Goal: Transaction & Acquisition: Book appointment/travel/reservation

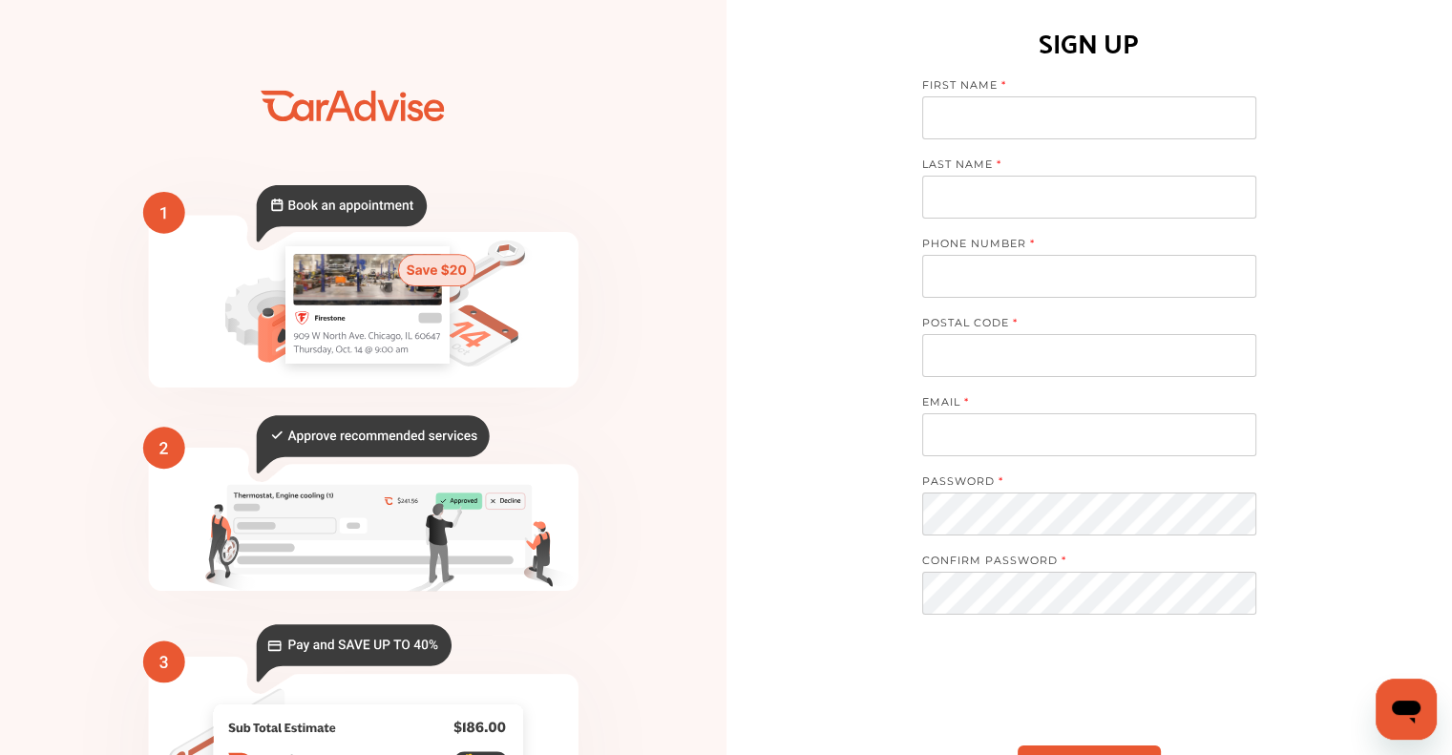
click at [1018, 84] on label "FIRST NAME" at bounding box center [1079, 87] width 315 height 18
click at [1006, 118] on input at bounding box center [1089, 117] width 334 height 43
type input "**********"
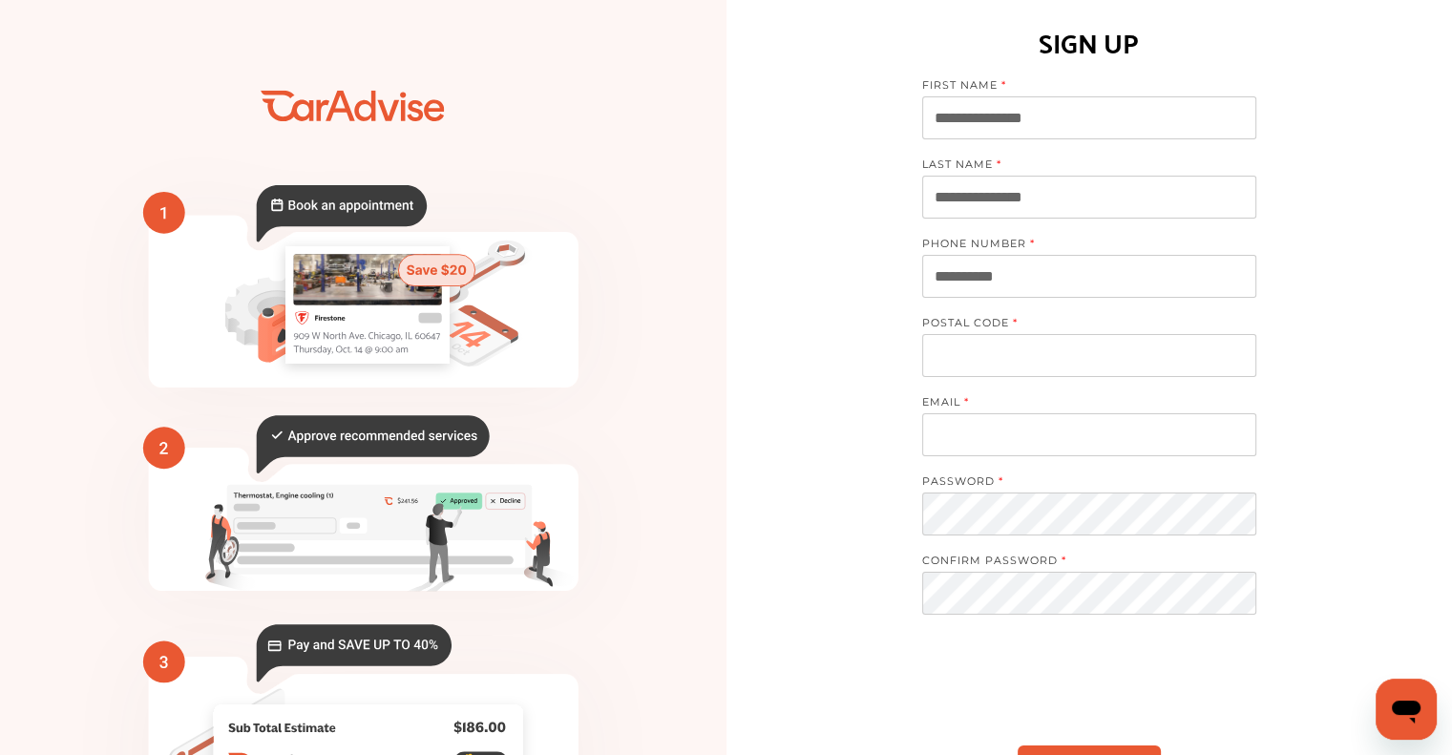
type input "**********"
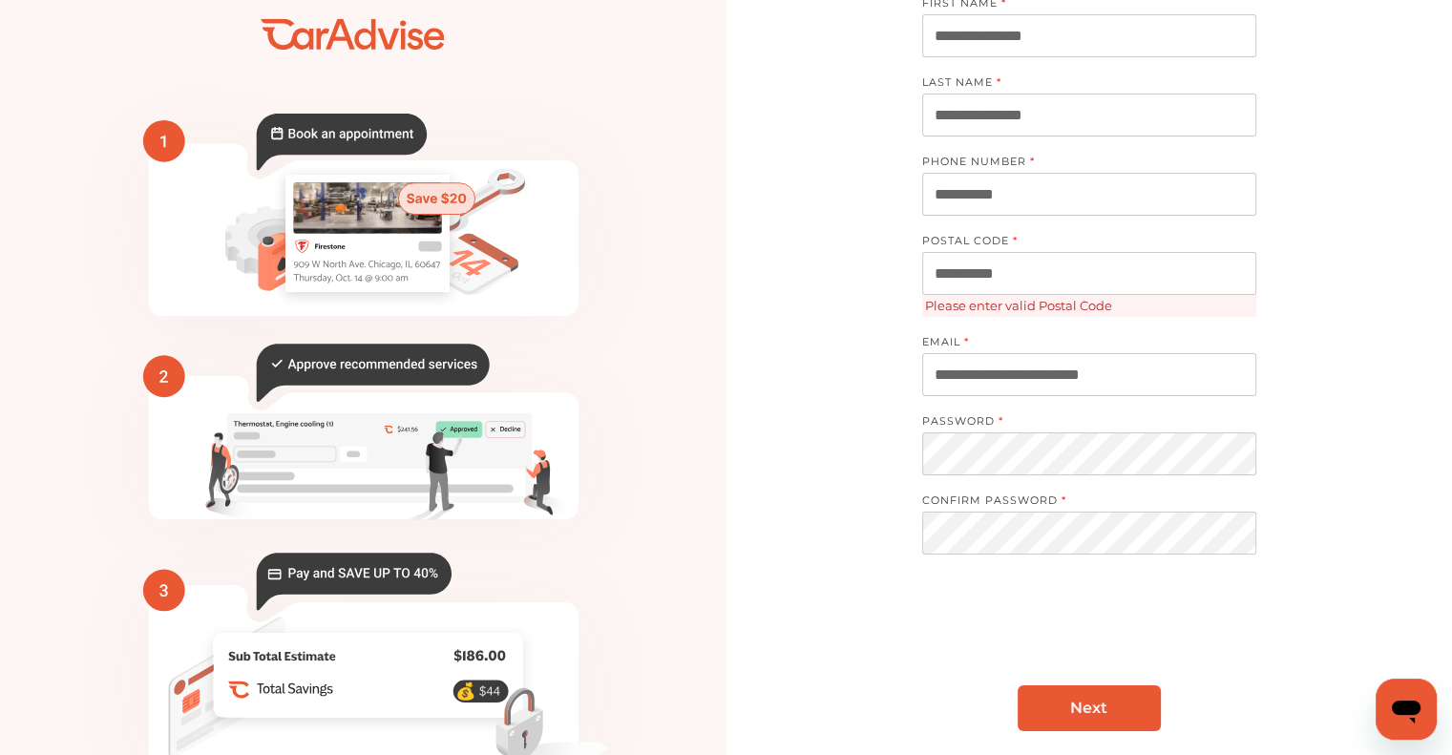
scroll to position [95, 0]
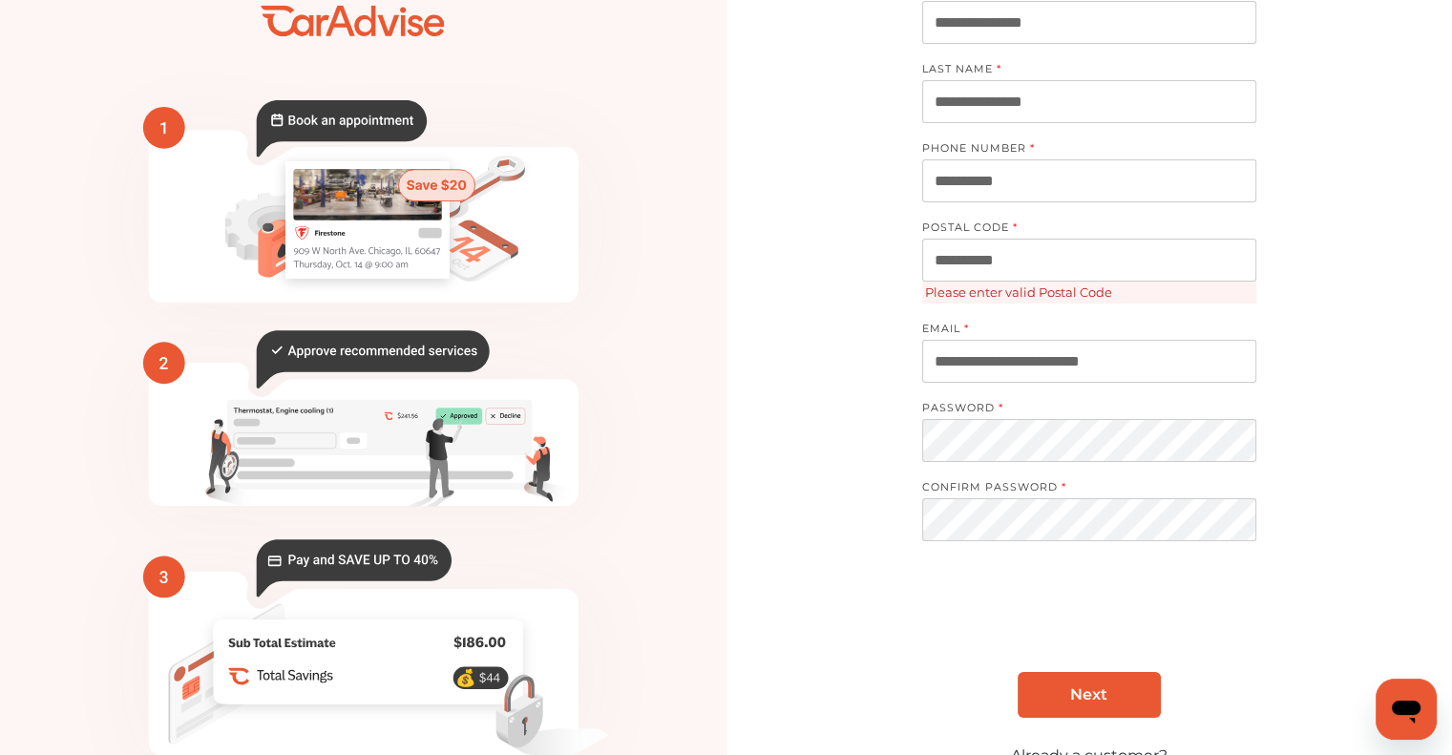
click at [1044, 272] on input "**********" at bounding box center [1089, 260] width 334 height 43
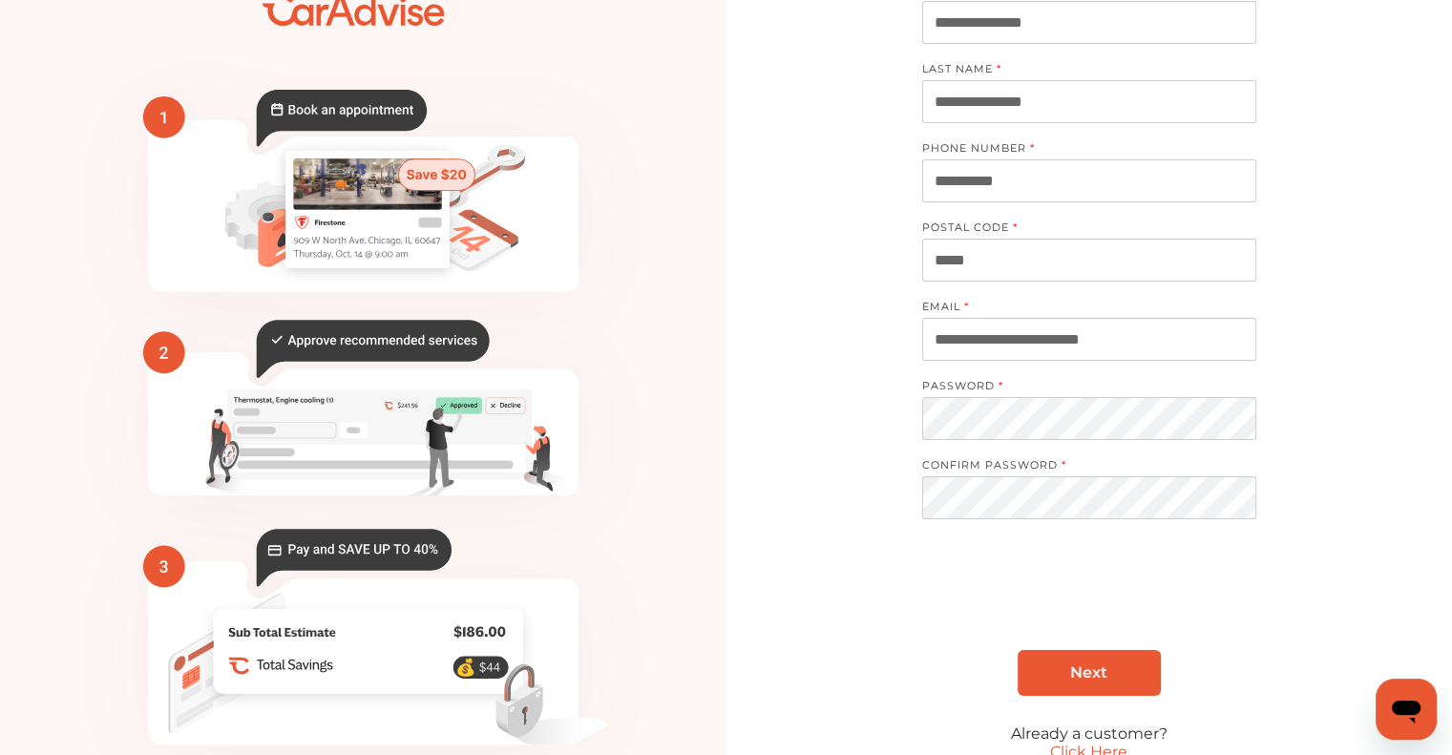
type input "*****"
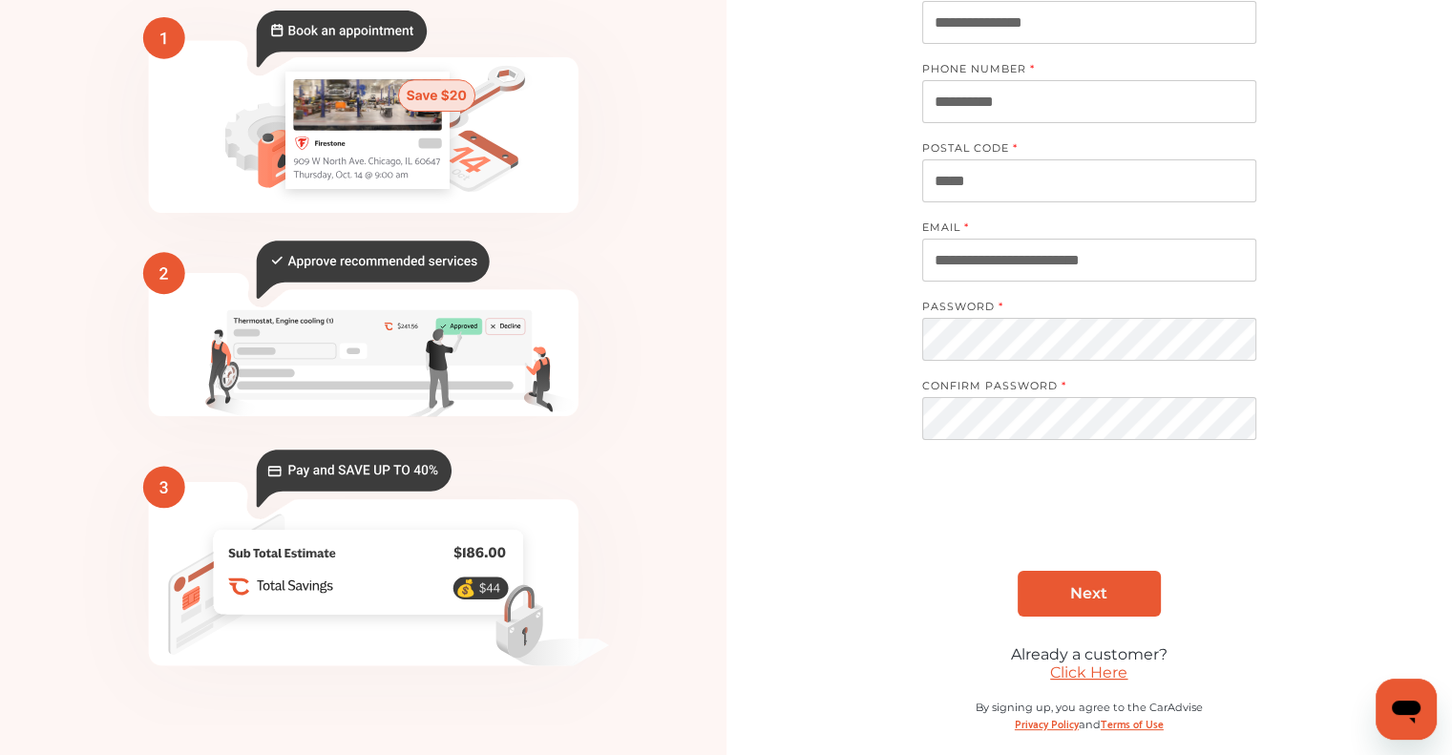
scroll to position [191, 0]
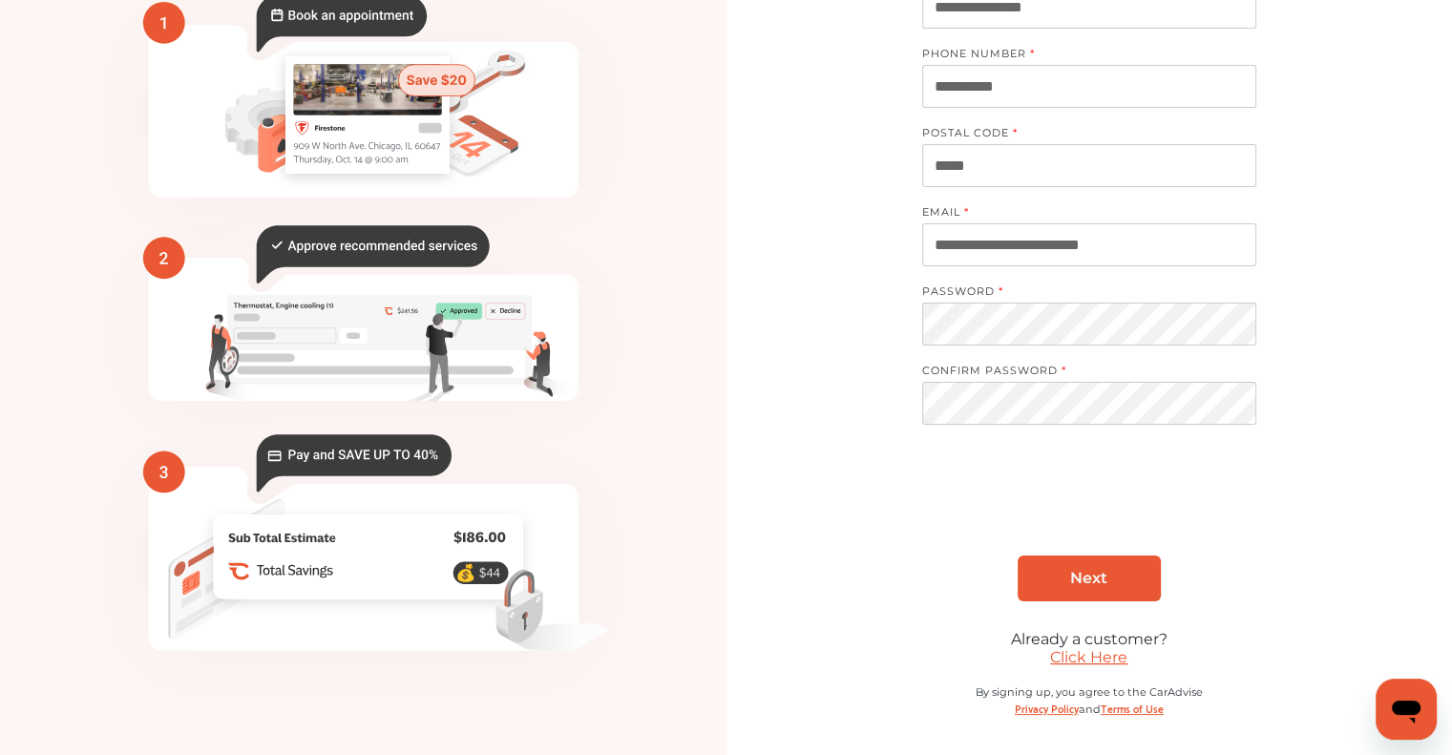
click at [1050, 568] on link "Next" at bounding box center [1089, 579] width 143 height 46
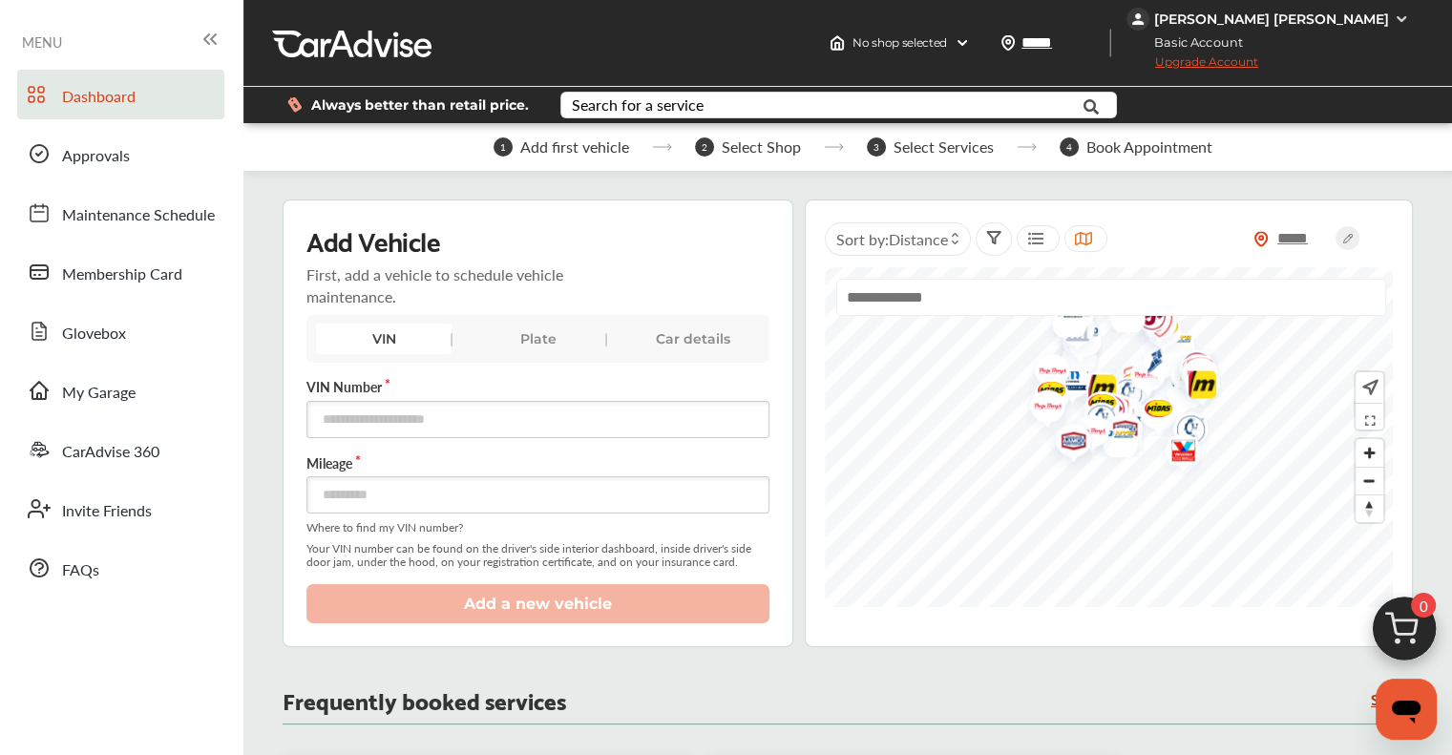
click at [571, 332] on div "Plate" at bounding box center [539, 339] width 136 height 31
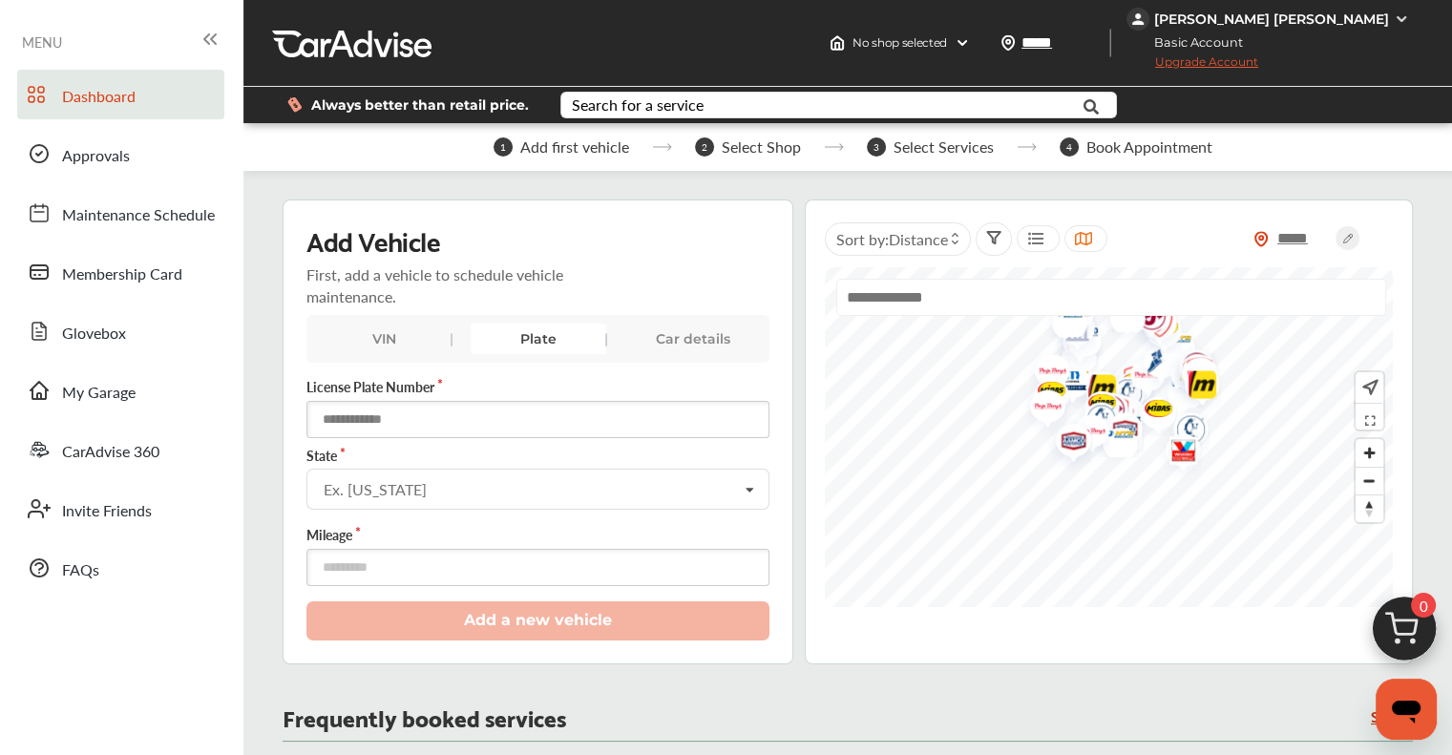
click at [478, 410] on input "text" at bounding box center [537, 419] width 463 height 37
type input "******"
click at [411, 484] on div "Ex. [US_STATE]" at bounding box center [375, 489] width 103 height 15
type input "***"
click at [372, 522] on div "[US_STATE]" at bounding box center [536, 529] width 459 height 40
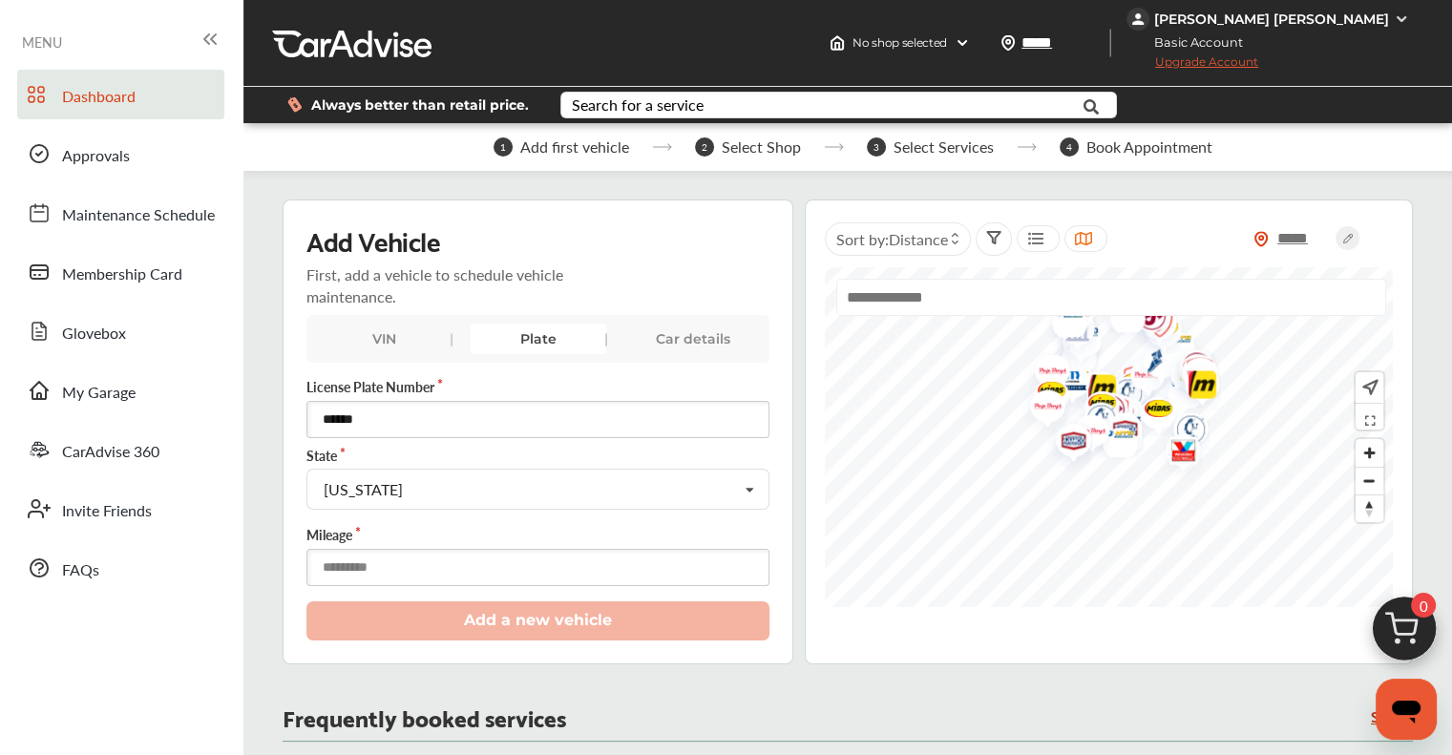
click at [372, 566] on input "number" at bounding box center [537, 567] width 463 height 37
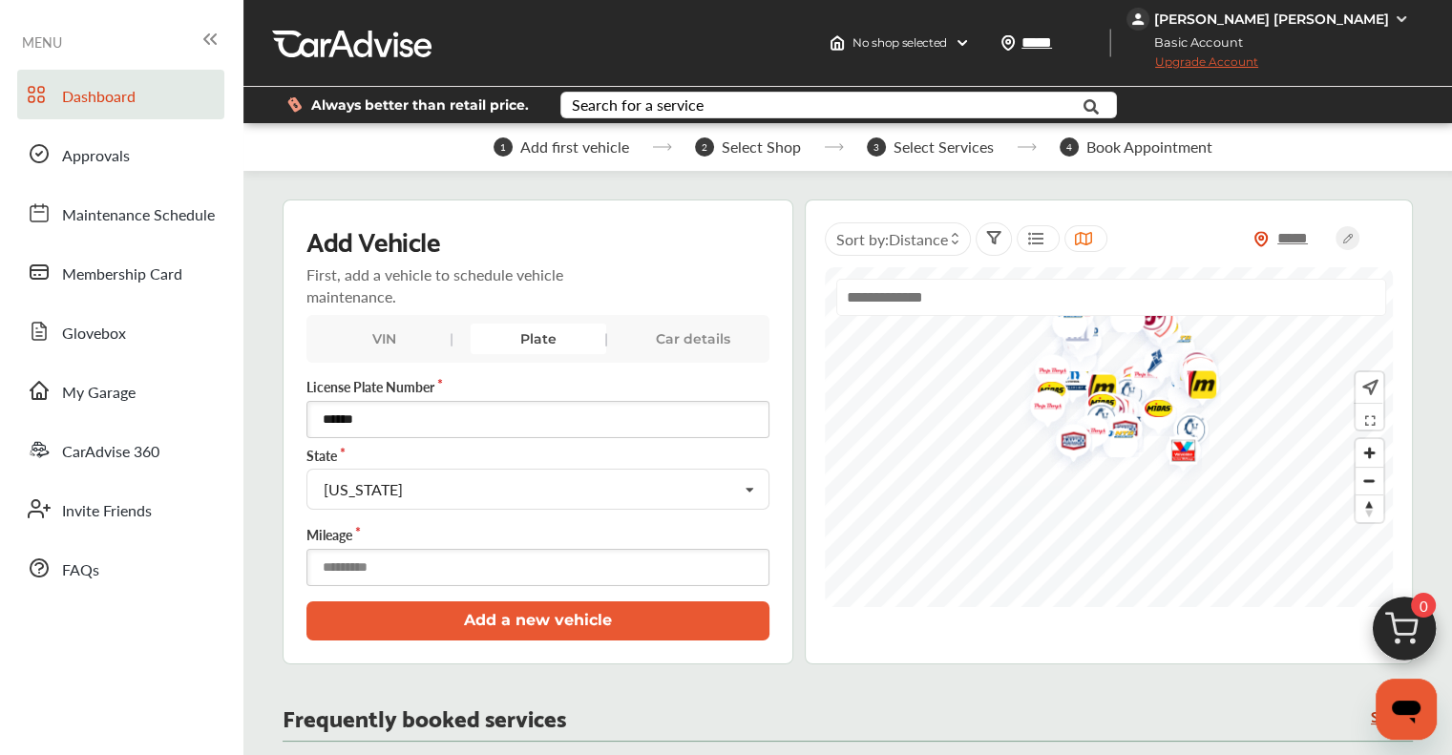
type input "******"
click at [404, 613] on button "Add a new vehicle" at bounding box center [537, 620] width 463 height 39
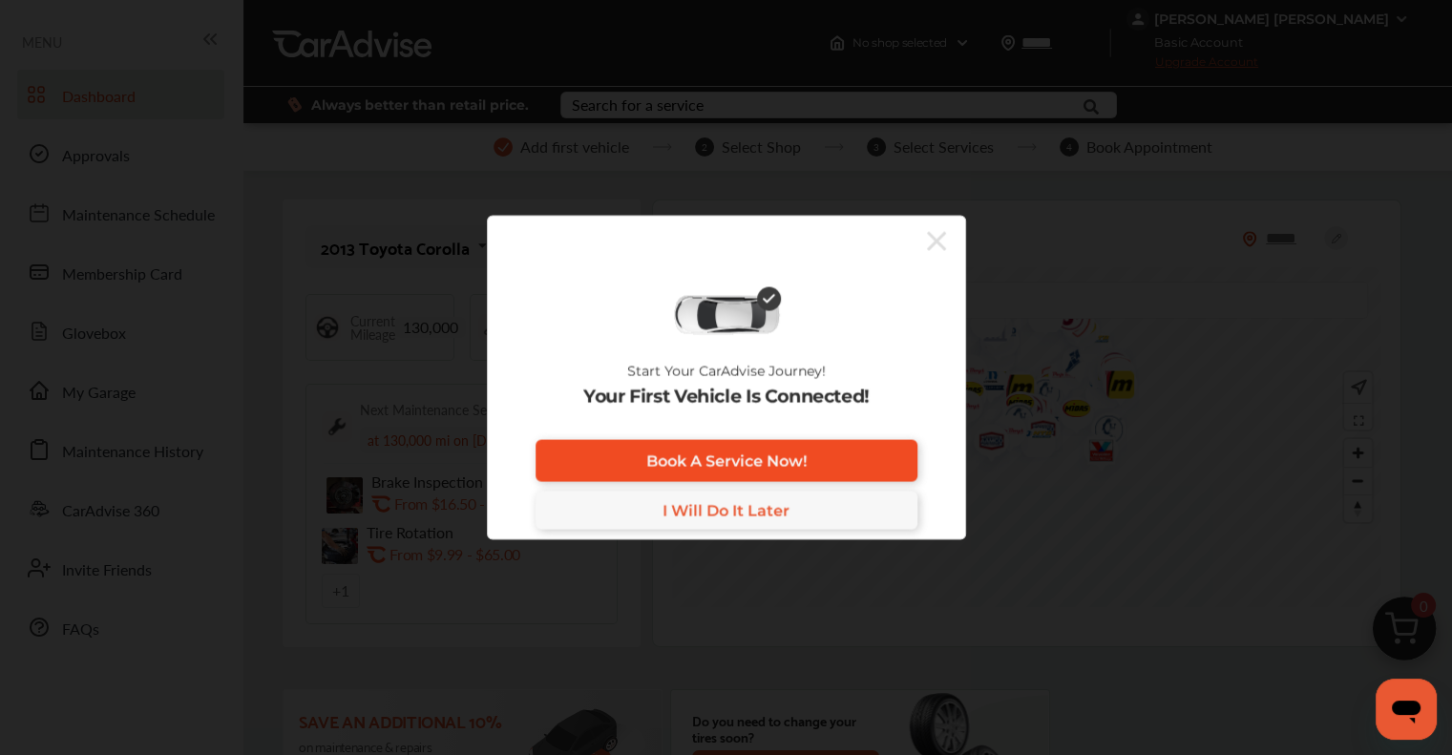
click at [761, 464] on span "Book A Service Now!" at bounding box center [726, 461] width 160 height 18
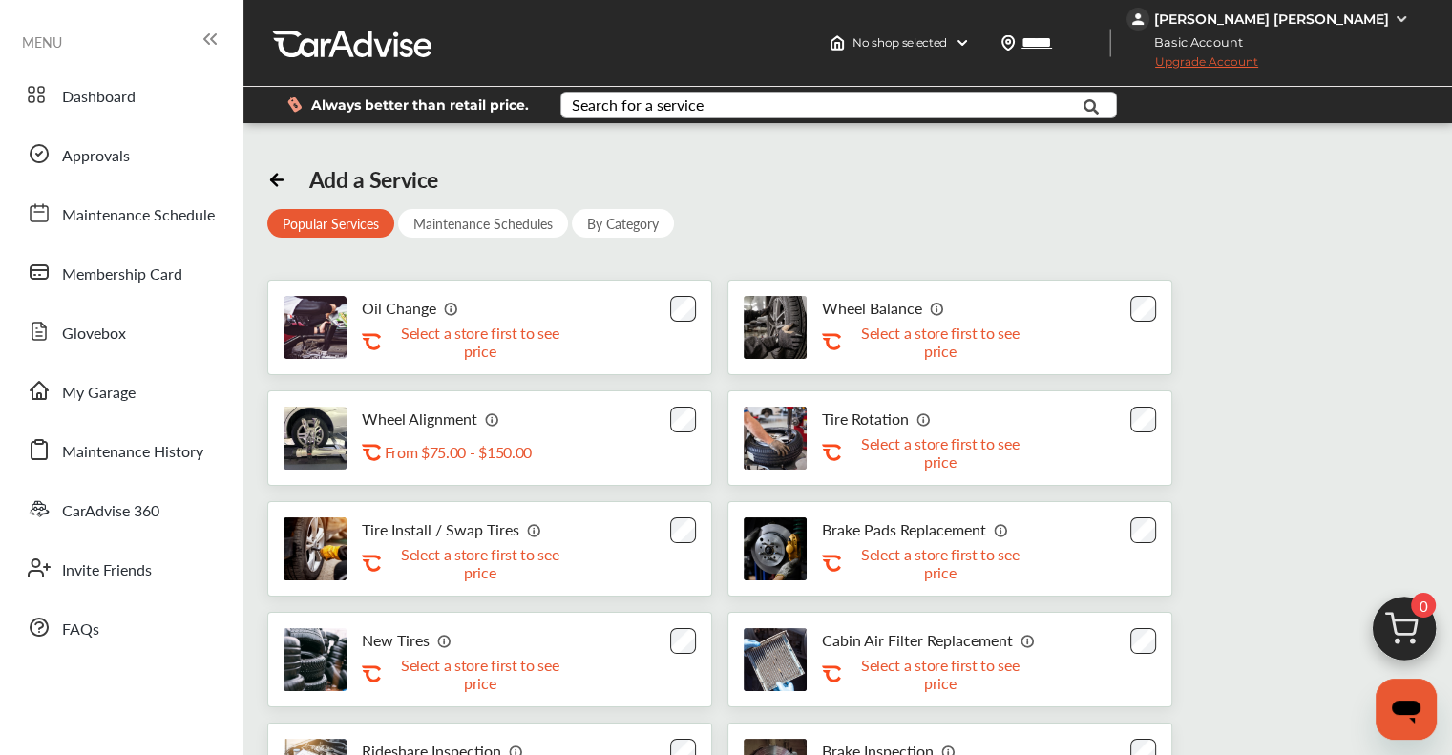
click at [633, 109] on div "Search for a service" at bounding box center [638, 104] width 132 height 15
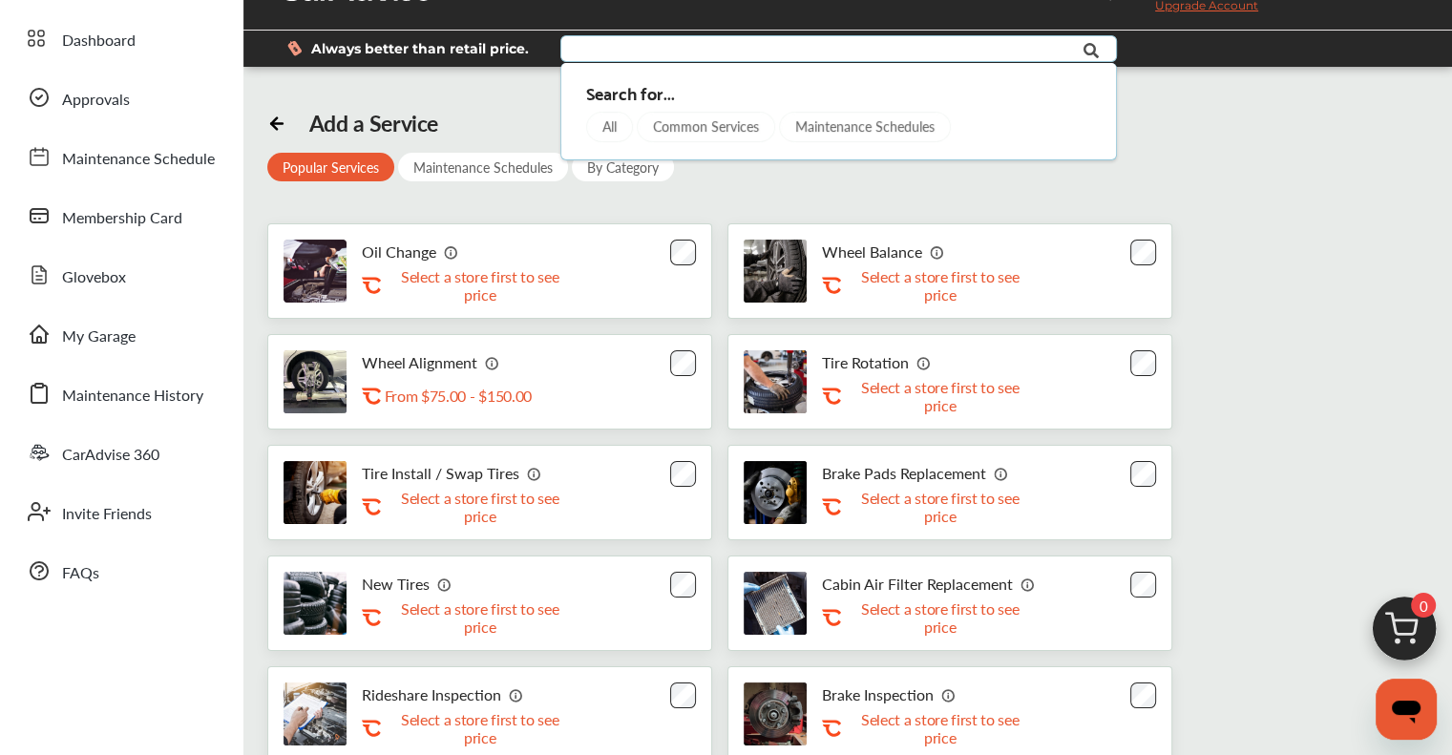
scroll to position [40, 0]
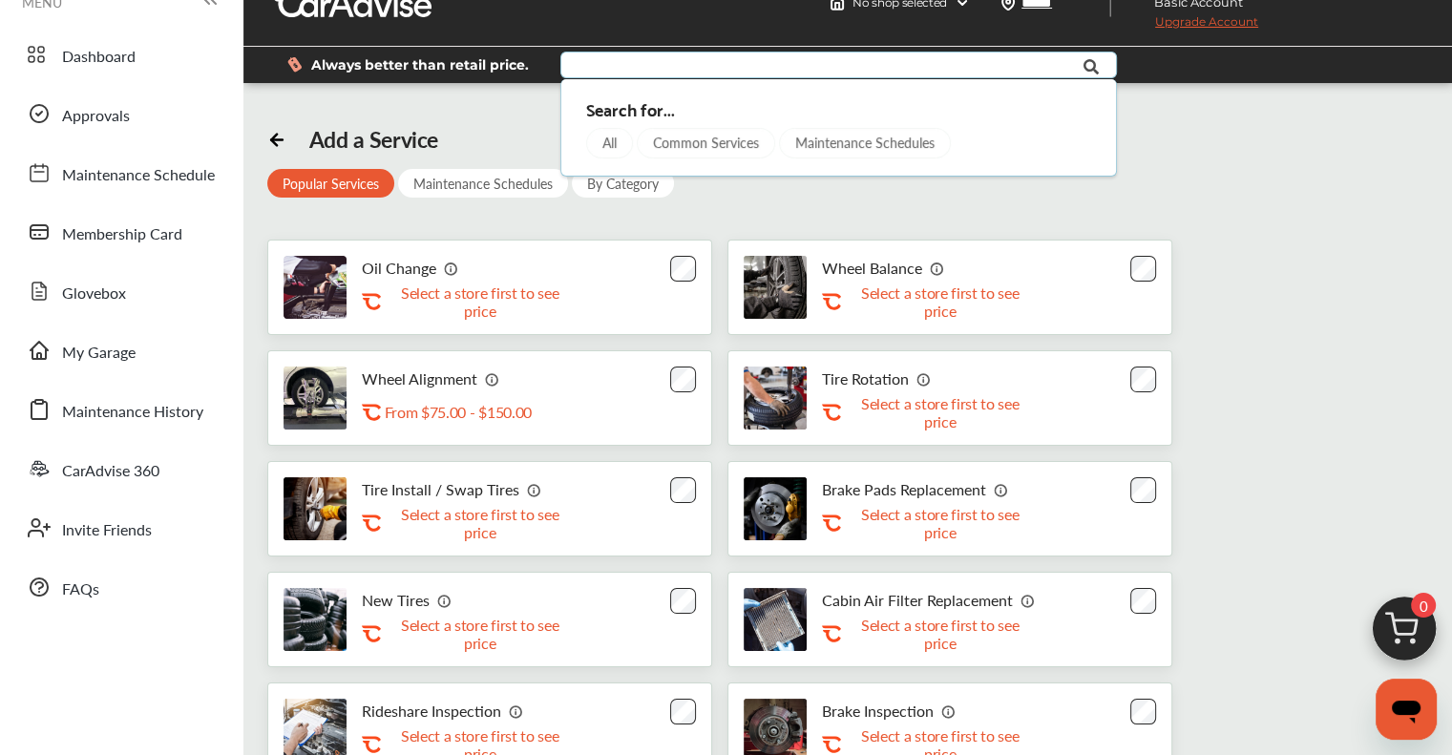
click at [986, 206] on div "Add a Service Popular Services Maintenance Schedules By Category Oil Change .st…" at bounding box center [848, 618] width 1162 height 984
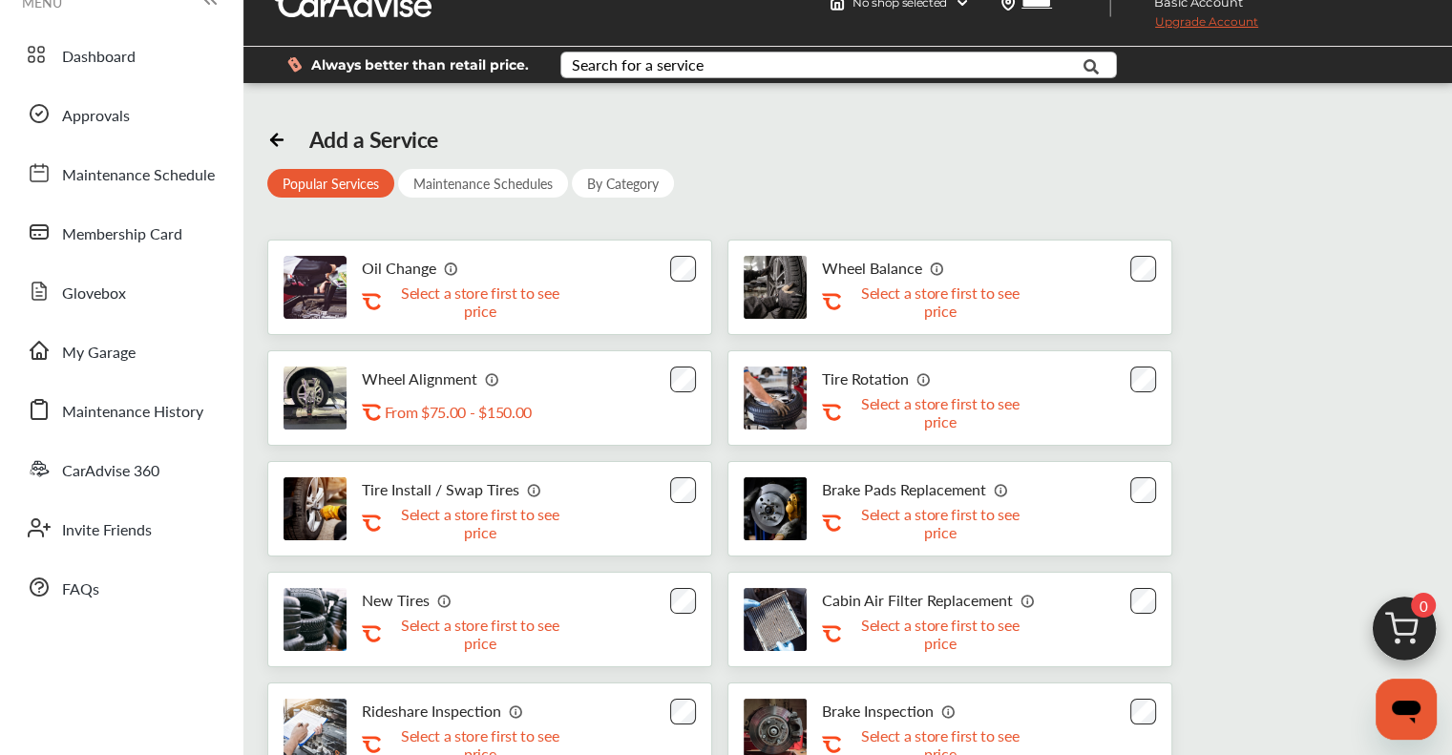
click at [651, 179] on div "By Category" at bounding box center [623, 183] width 102 height 29
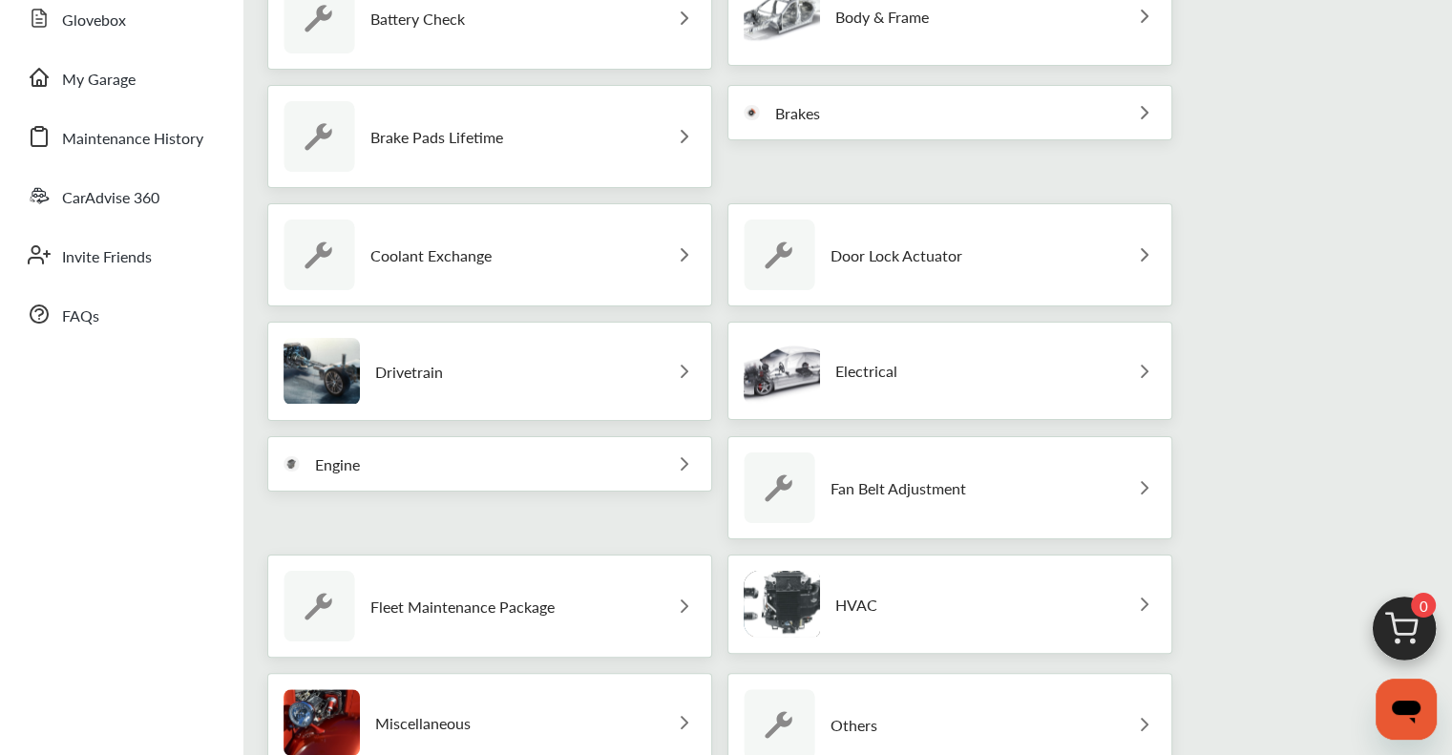
scroll to position [422, 0]
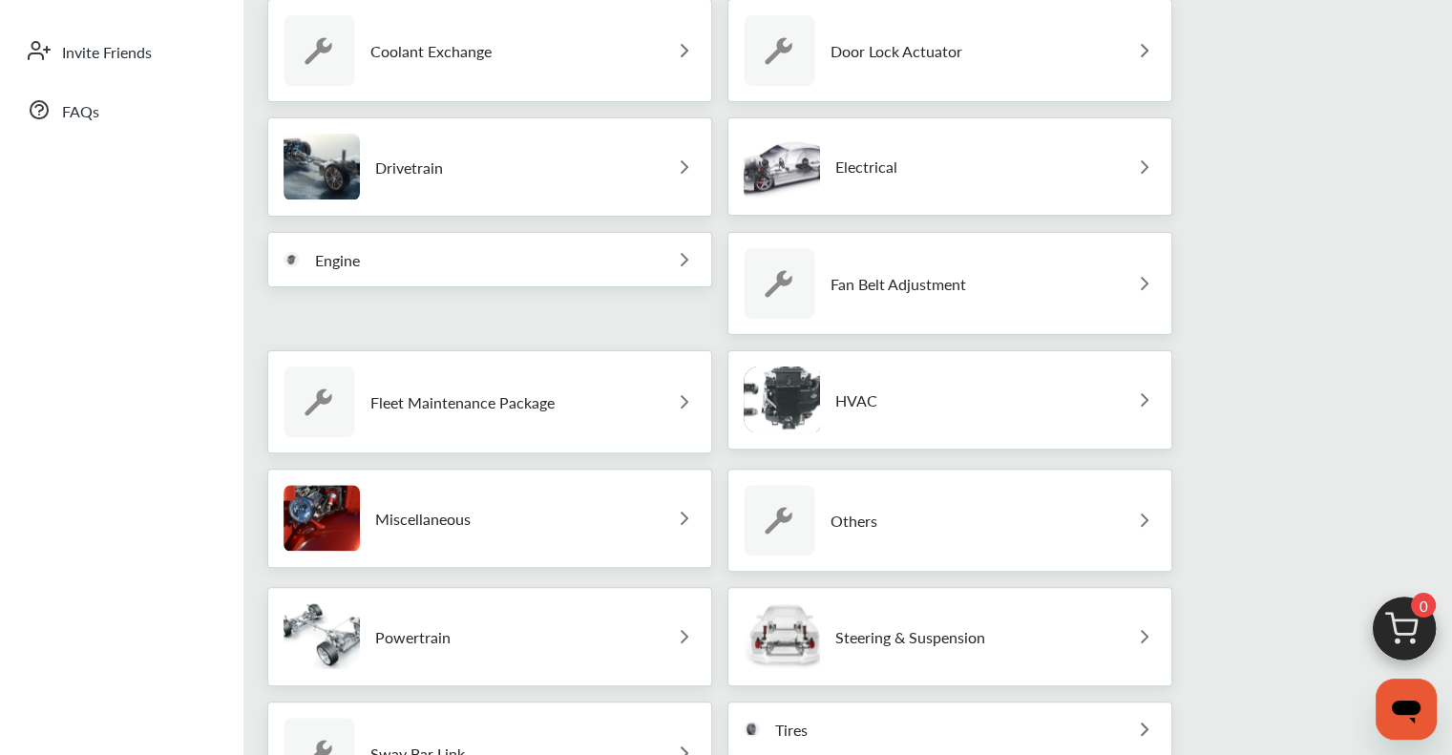
click at [774, 527] on img at bounding box center [780, 520] width 72 height 71
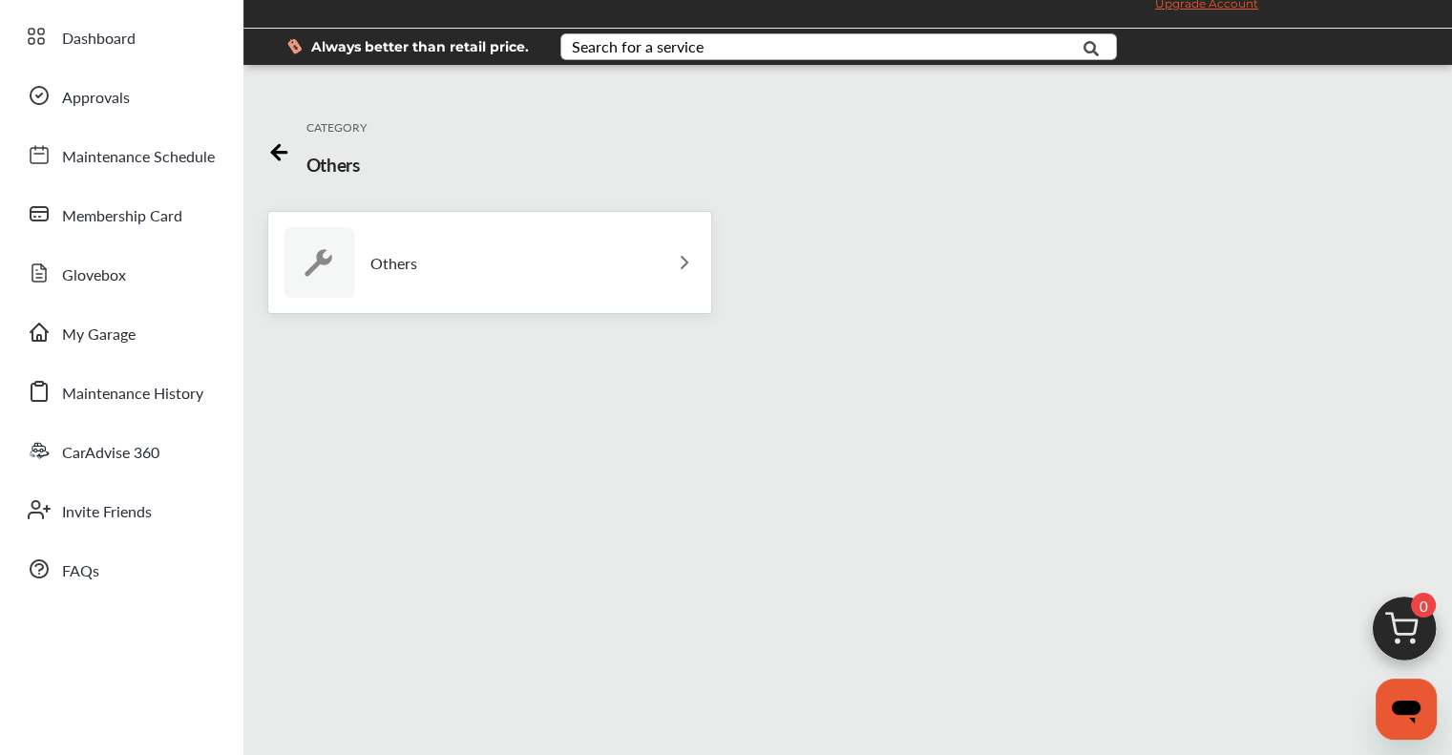
scroll to position [0, 0]
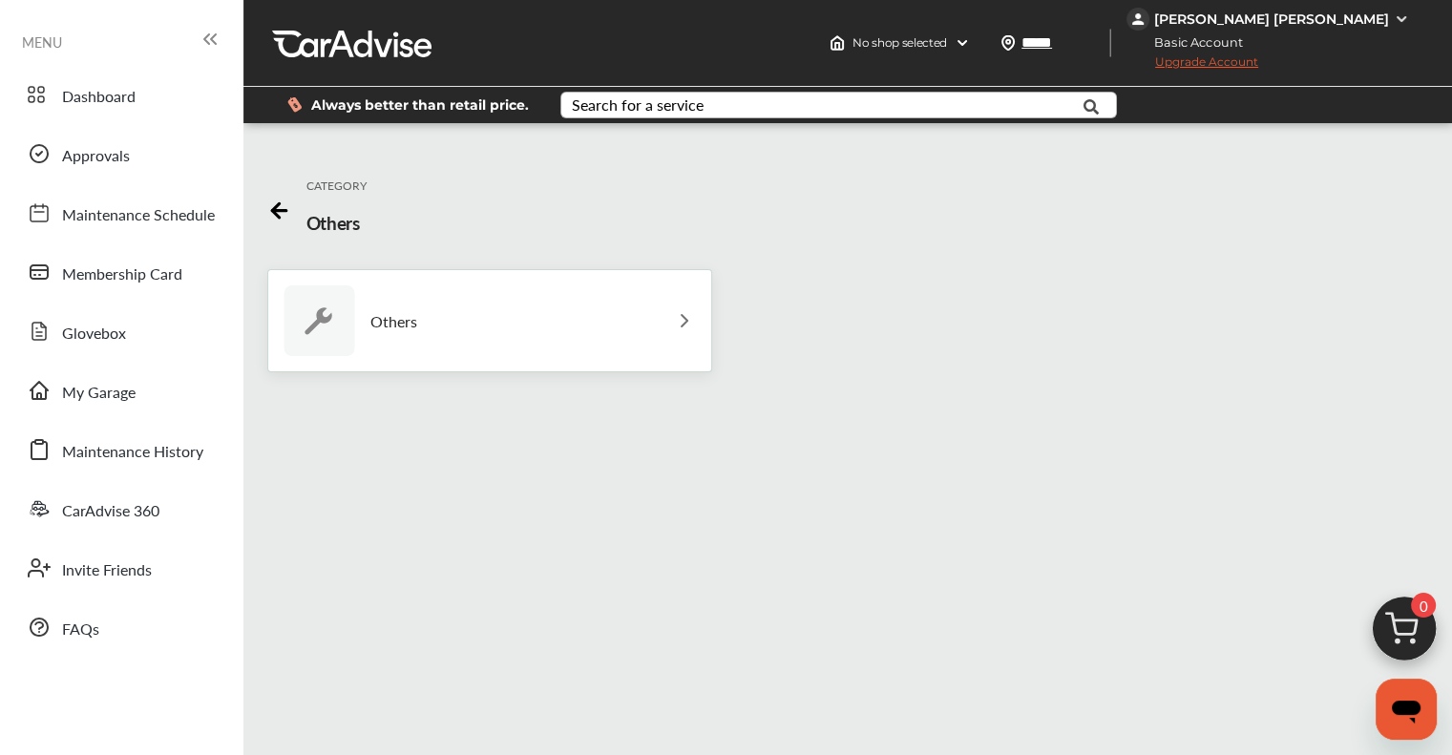
click at [593, 330] on div "Others" at bounding box center [489, 320] width 445 height 103
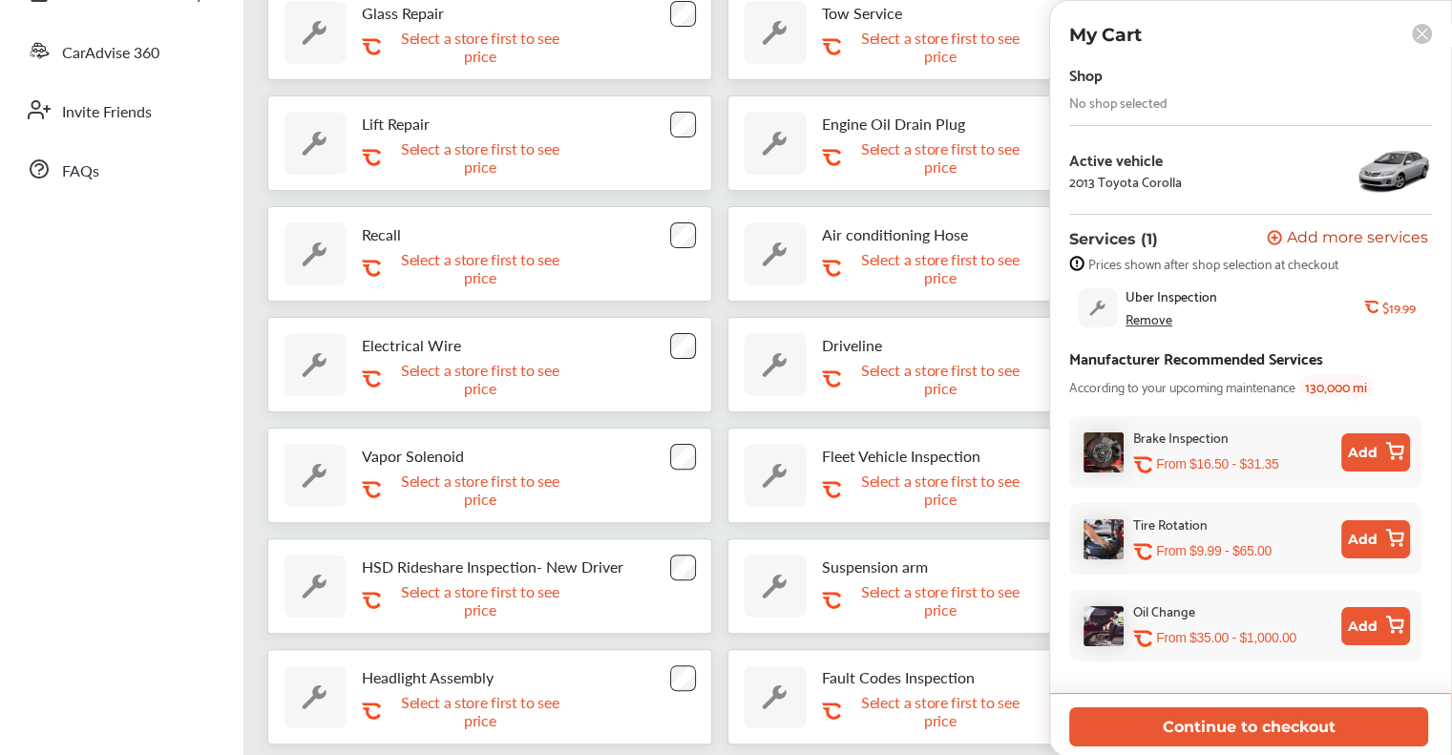
scroll to position [474, 0]
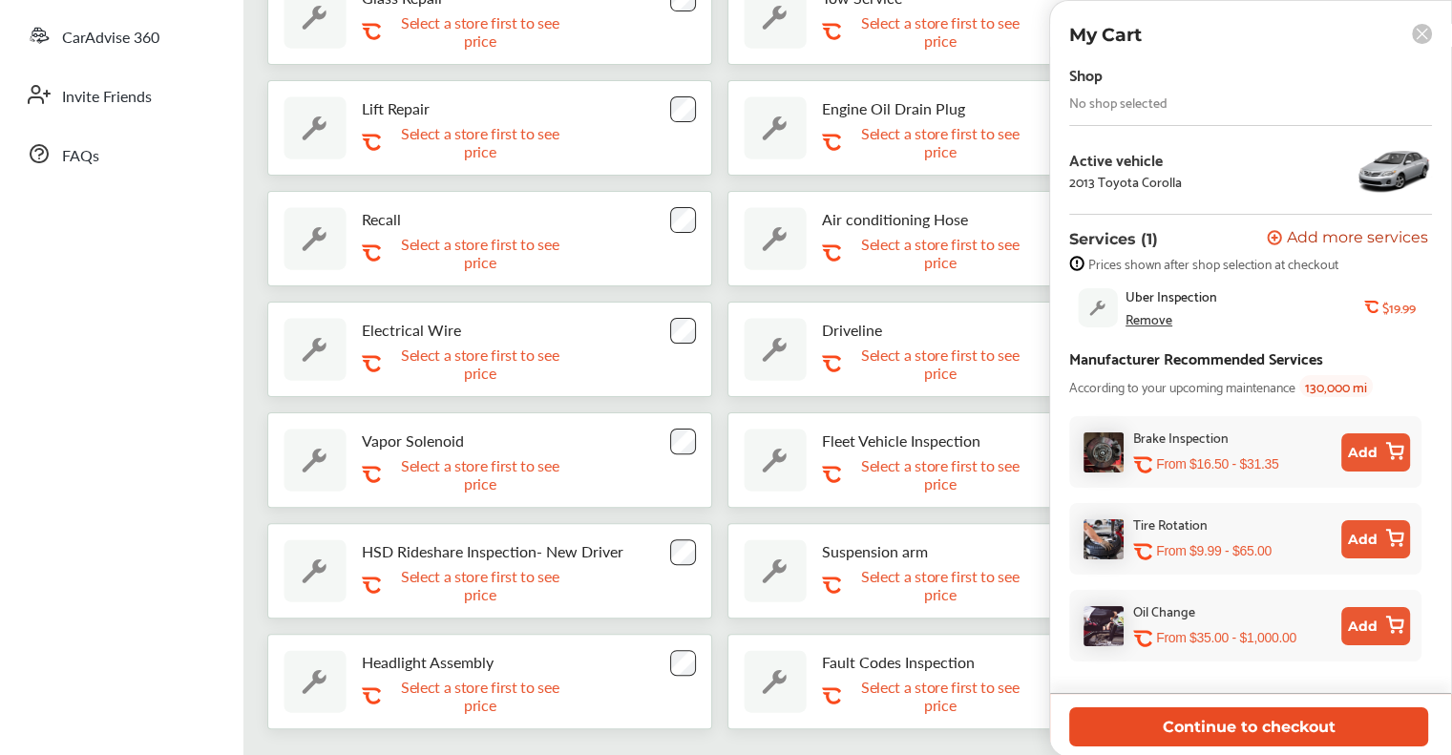
click at [1228, 731] on button "Continue to checkout" at bounding box center [1248, 726] width 359 height 39
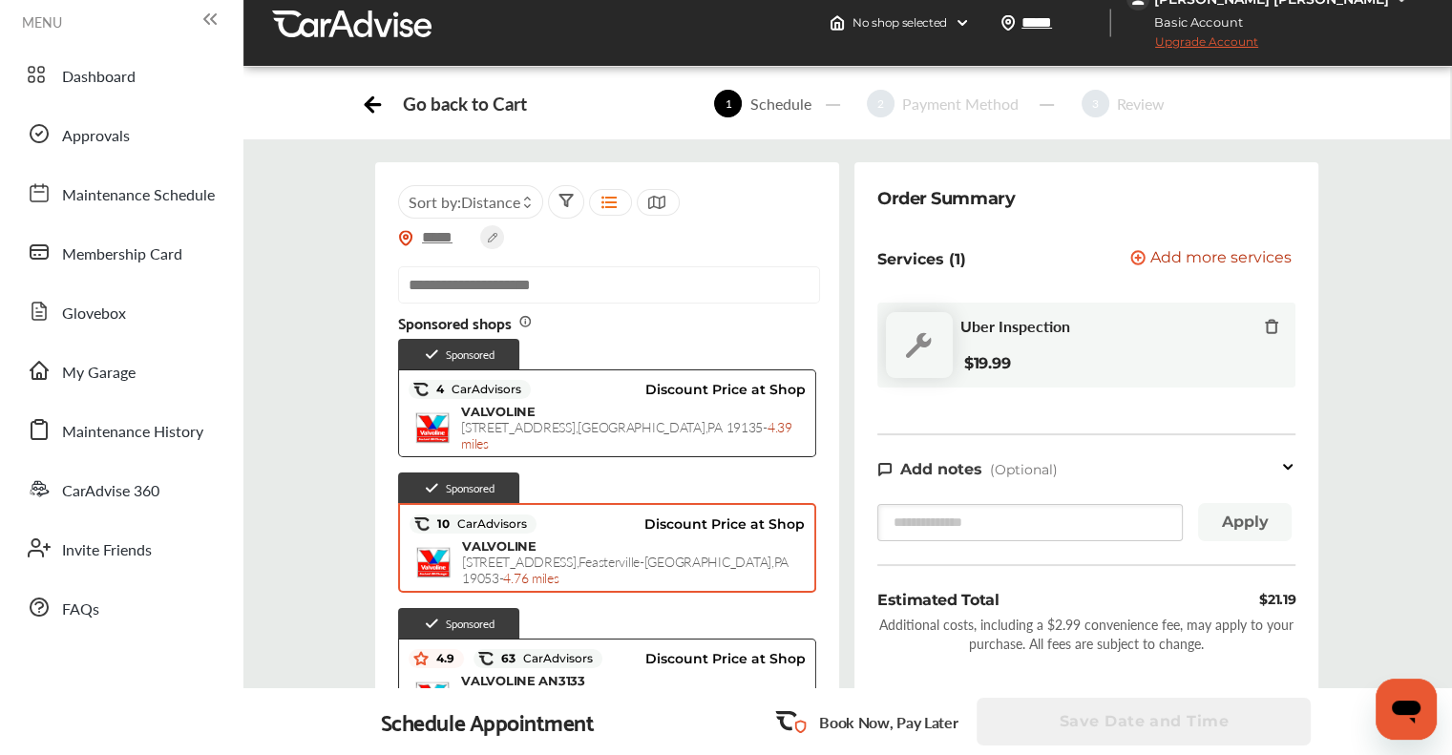
scroll to position [11, 0]
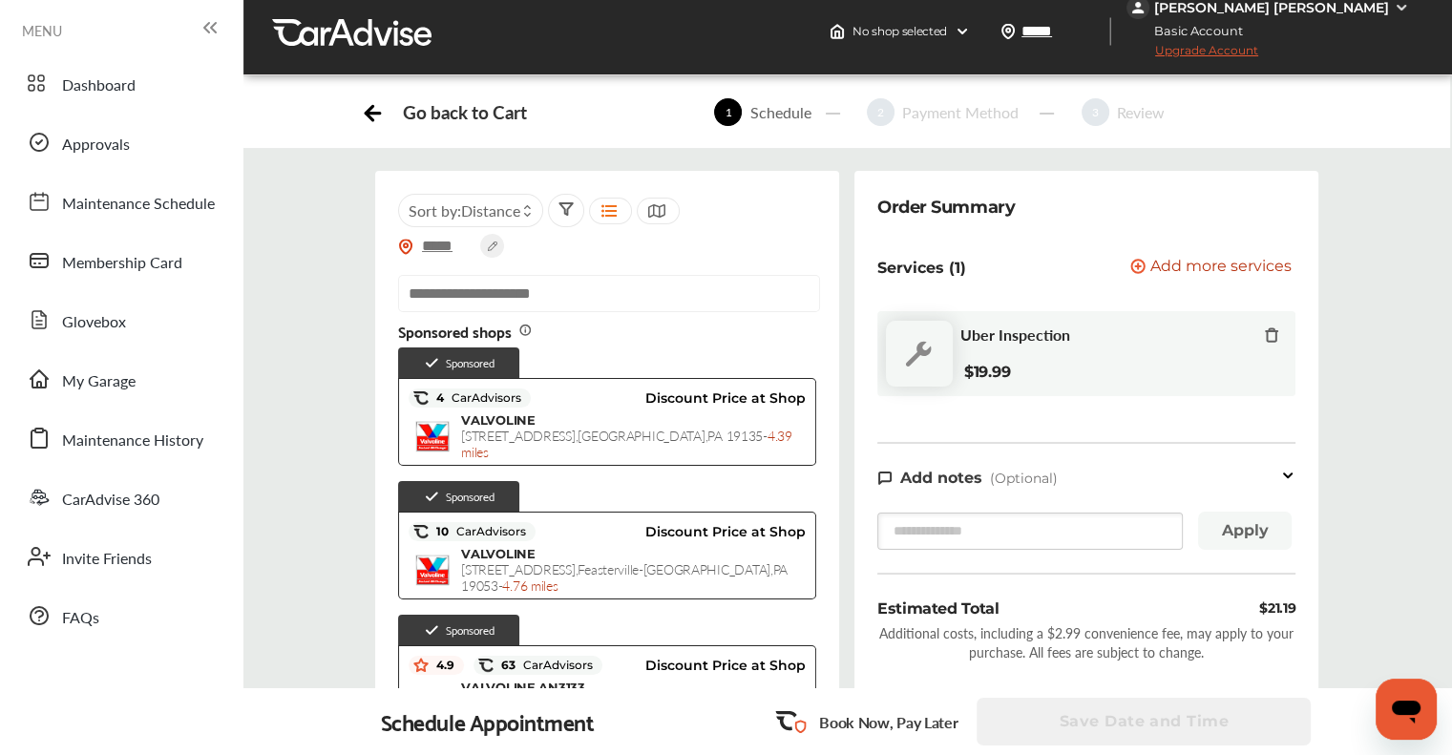
click at [564, 220] on div at bounding box center [566, 211] width 15 height 22
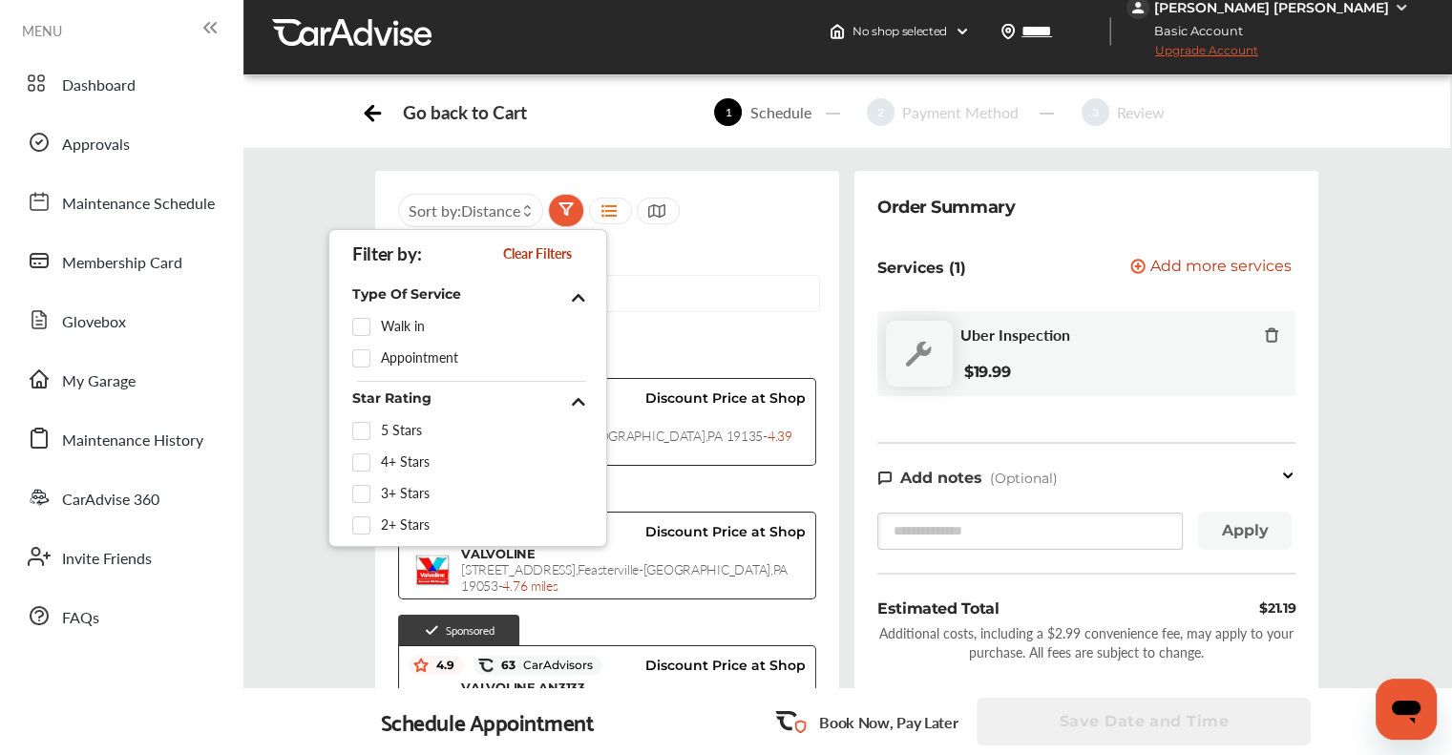
click at [519, 212] on span "Distance" at bounding box center [490, 211] width 59 height 22
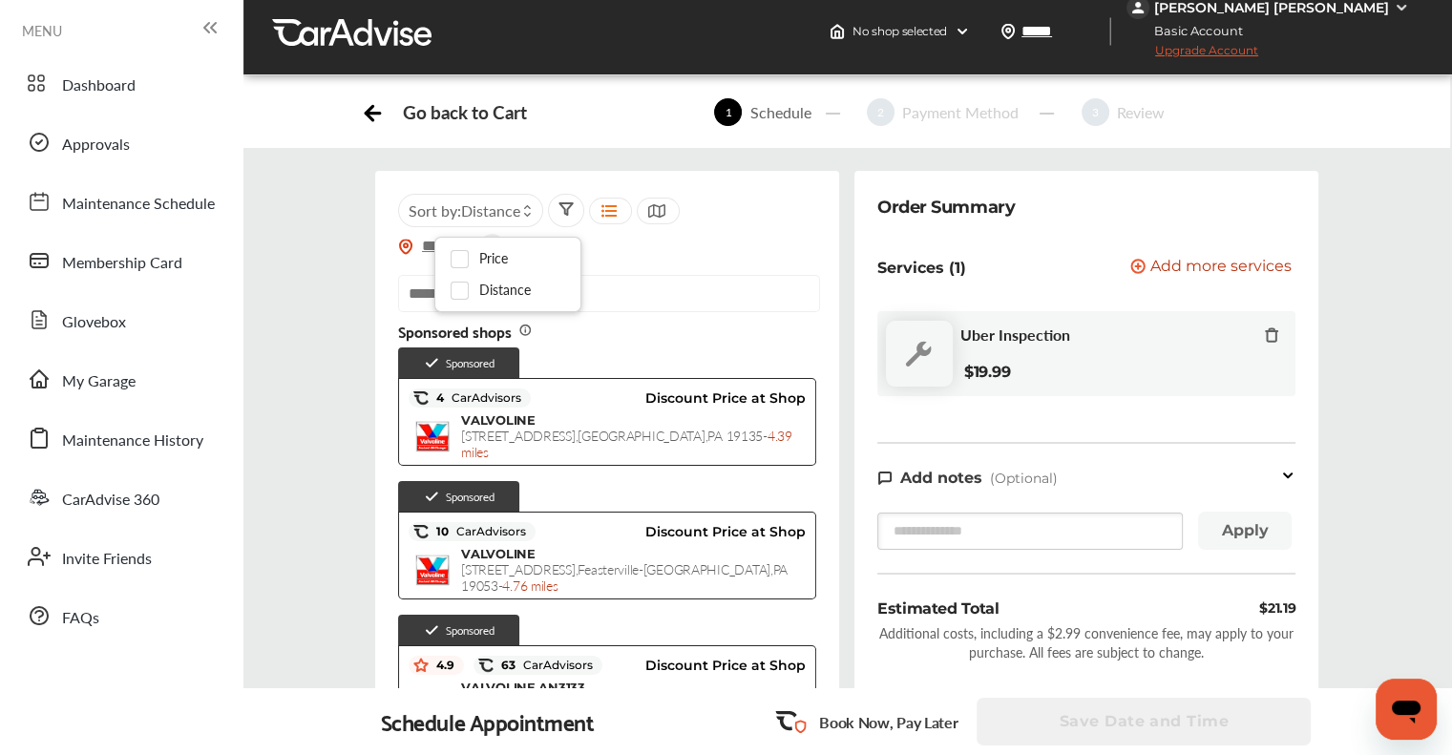
click at [641, 248] on div "***** Sort by : Distance" at bounding box center [607, 230] width 418 height 72
click at [678, 240] on div "***** Sort by : Distance" at bounding box center [607, 230] width 418 height 72
click at [753, 237] on div "***** Sort by : Distance" at bounding box center [607, 230] width 418 height 72
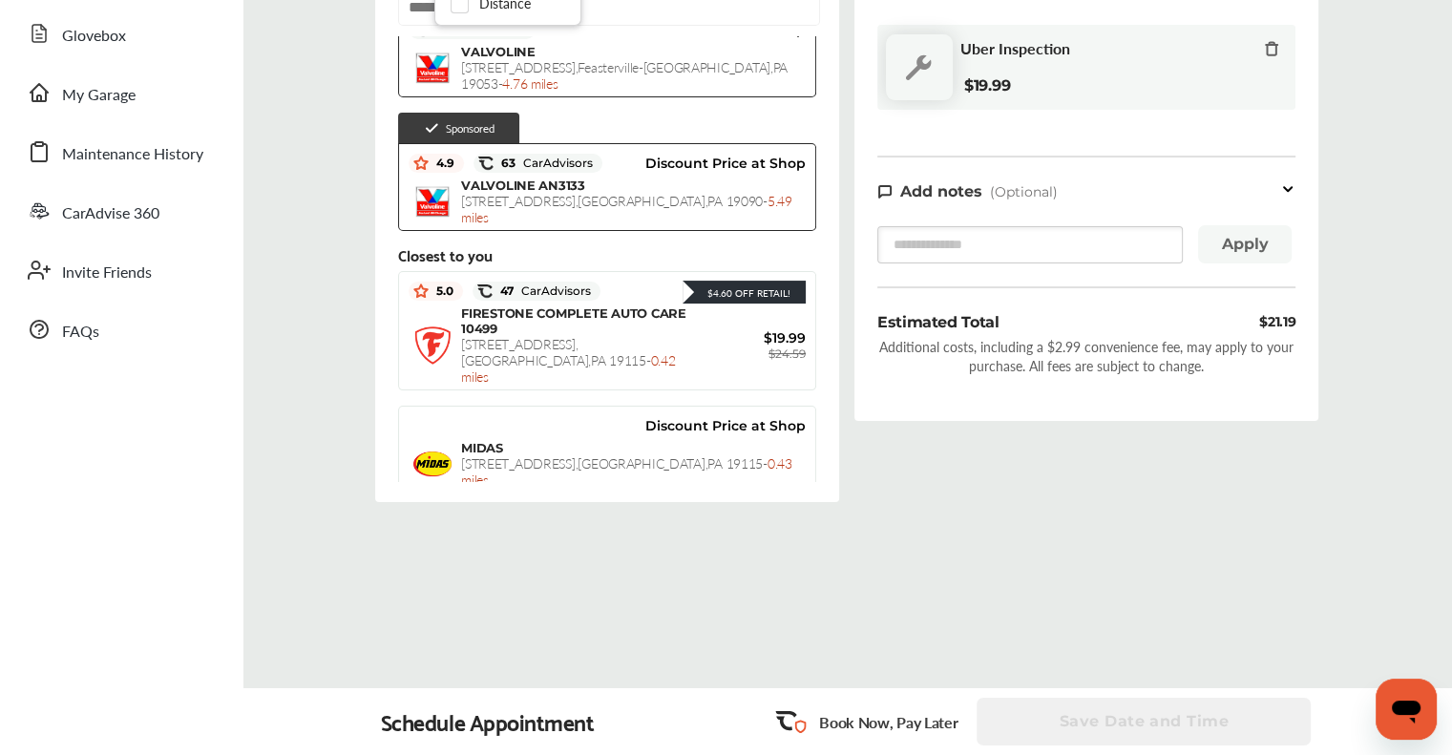
scroll to position [286, 0]
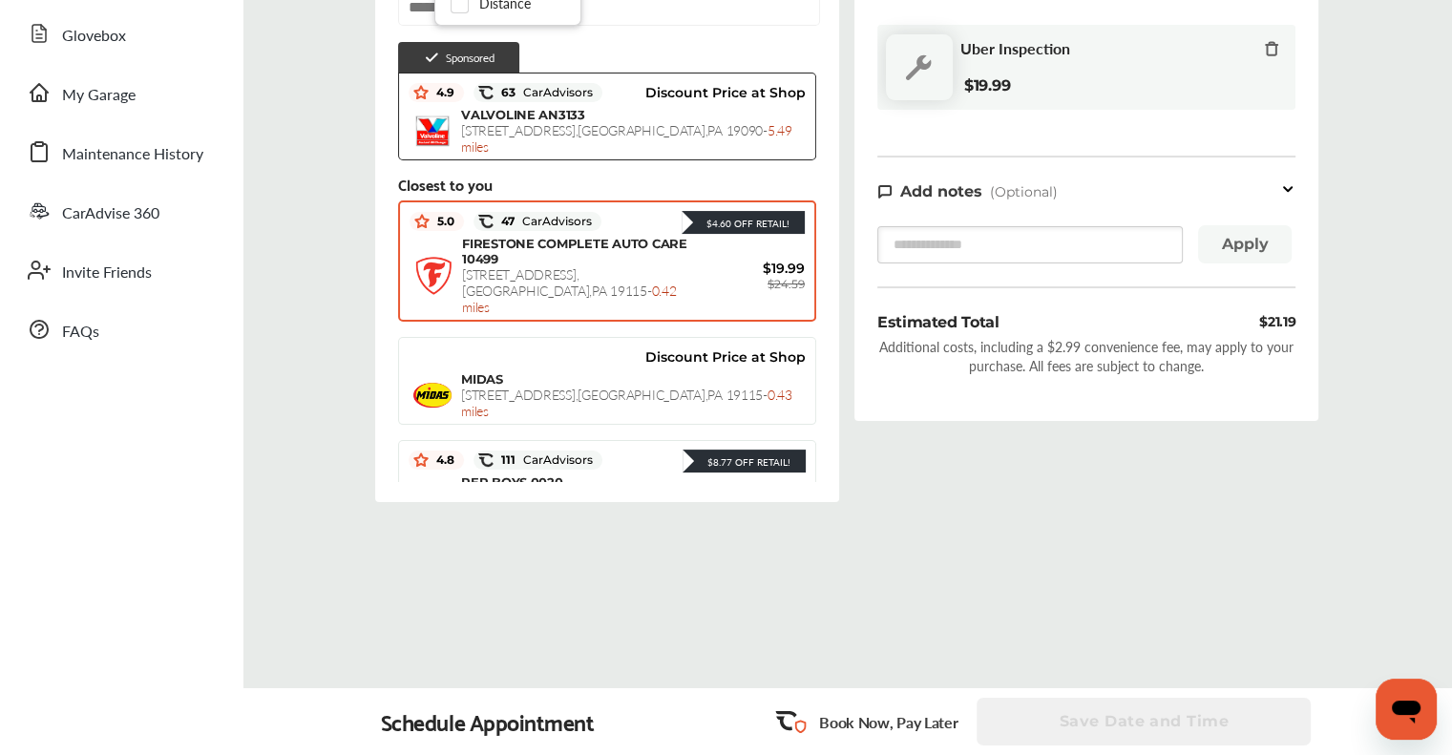
click at [504, 279] on span "[STREET_ADDRESS] - 0.42 miles" at bounding box center [569, 290] width 214 height 52
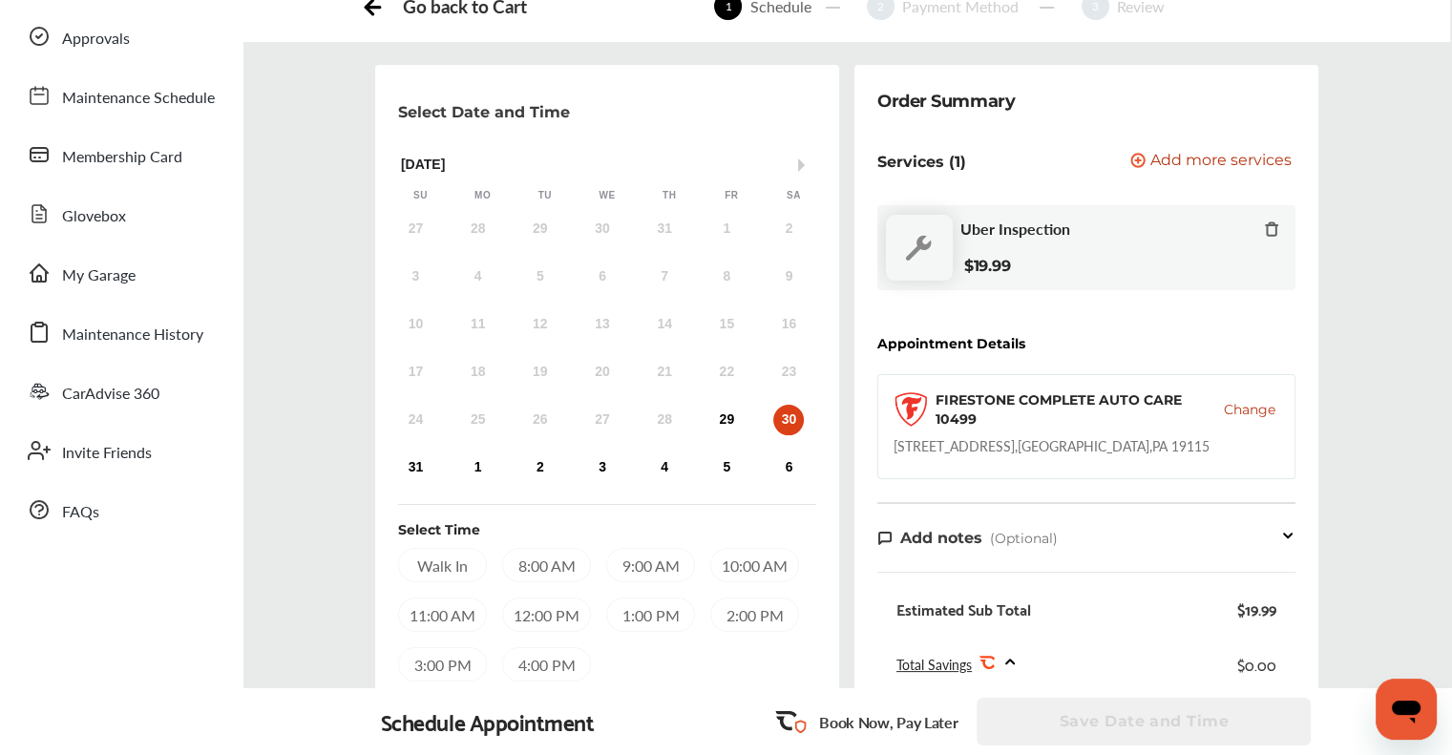
scroll to position [134, 0]
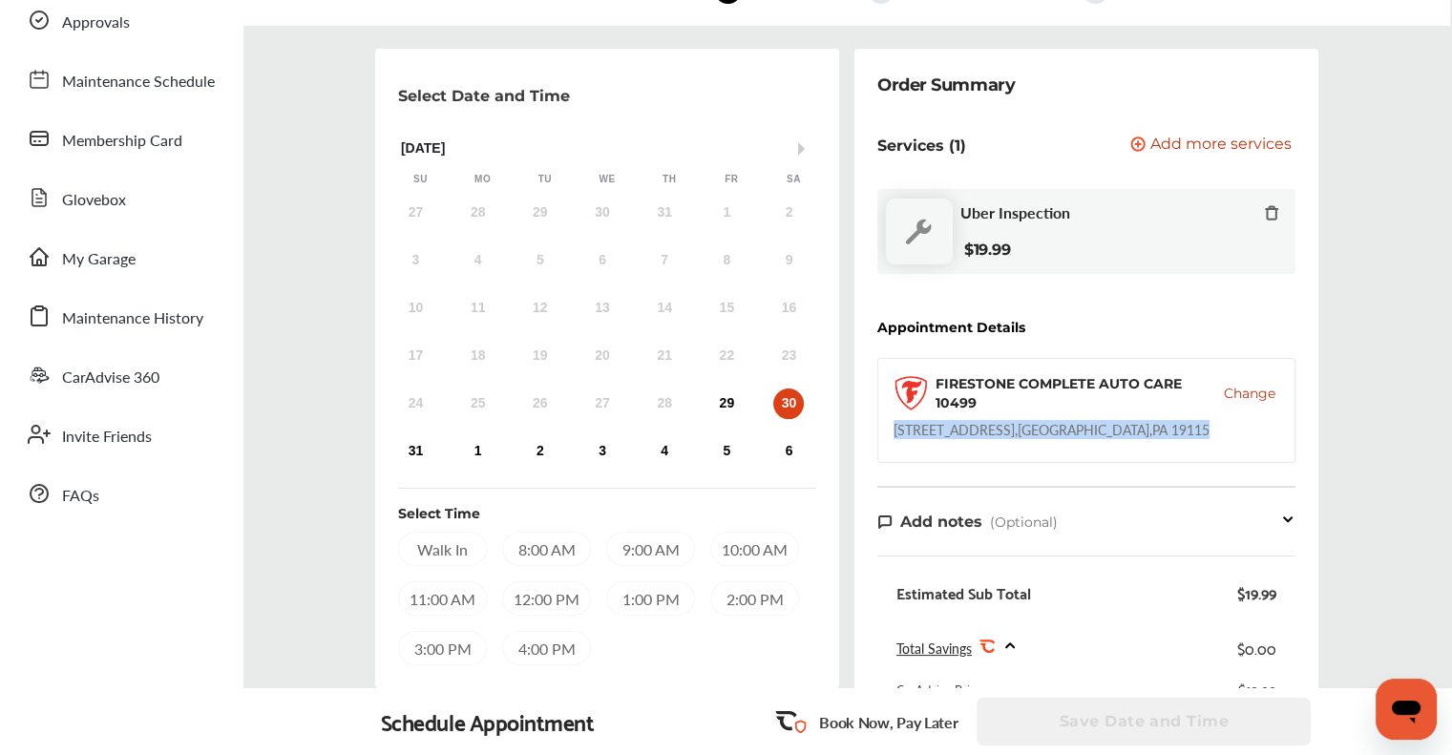
drag, startPoint x: 892, startPoint y: 429, endPoint x: 1173, endPoint y: 434, distance: 281.7
click at [1173, 434] on div "[STREET_ADDRESS]" at bounding box center [1052, 429] width 316 height 19
copy div "[STREET_ADDRESS]"
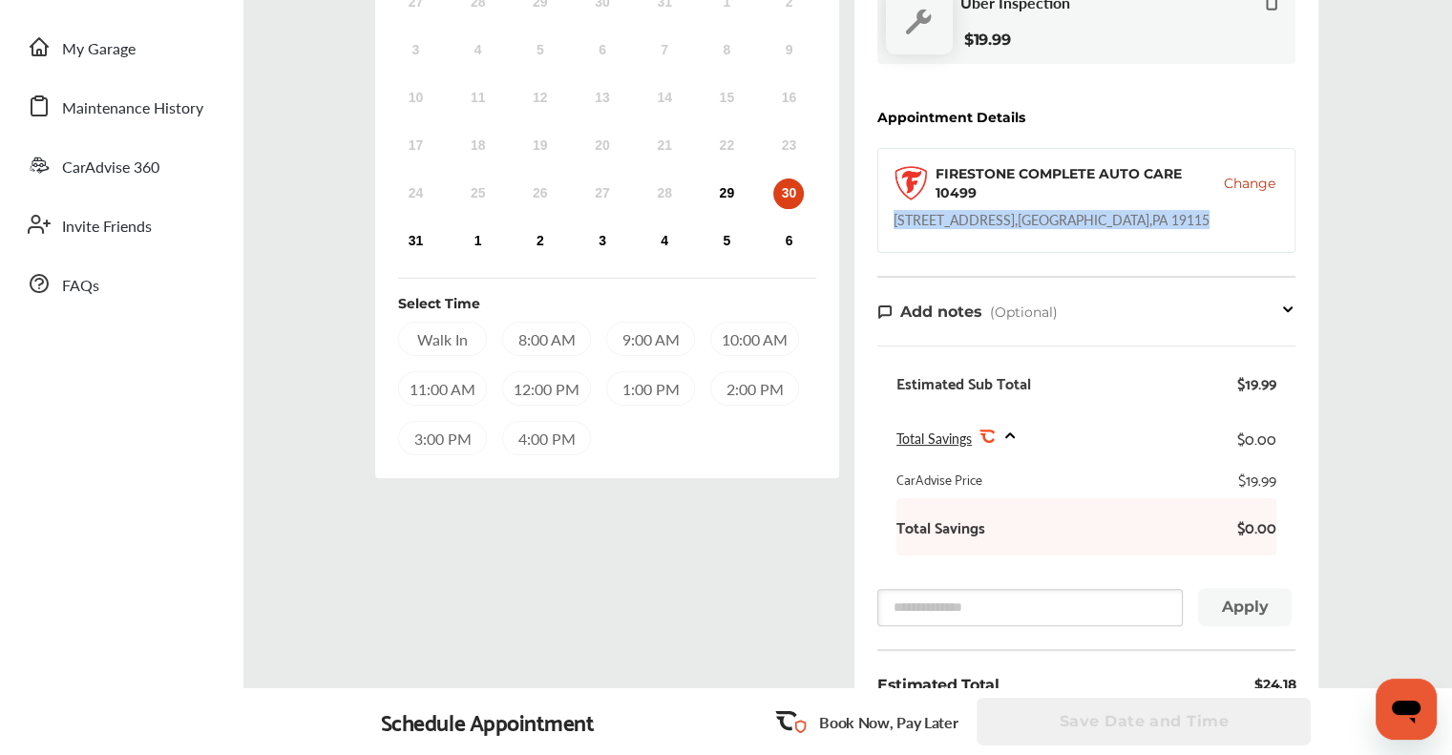
scroll to position [420, 0]
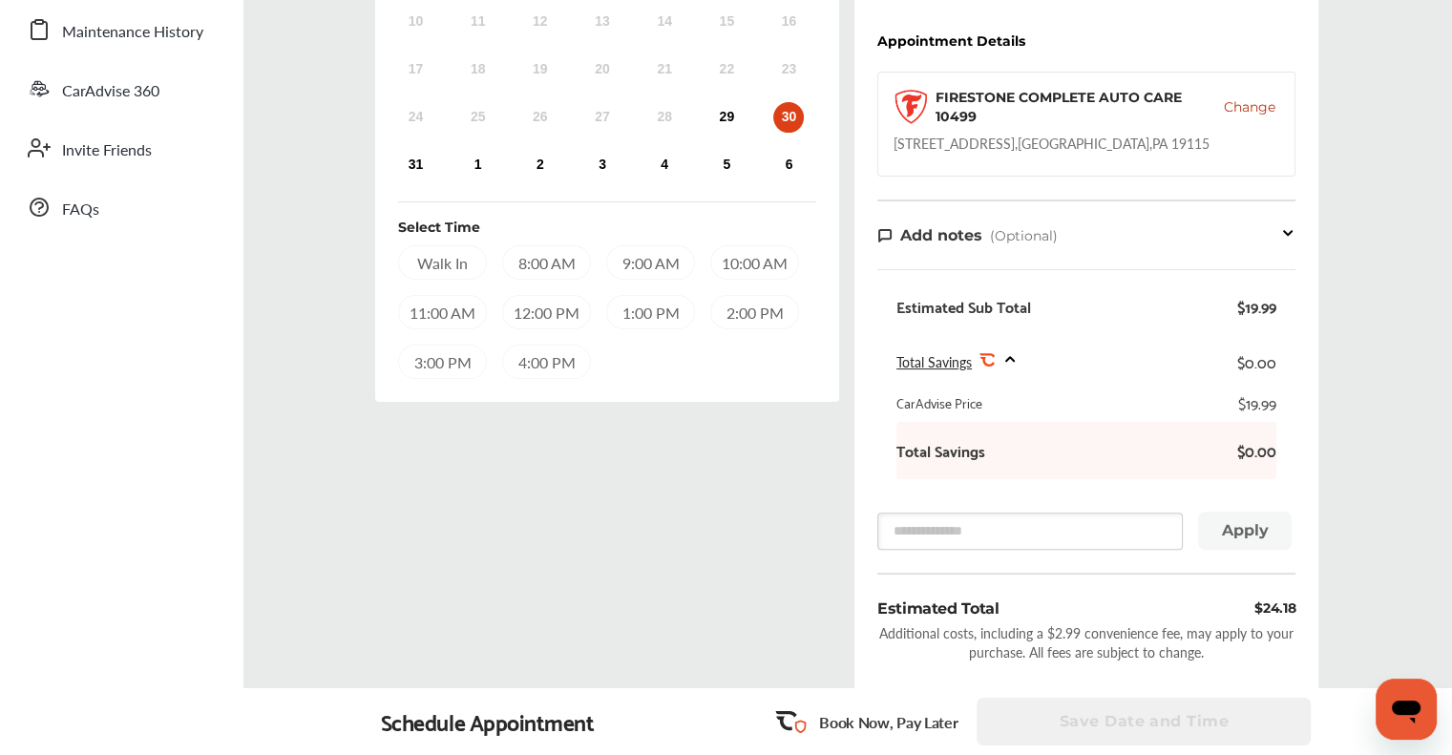
click at [728, 260] on div "10:00 AM" at bounding box center [754, 262] width 89 height 34
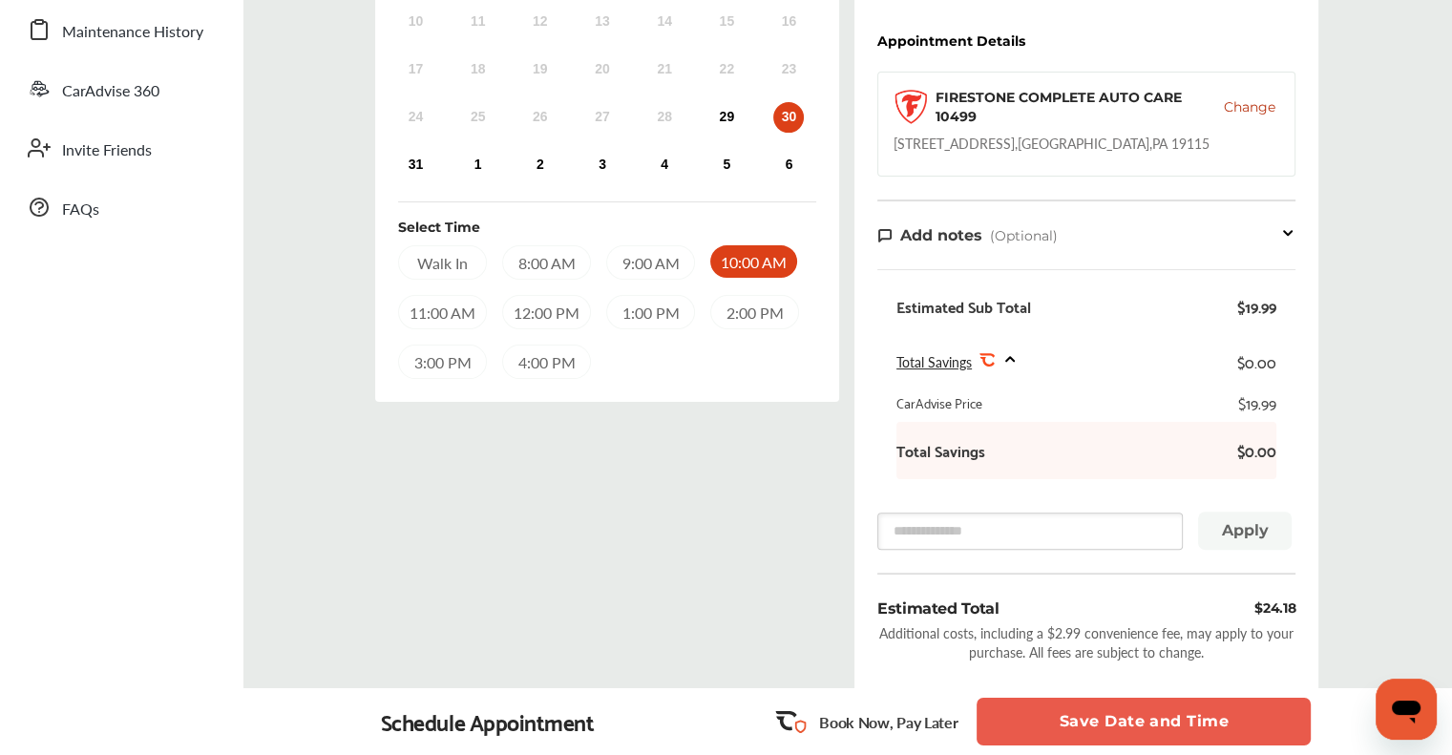
scroll to position [229, 0]
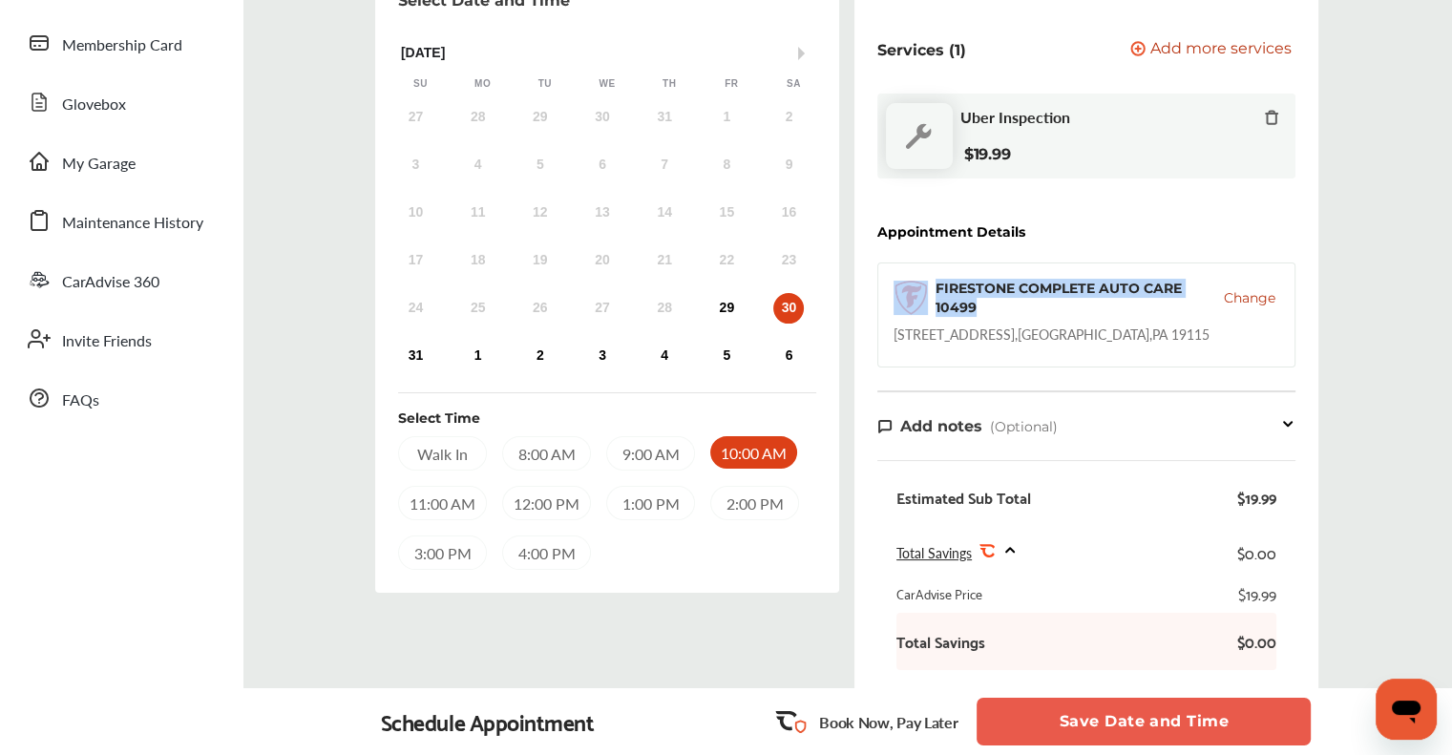
drag, startPoint x: 1098, startPoint y: 322, endPoint x: 925, endPoint y: 289, distance: 175.8
click at [925, 289] on div "FIRESTONE COMPLETE AUTO CARE [STREET_ADDRESS]" at bounding box center [1086, 315] width 418 height 105
copy div "FIRESTONE COMPLETE AUTO CARE 10499"
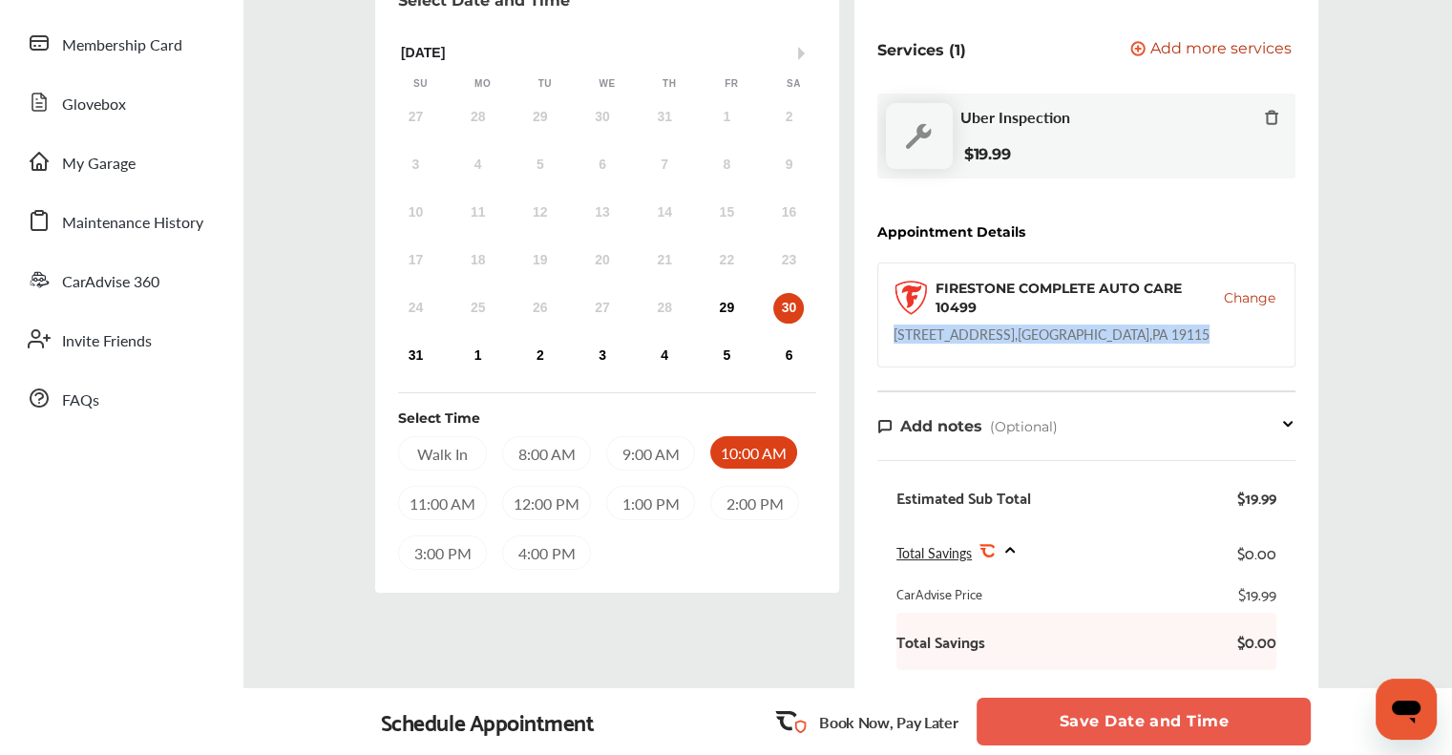
drag, startPoint x: 896, startPoint y: 339, endPoint x: 1173, endPoint y: 333, distance: 277.9
click at [1173, 333] on div "[STREET_ADDRESS]" at bounding box center [1052, 334] width 316 height 19
copy div "[STREET_ADDRESS]"
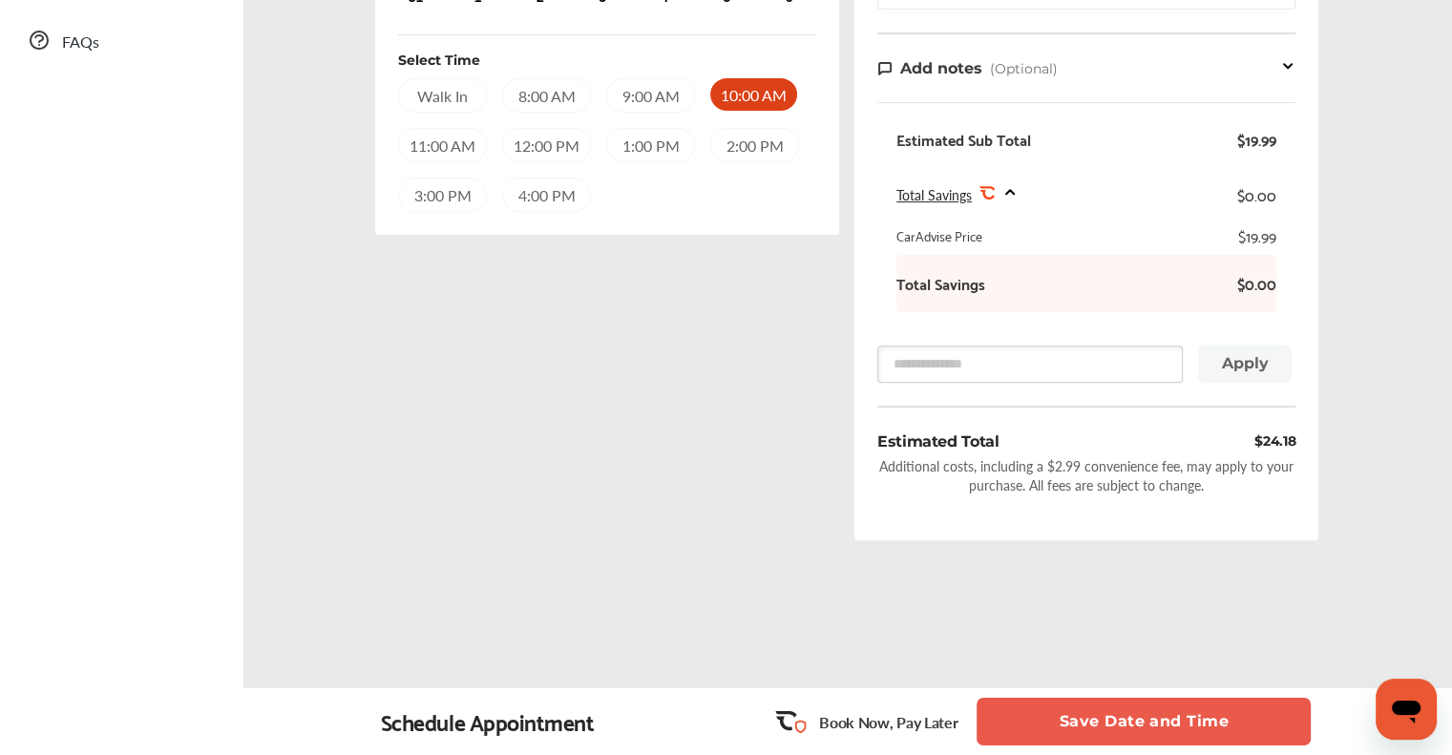
scroll to position [611, 0]
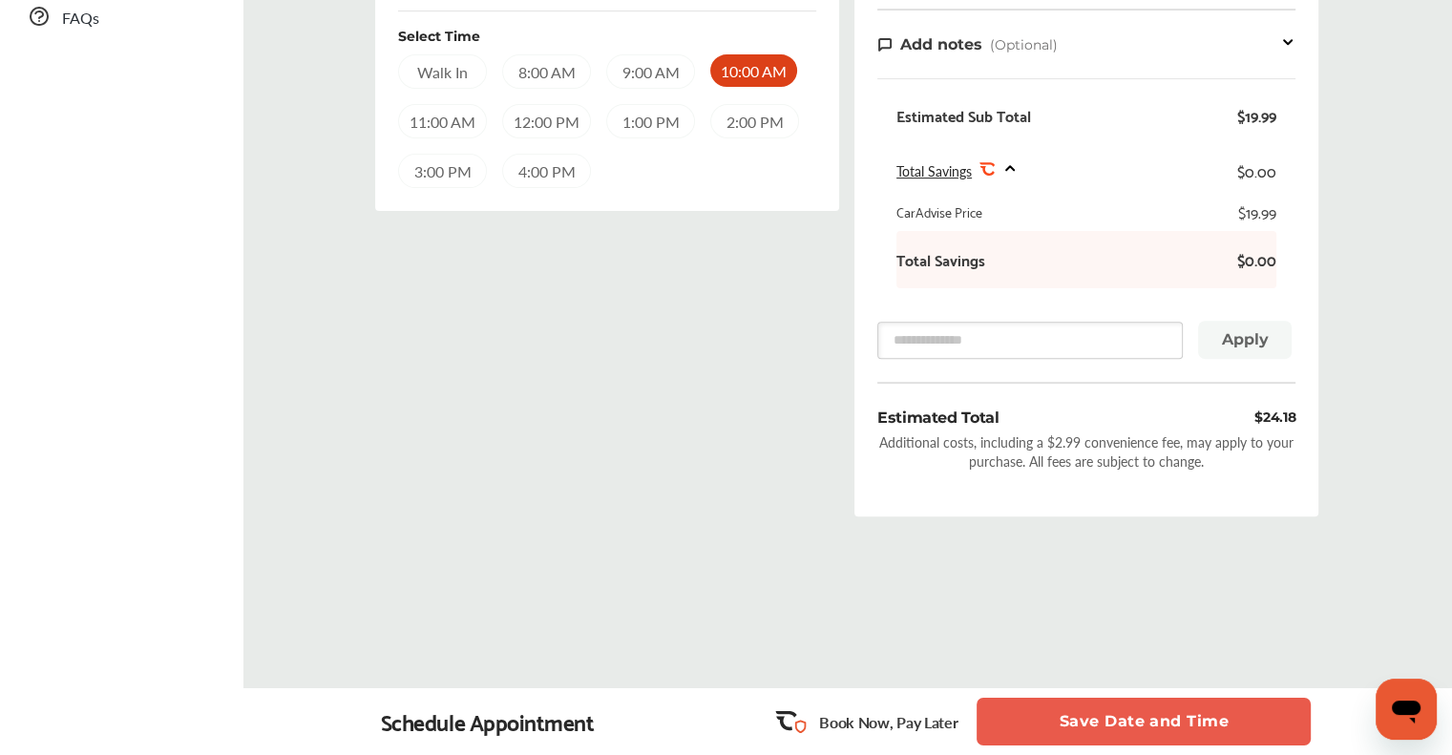
click at [1141, 728] on button "Save Date and Time" at bounding box center [1144, 722] width 334 height 48
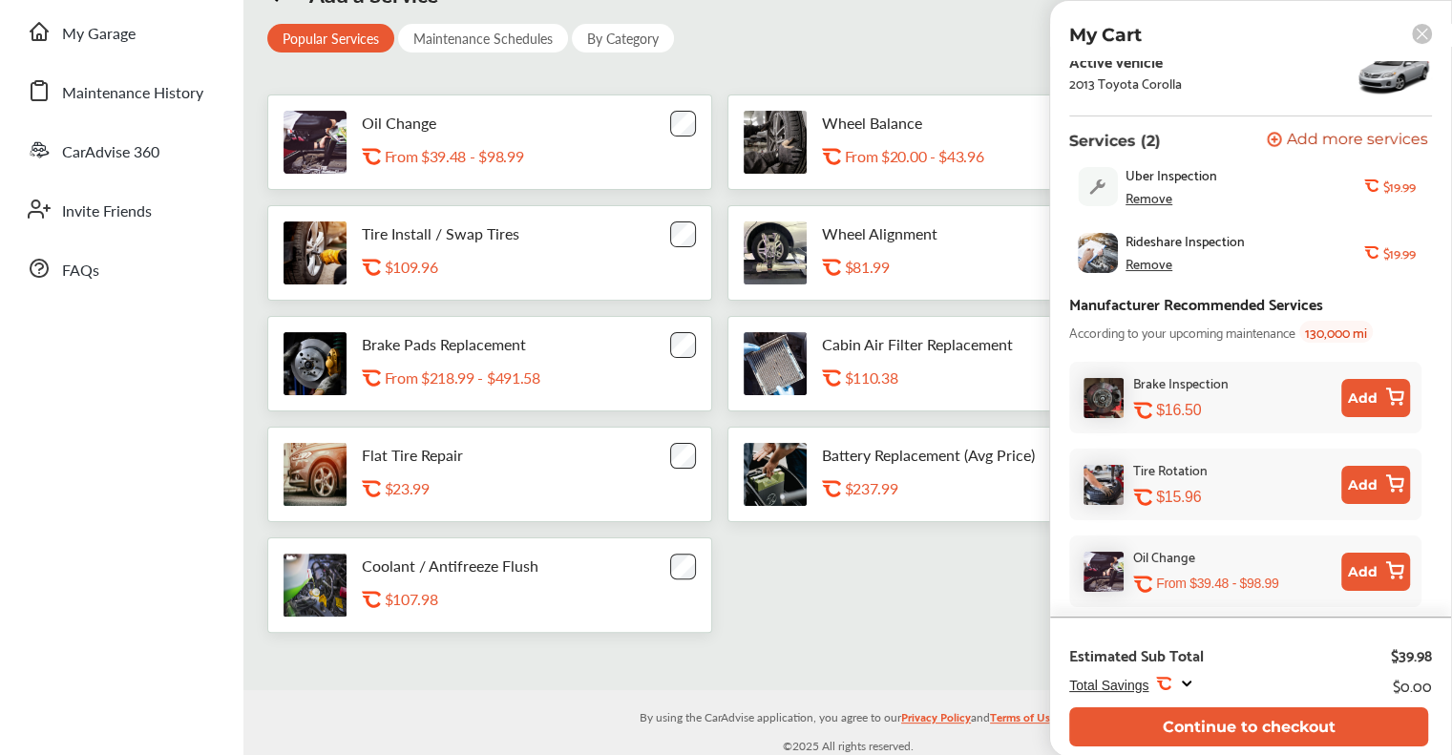
scroll to position [23, 0]
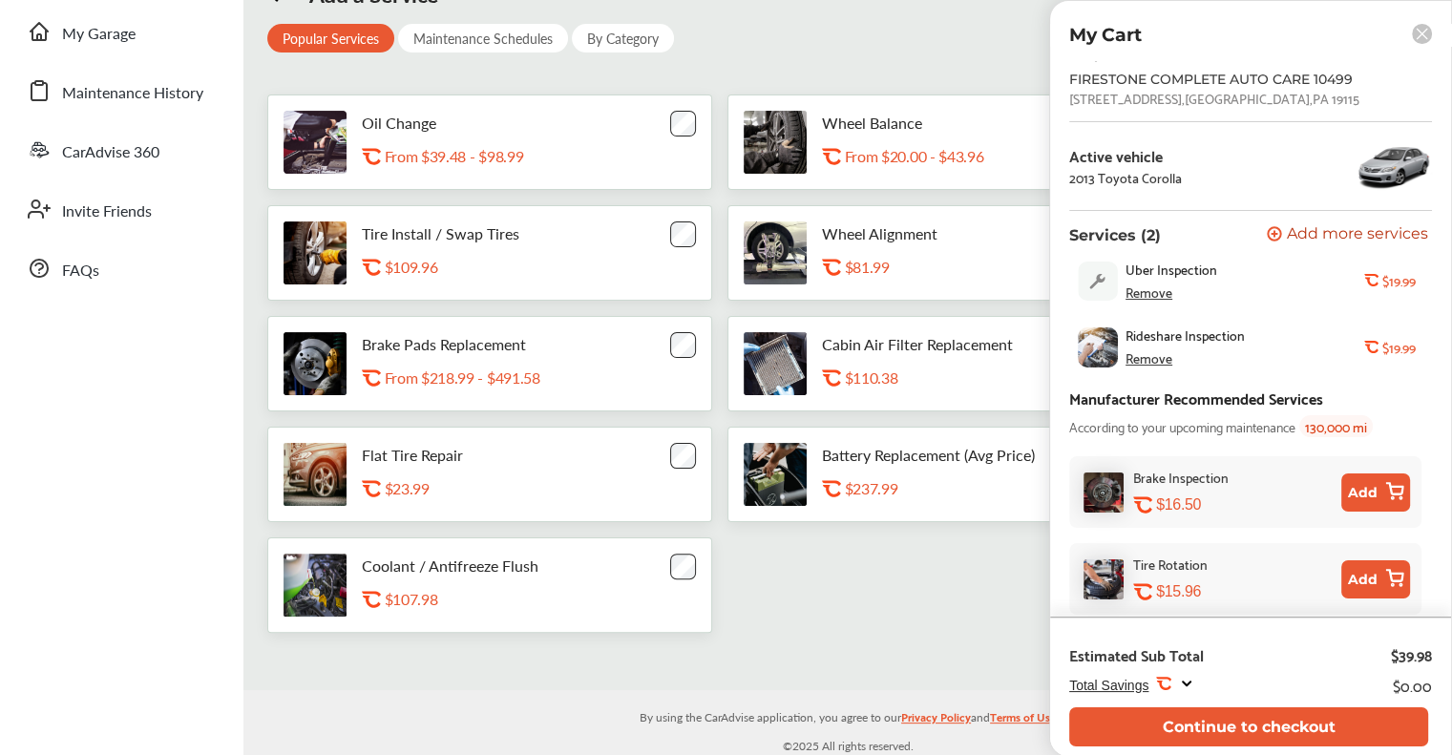
click at [1151, 293] on div "Remove" at bounding box center [1149, 292] width 47 height 15
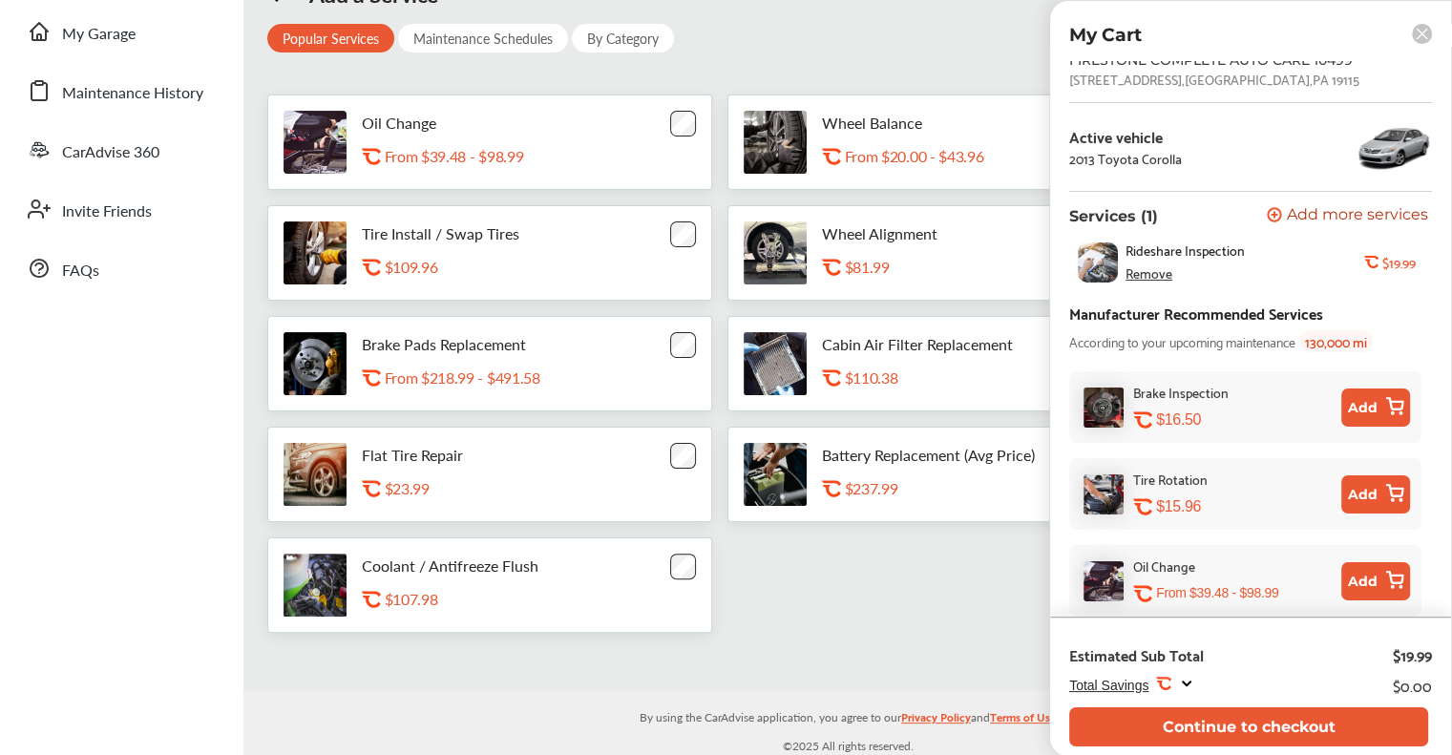
scroll to position [53, 0]
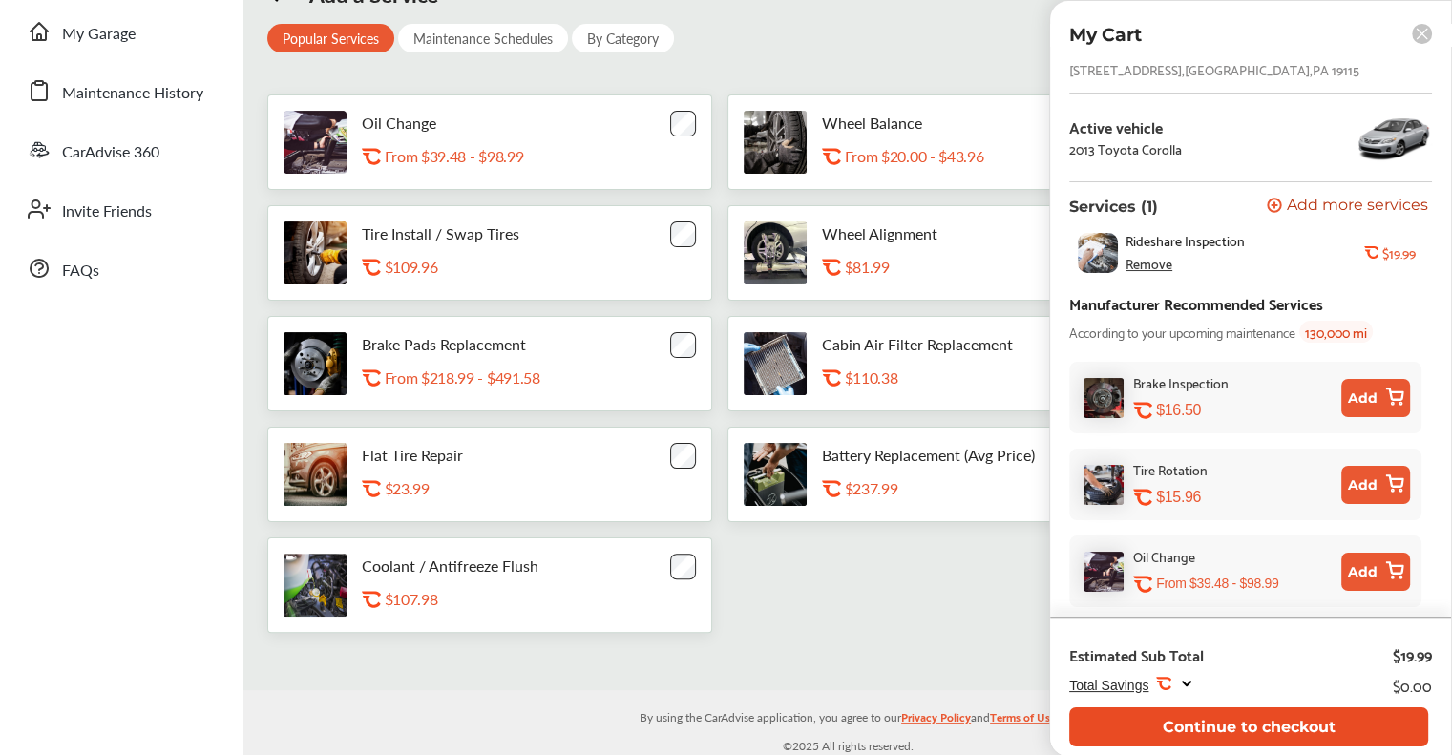
click at [1148, 725] on button "Continue to checkout" at bounding box center [1248, 726] width 359 height 39
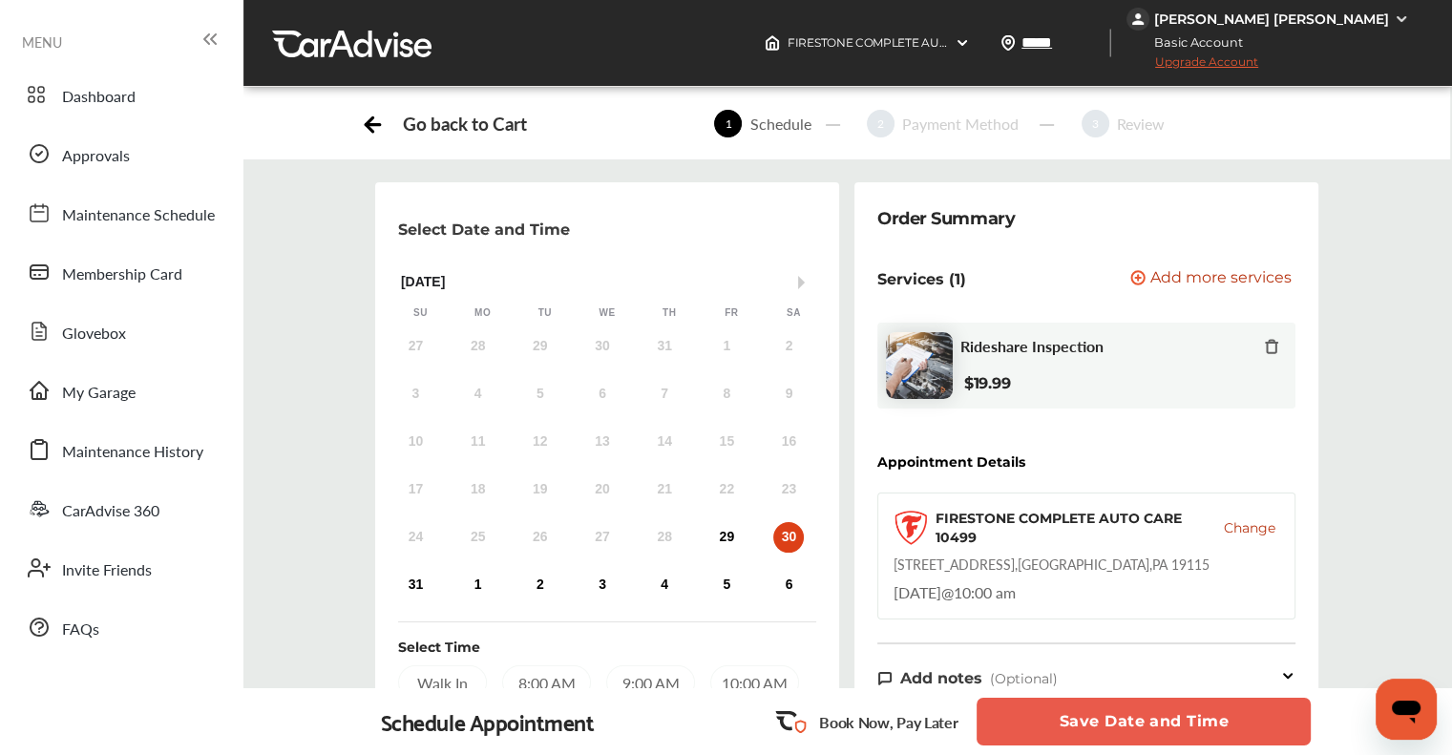
click at [391, 122] on div "Go back to Cart" at bounding box center [443, 124] width 165 height 29
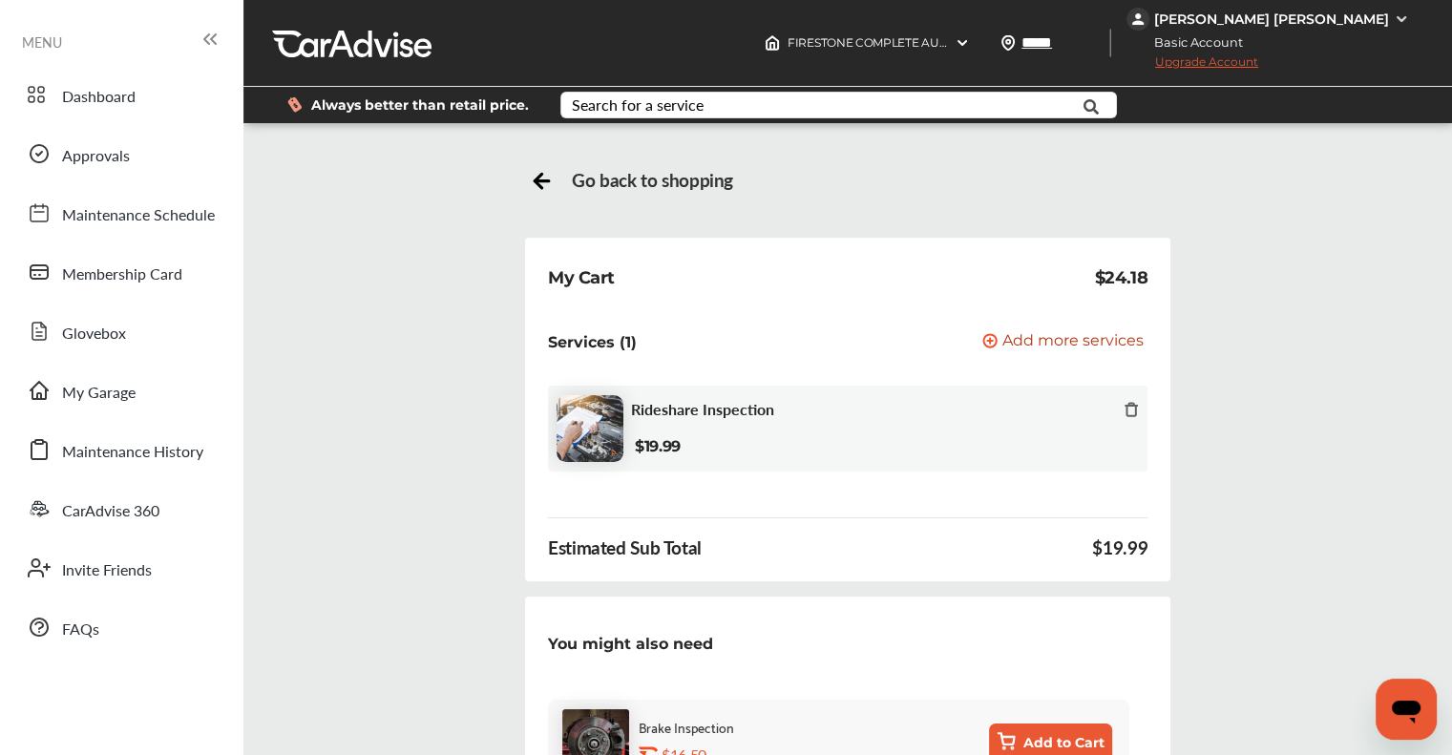
scroll to position [477, 0]
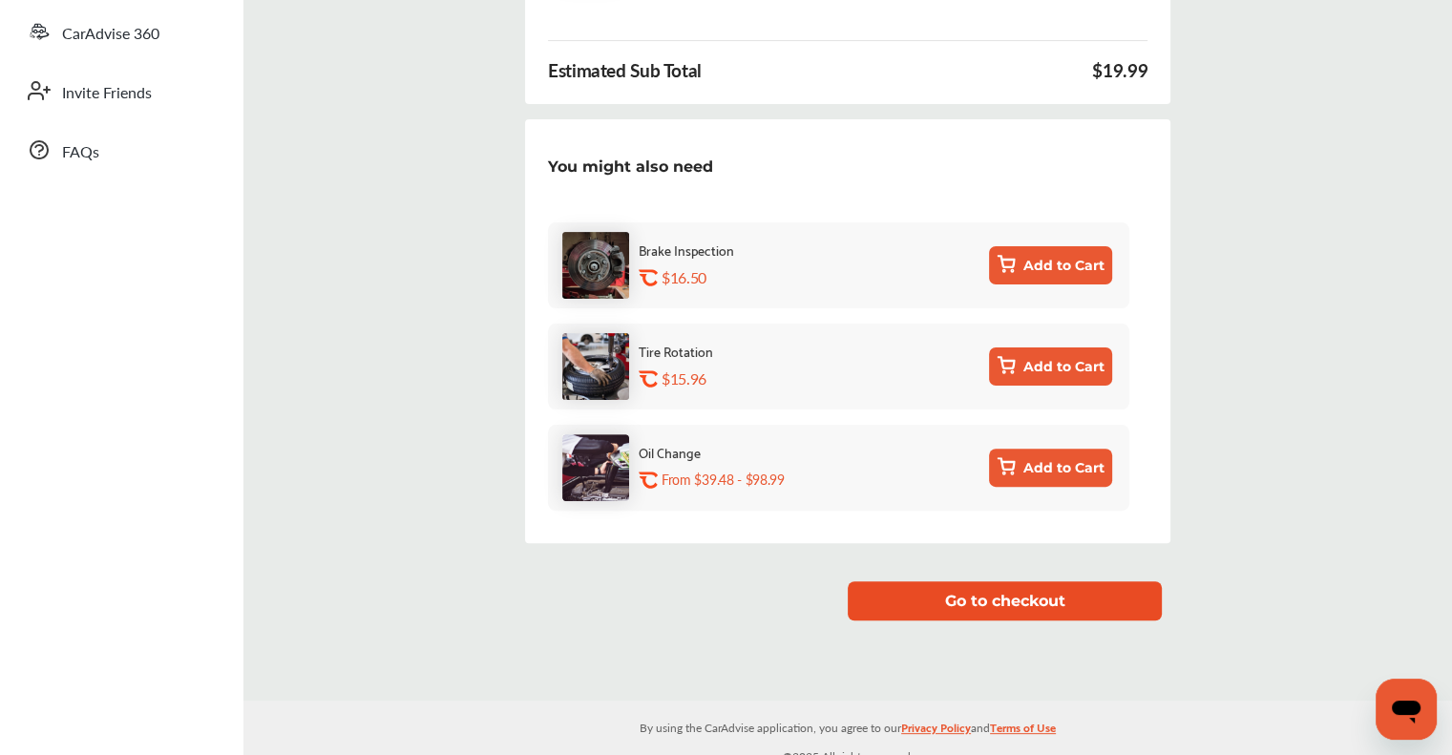
click at [1022, 603] on button "Go to checkout" at bounding box center [1005, 600] width 314 height 39
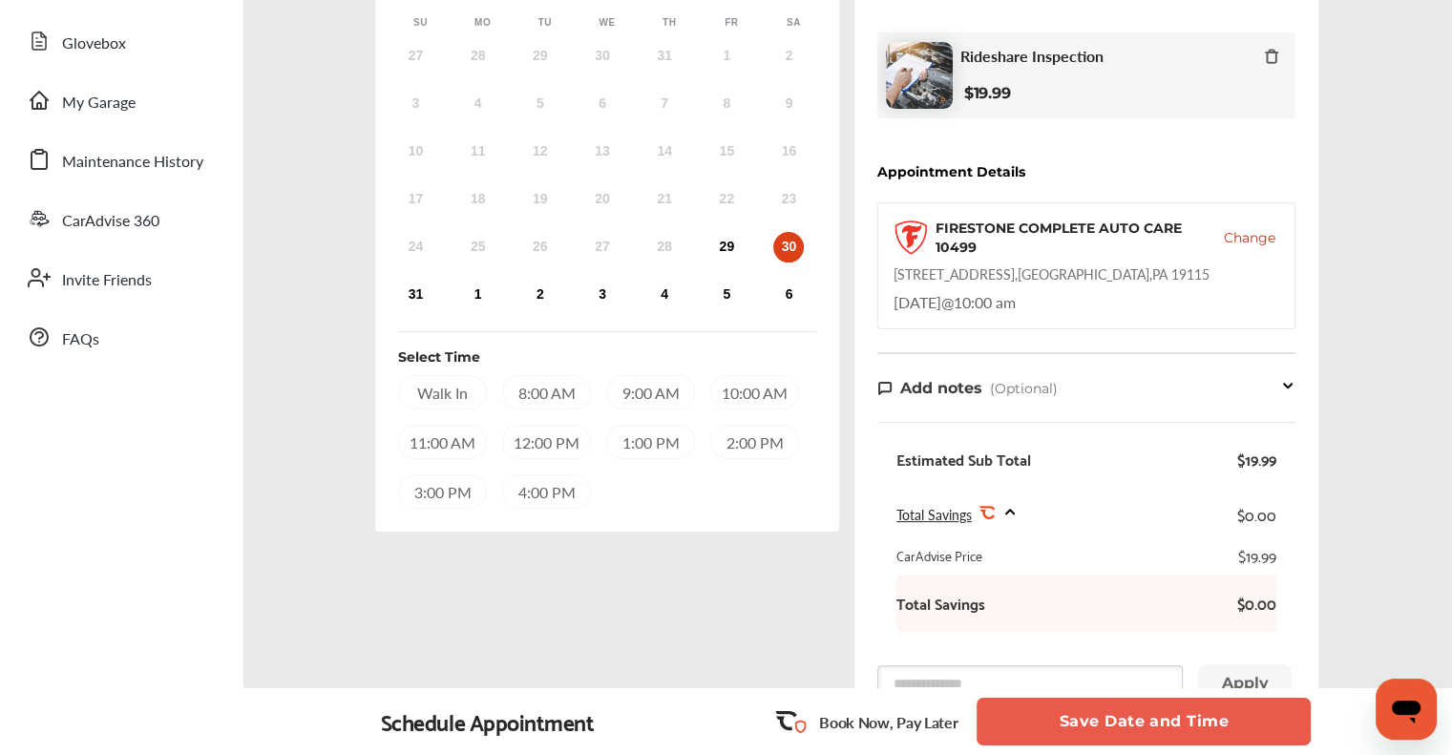
scroll to position [286, 0]
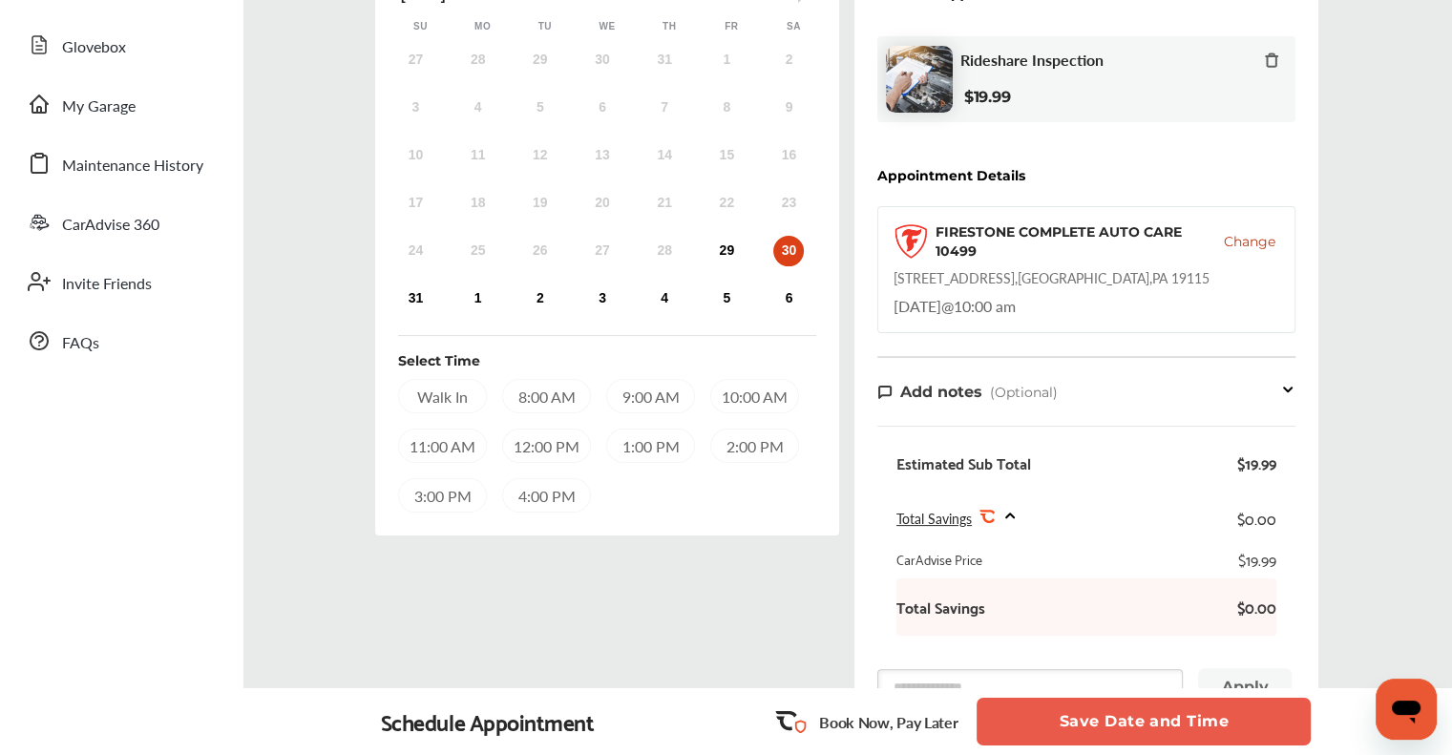
click at [1256, 243] on span "Change" at bounding box center [1250, 241] width 52 height 19
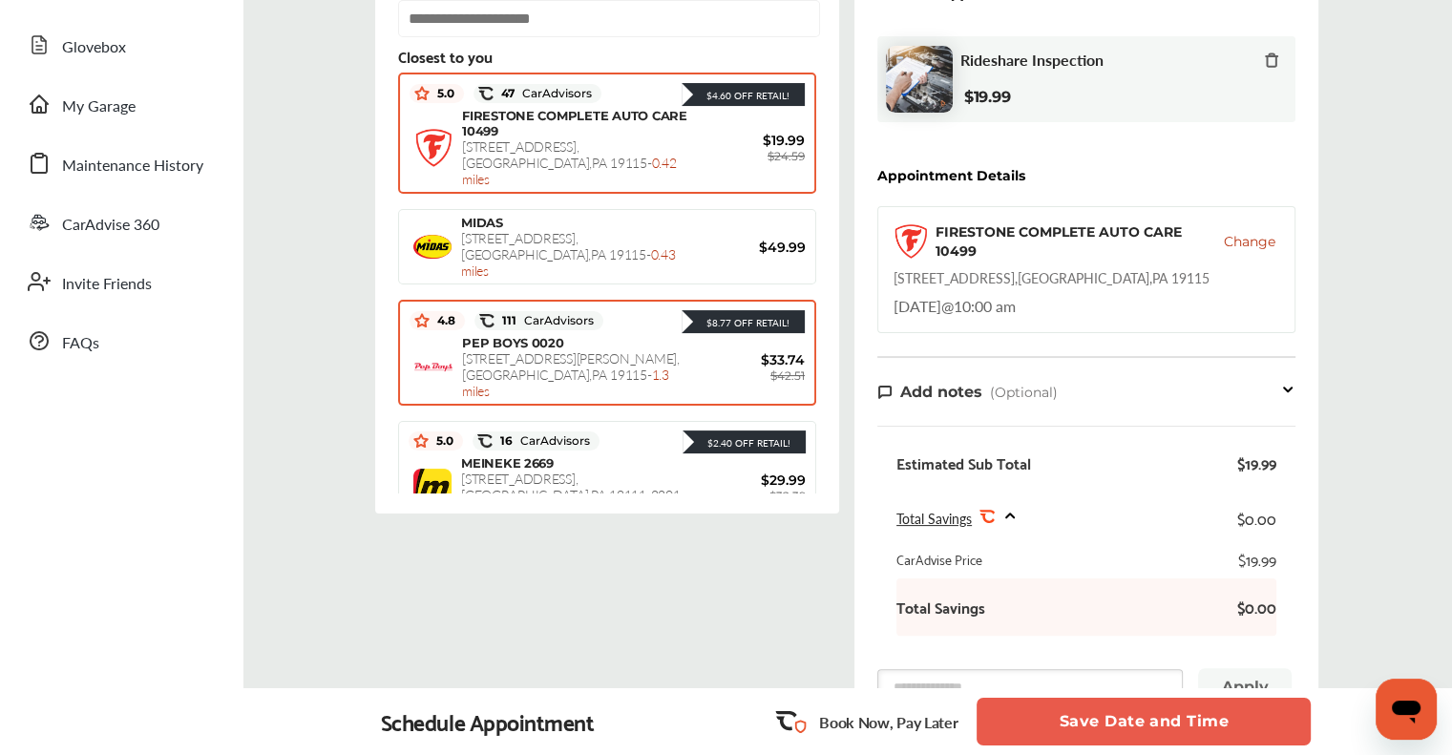
click at [495, 335] on span "PEP BOYS 0020" at bounding box center [513, 342] width 102 height 15
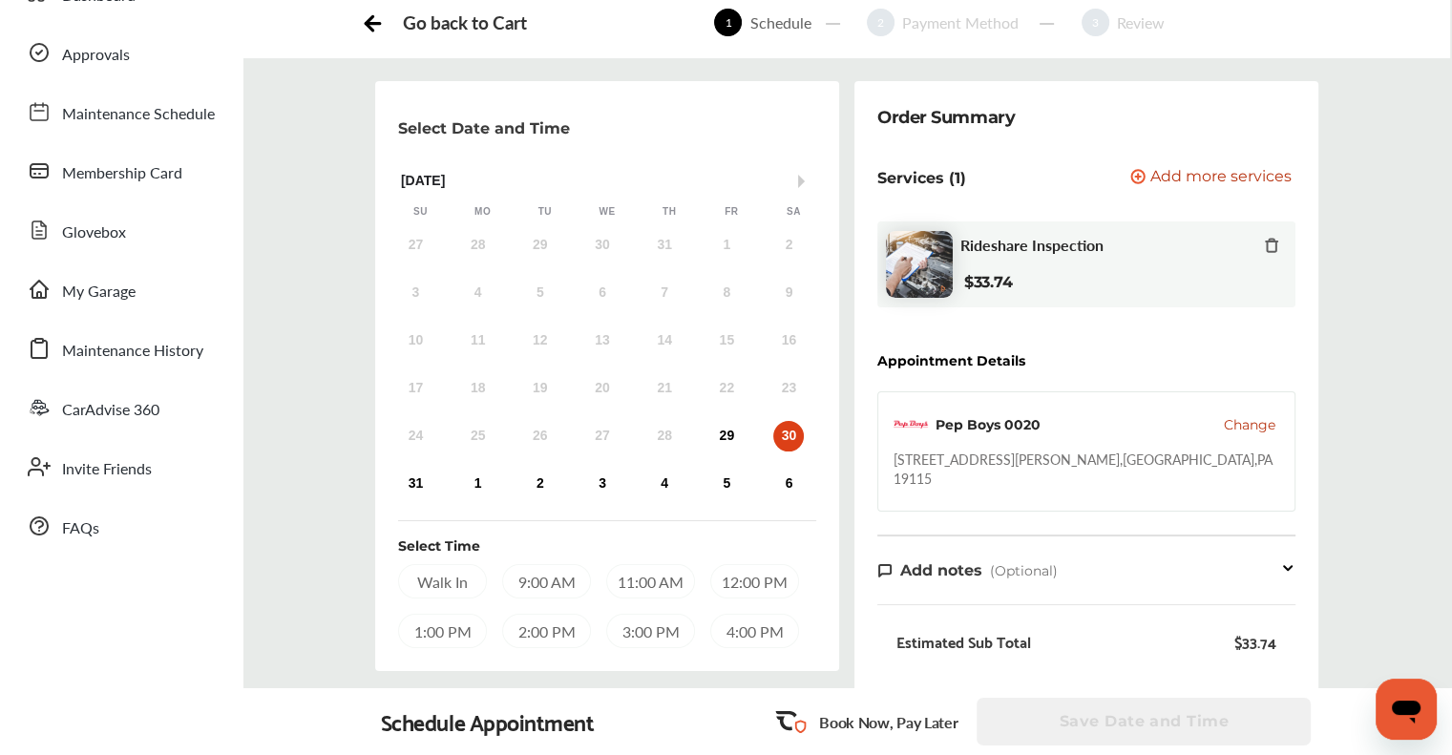
scroll to position [130, 0]
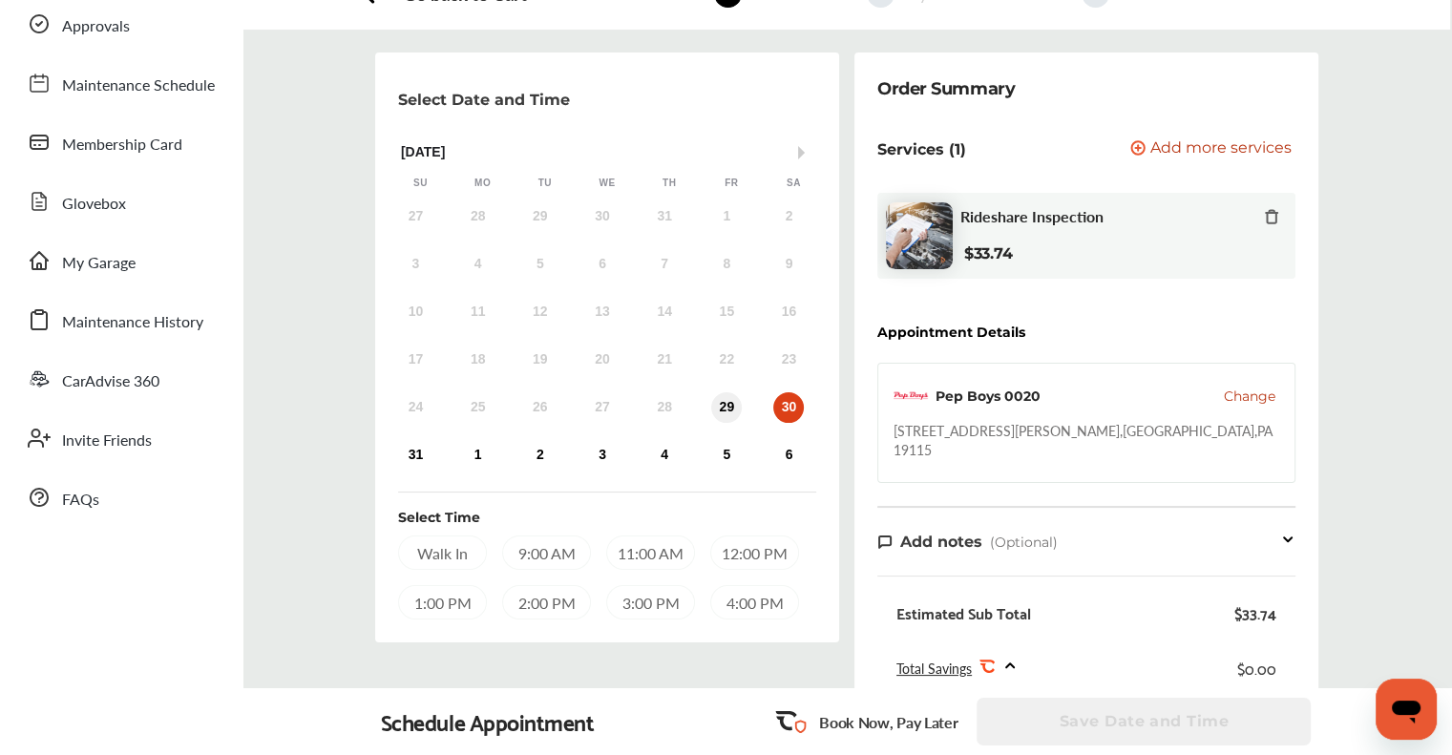
click at [728, 411] on div "29" at bounding box center [726, 407] width 31 height 31
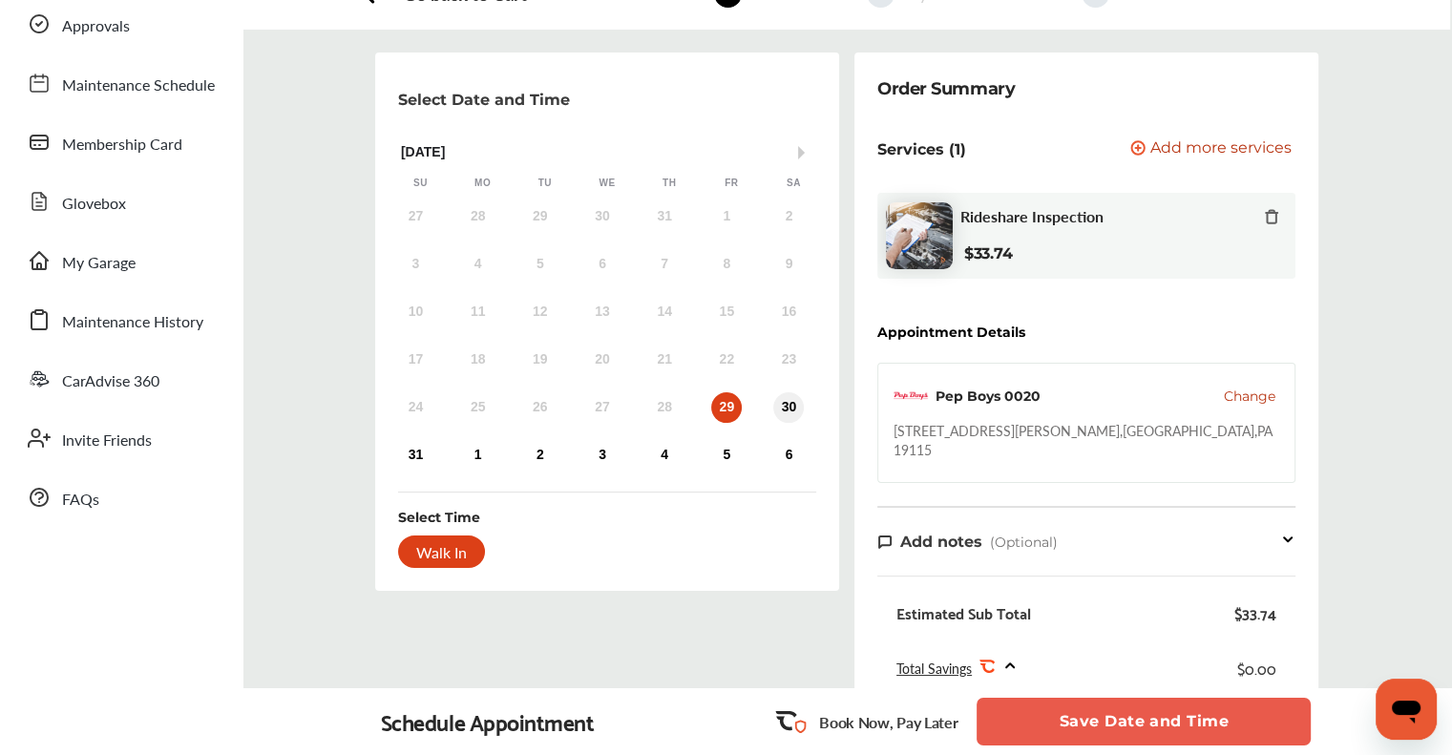
click at [791, 411] on div "30" at bounding box center [788, 407] width 31 height 31
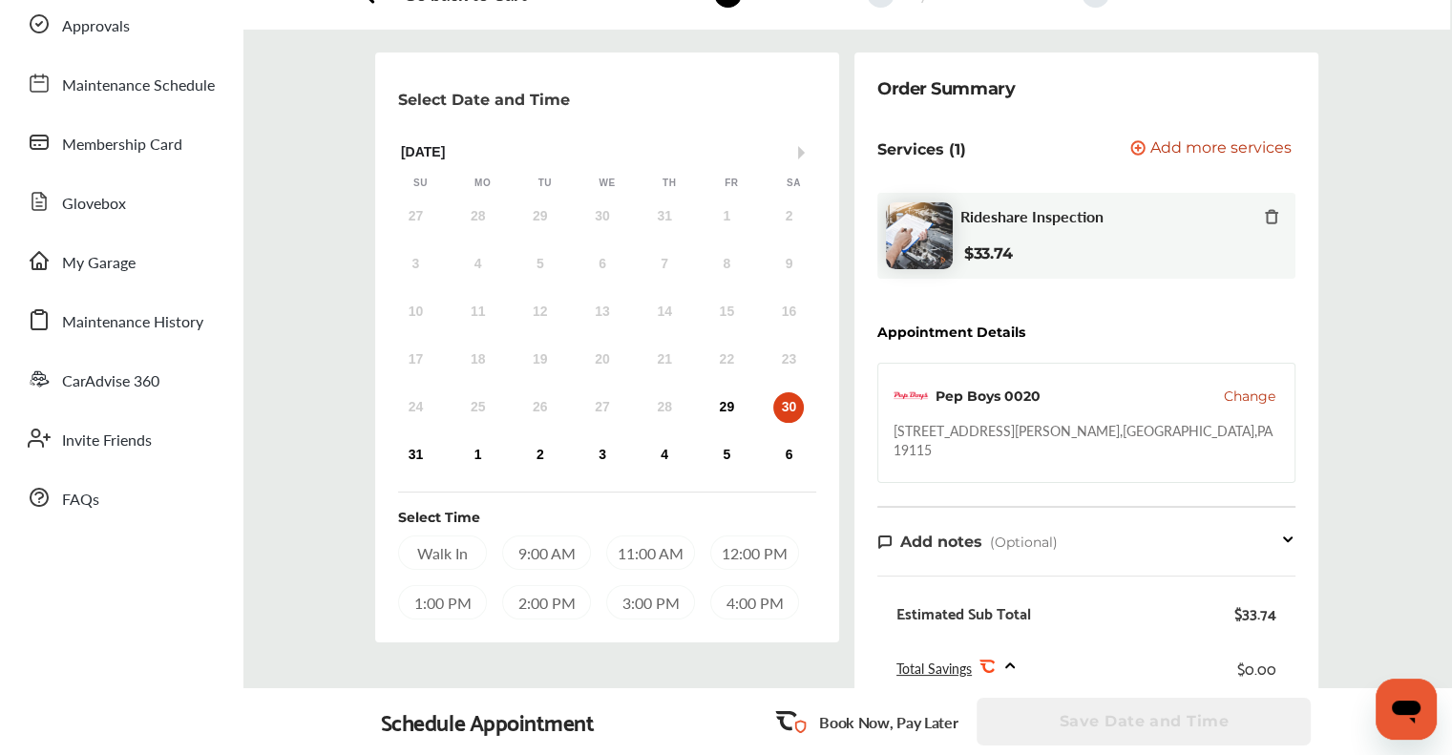
click at [760, 559] on div "12:00 PM" at bounding box center [754, 553] width 89 height 34
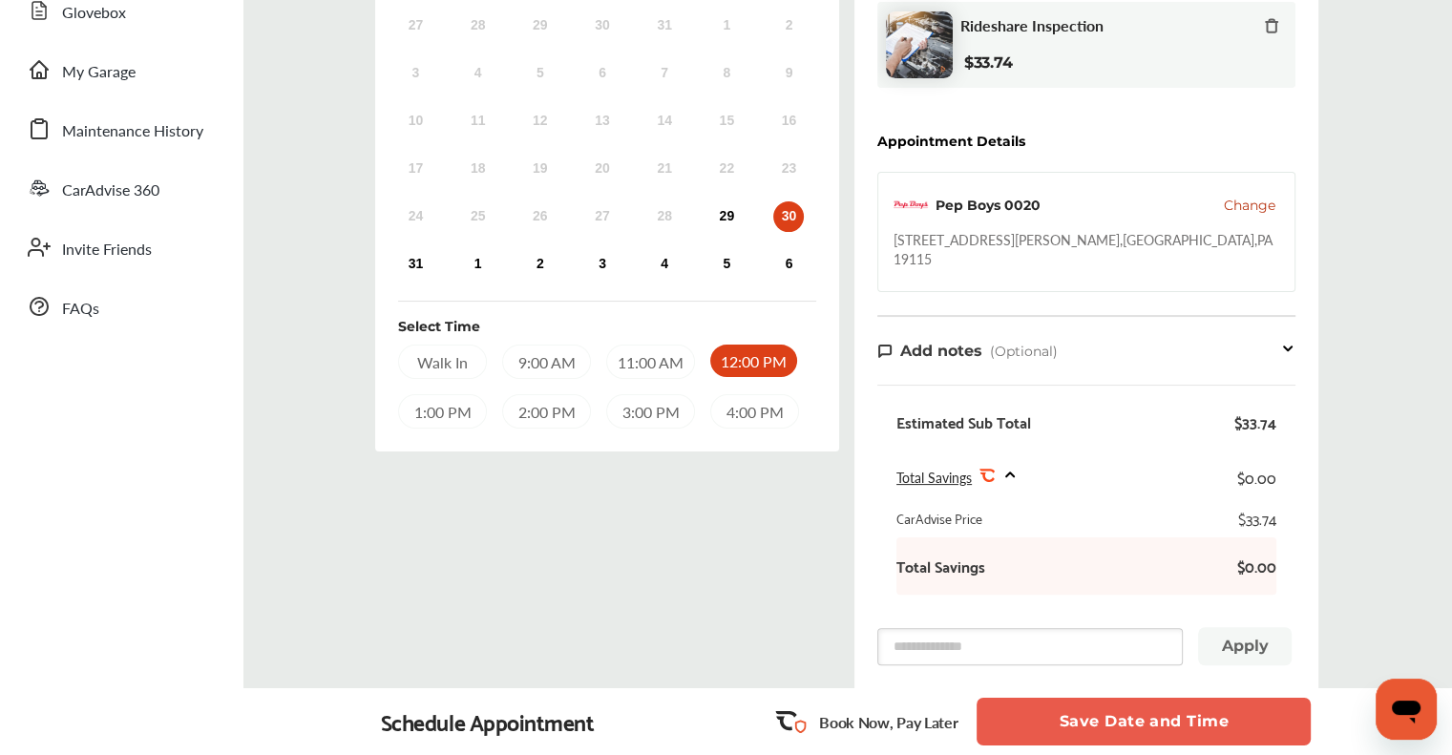
scroll to position [34, 0]
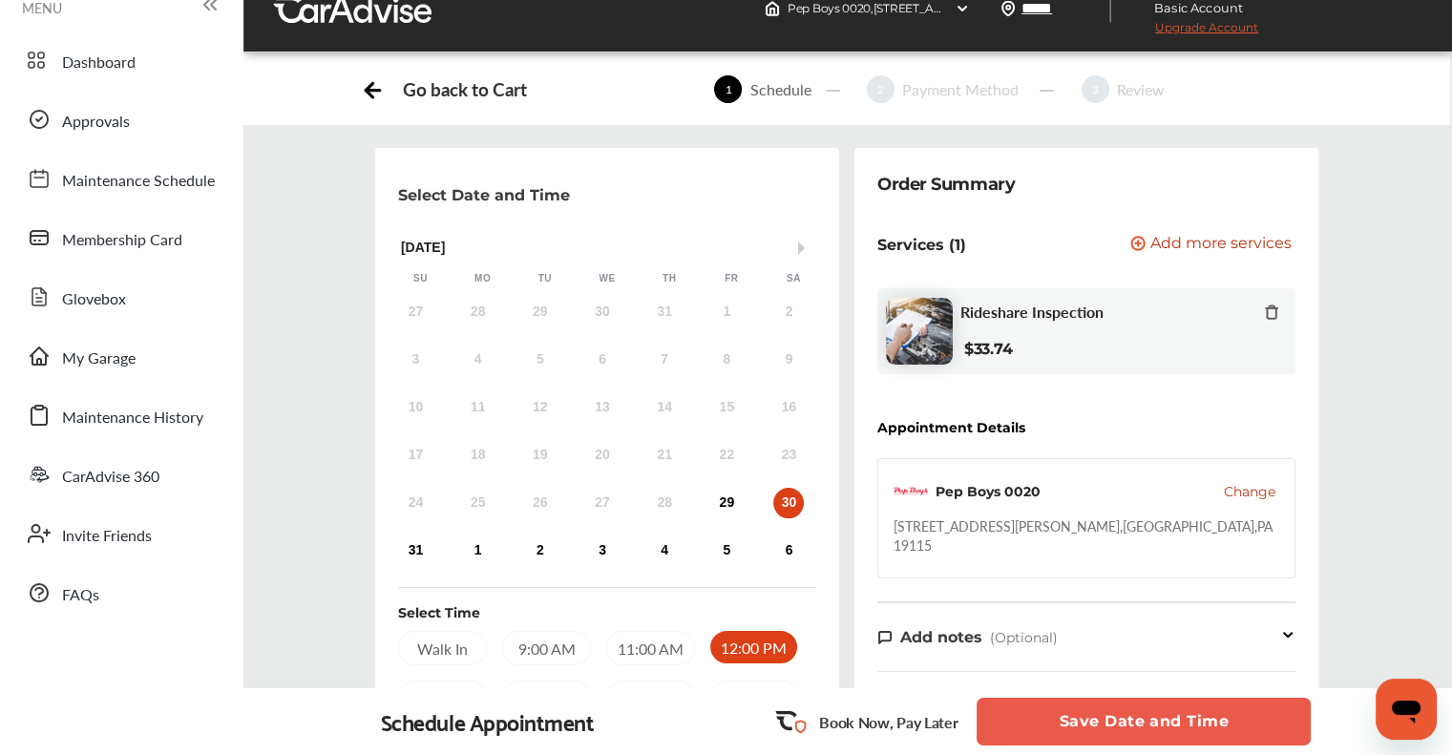
click at [1235, 498] on span "Change" at bounding box center [1250, 491] width 52 height 19
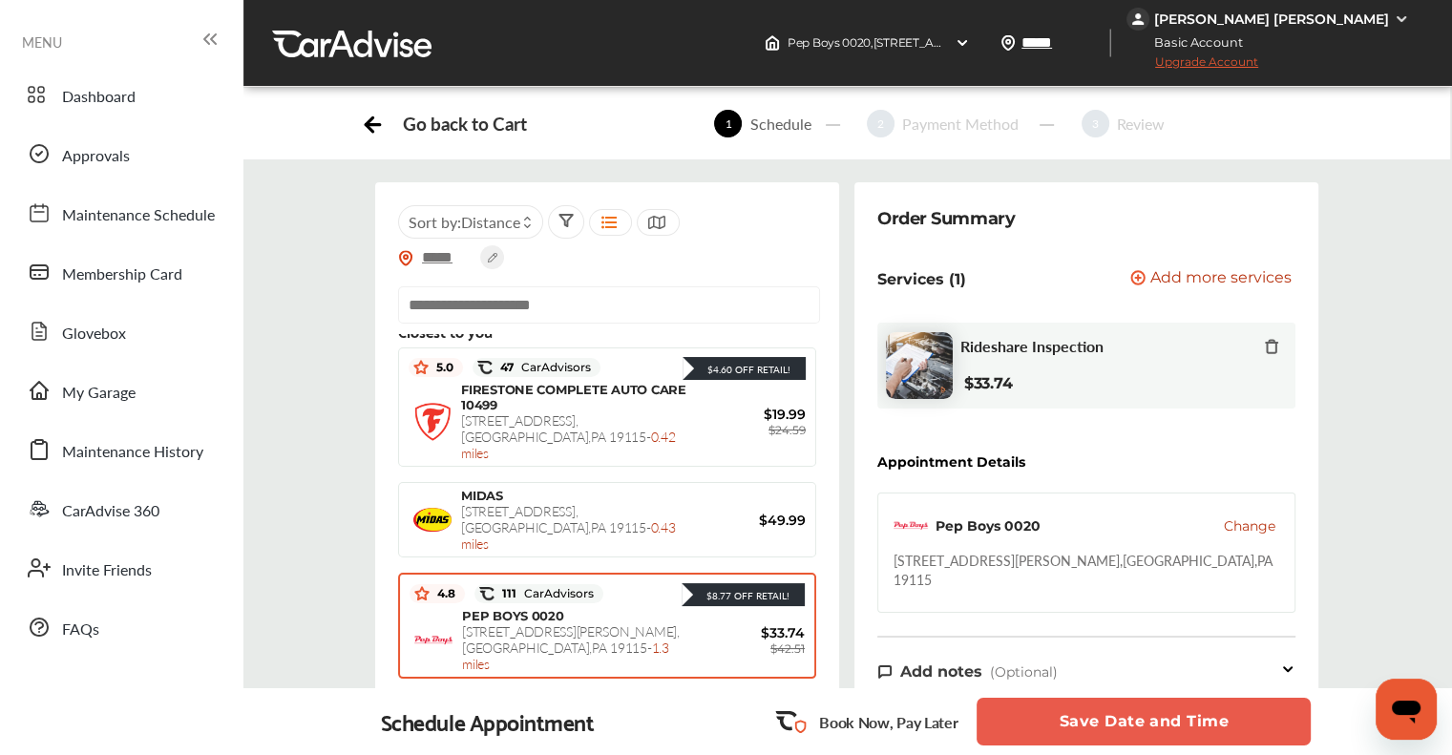
scroll to position [0, 0]
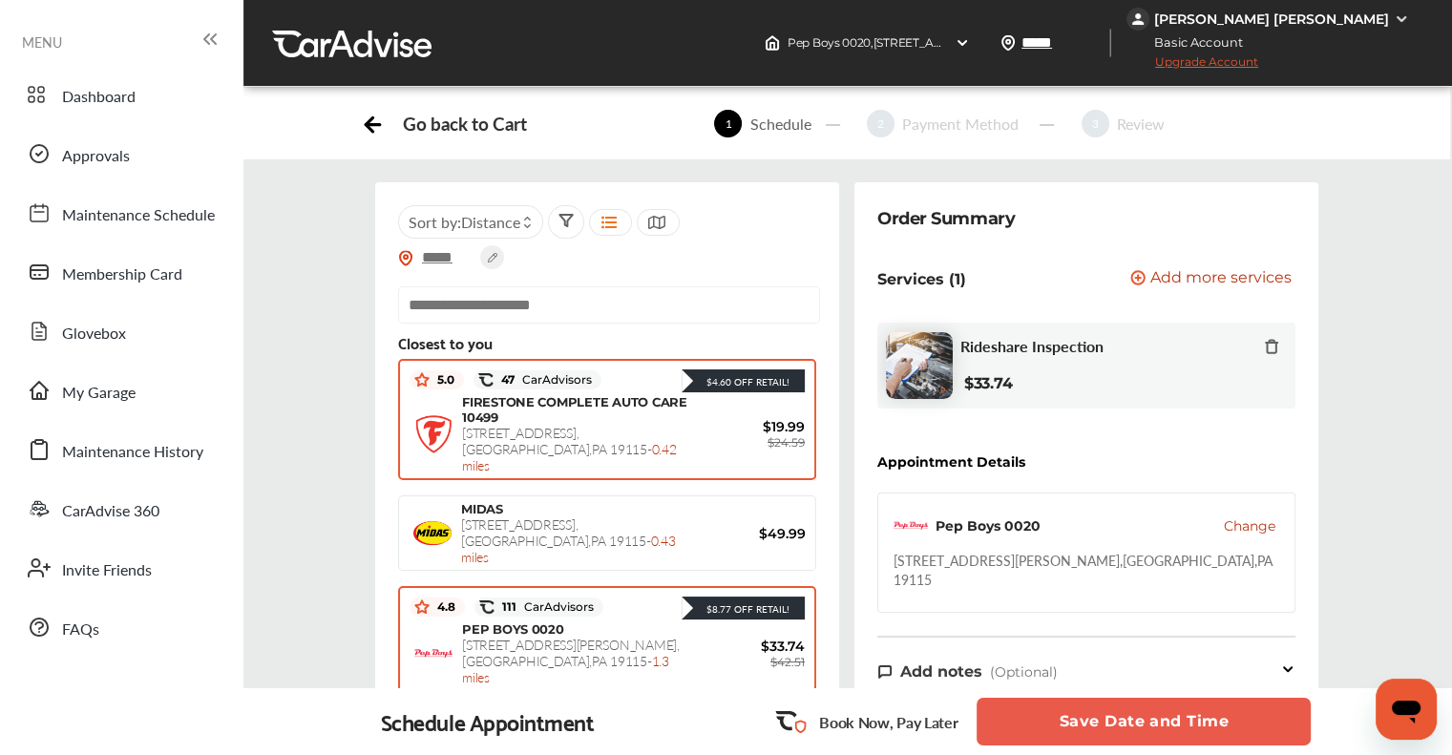
click at [591, 421] on div "FIRESTONE COMPLETE AUTO CARE [STREET_ADDRESS] - 0.42 miles" at bounding box center [576, 433] width 228 height 79
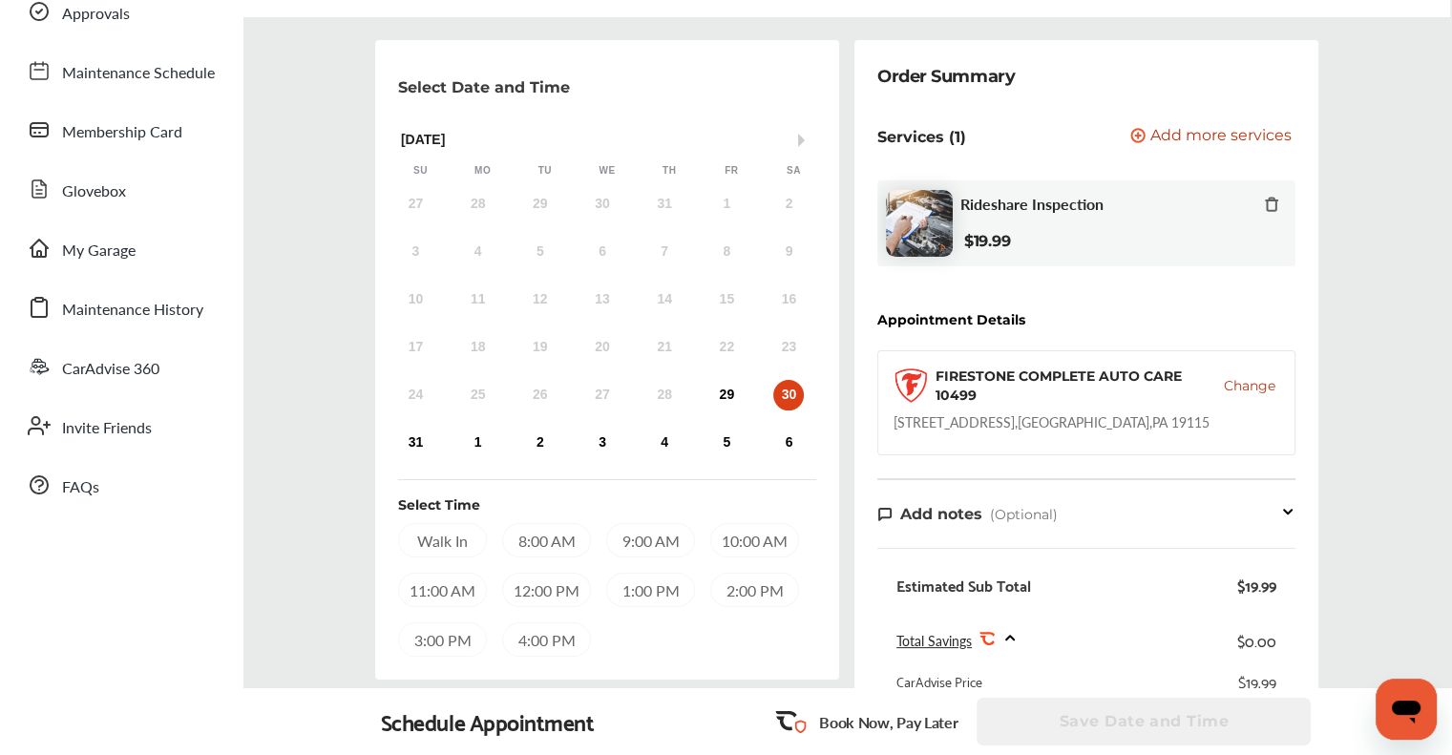
scroll to position [191, 0]
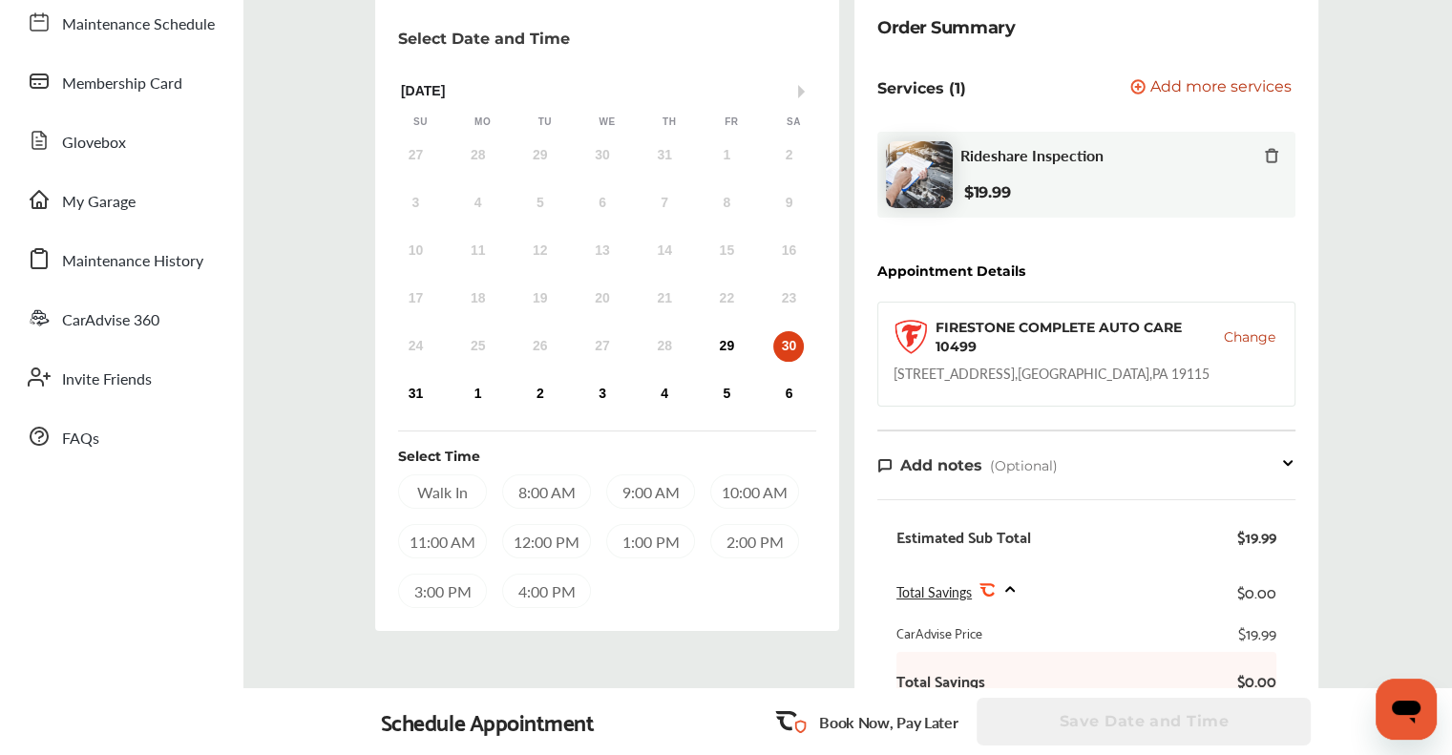
click at [737, 494] on div "10:00 AM" at bounding box center [754, 492] width 89 height 34
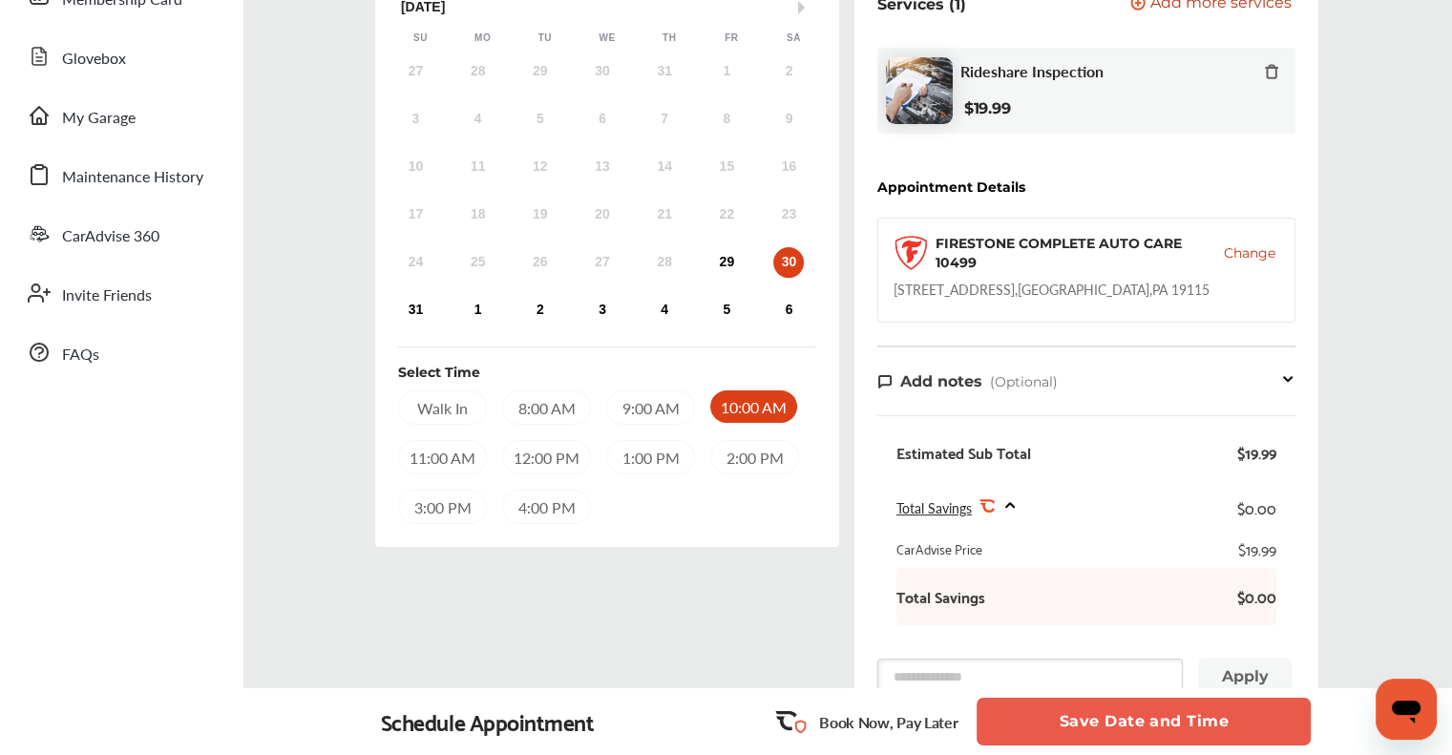
scroll to position [286, 0]
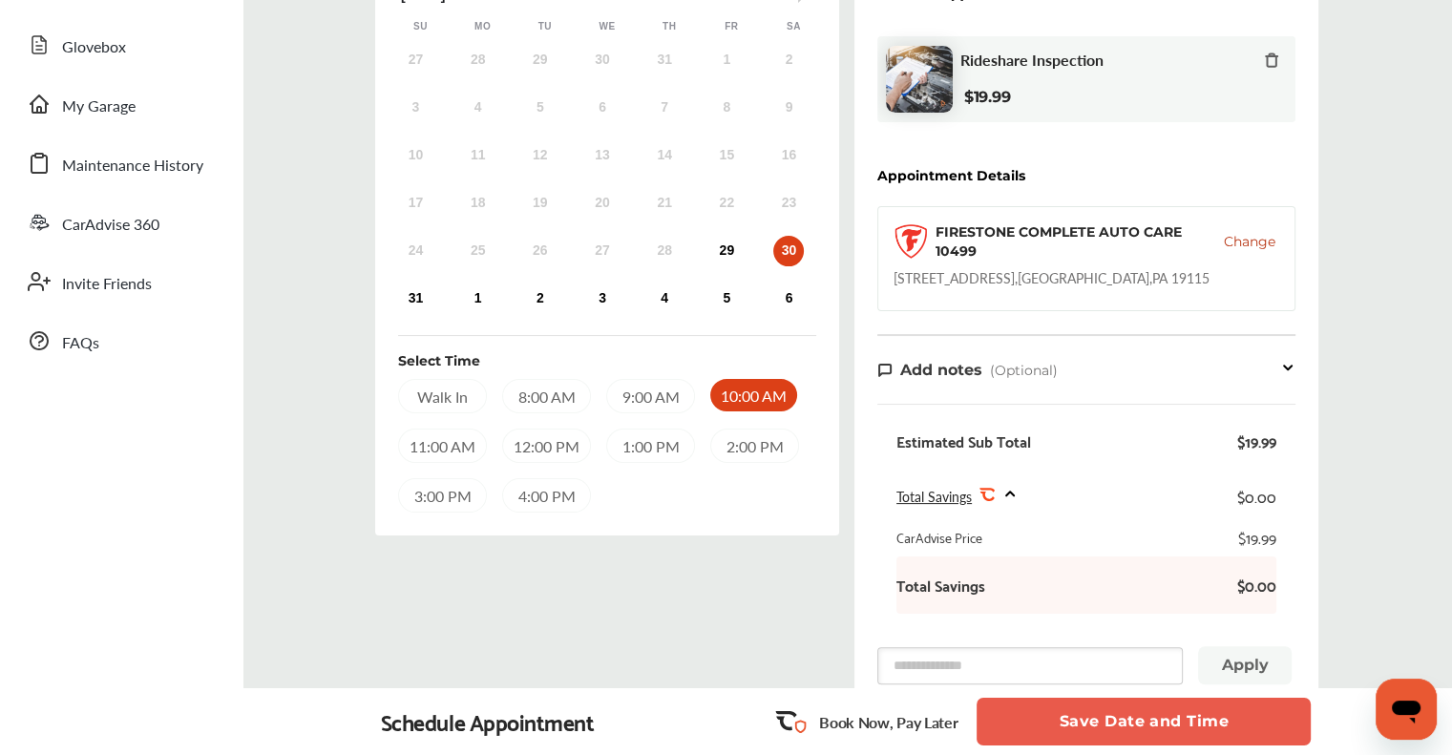
click at [1089, 725] on button "Save Date and Time" at bounding box center [1144, 722] width 334 height 48
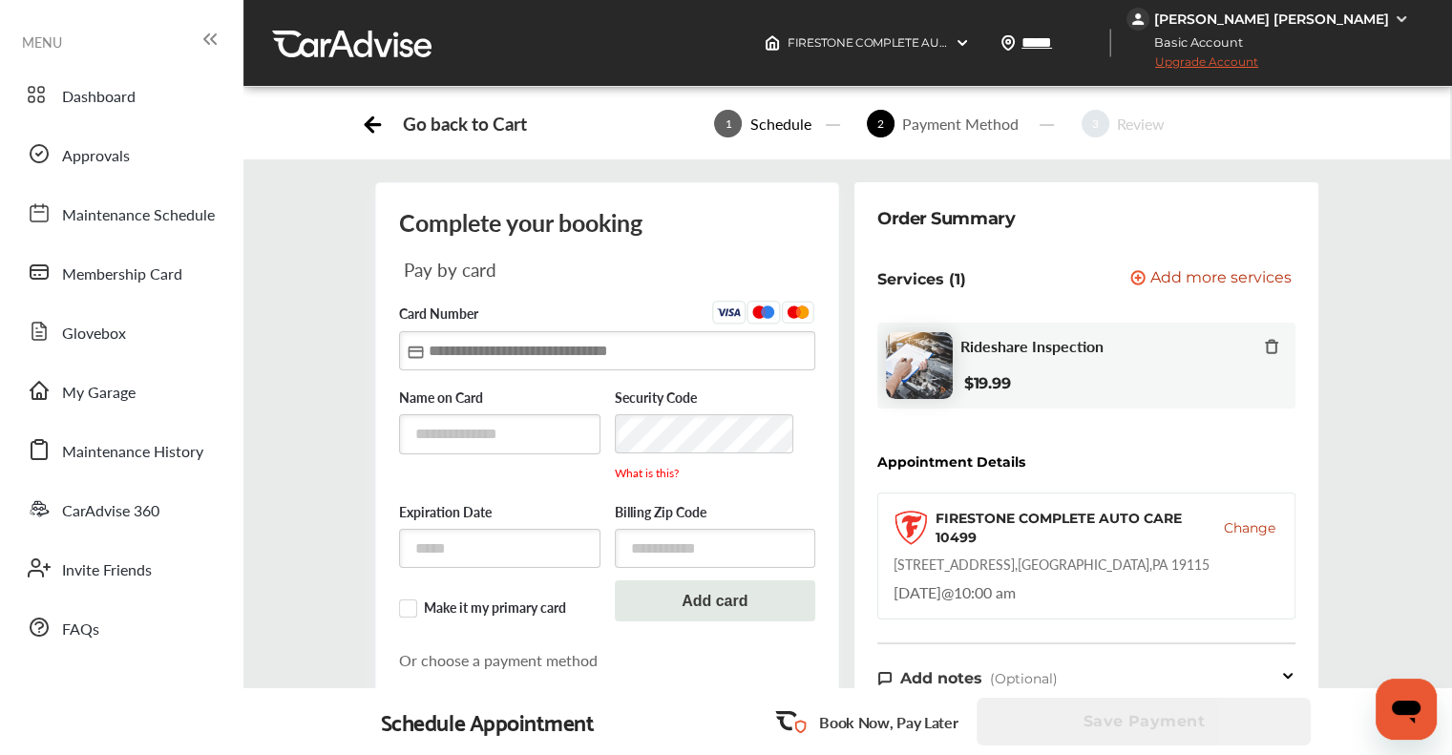
click at [610, 338] on input "text" at bounding box center [607, 350] width 416 height 39
type input "**********"
type input "*****"
type input "**********"
click at [497, 441] on input "text" at bounding box center [499, 433] width 201 height 39
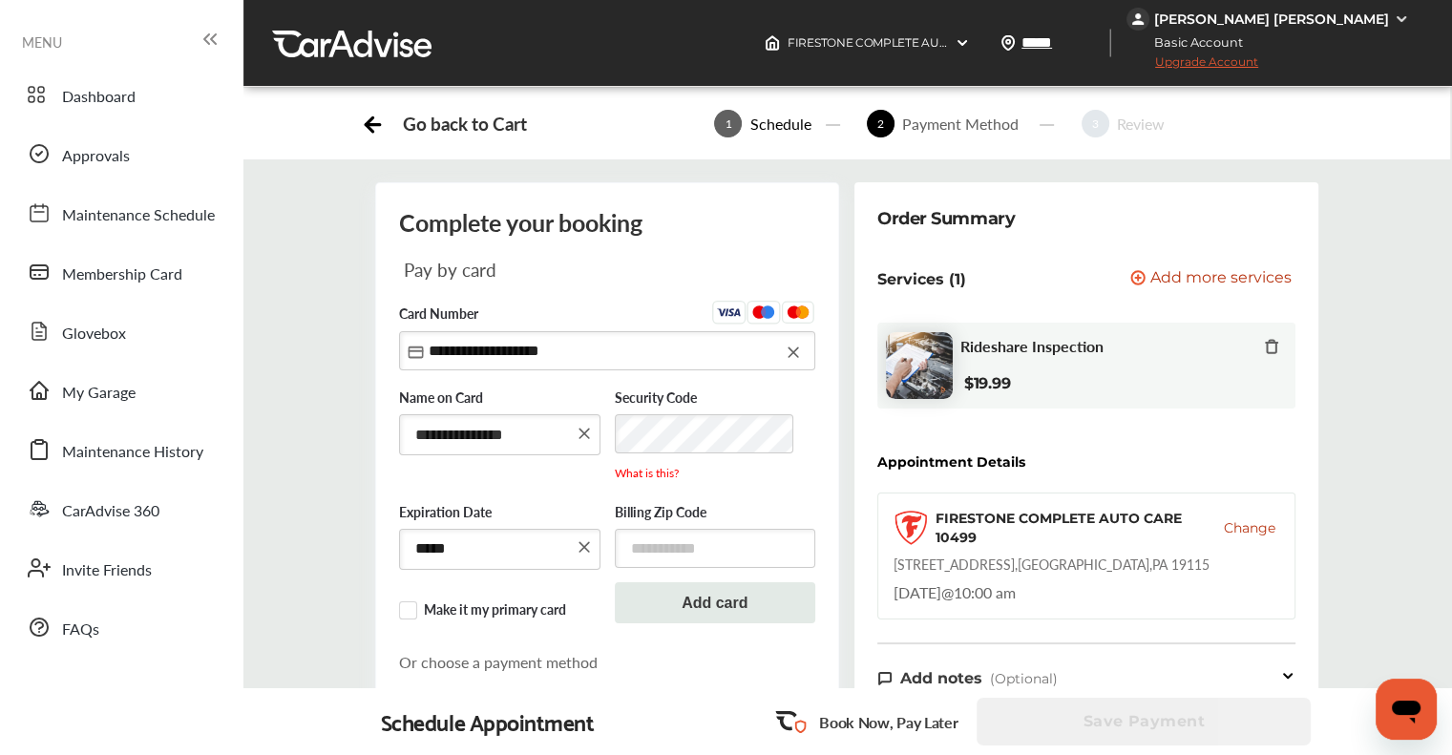
type input "**********"
click at [559, 362] on input "**********" at bounding box center [607, 350] width 416 height 39
type input "**********"
click at [710, 563] on input "text" at bounding box center [715, 548] width 201 height 39
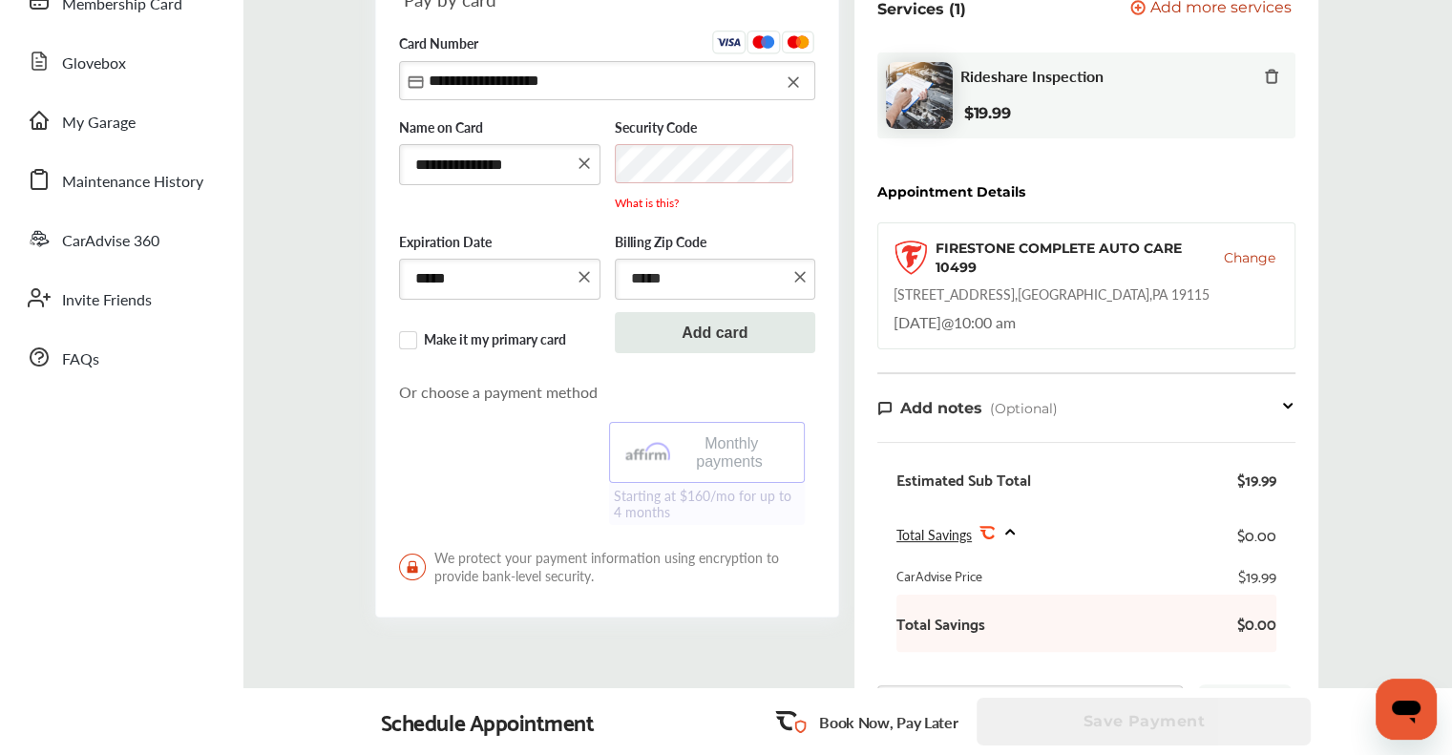
scroll to position [286, 0]
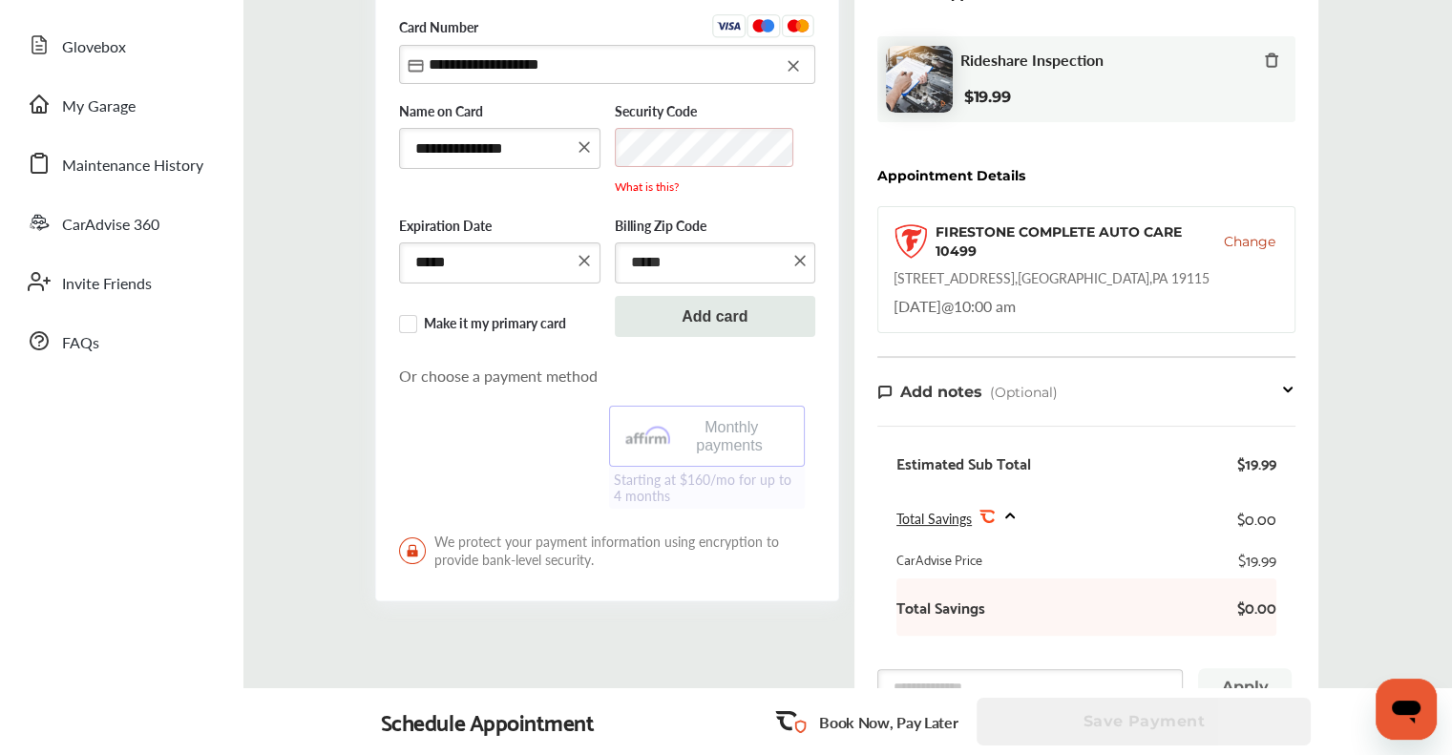
type input "*****"
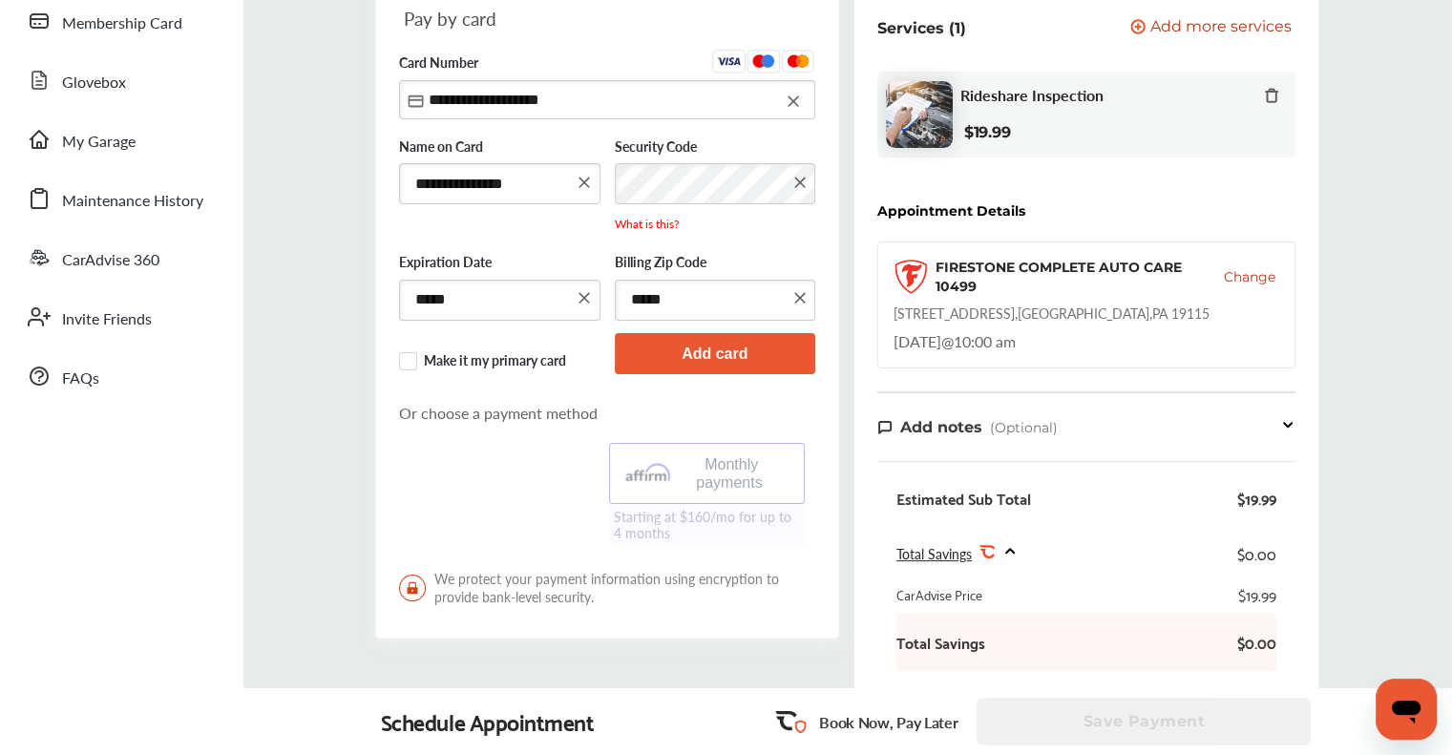
scroll to position [347, 0]
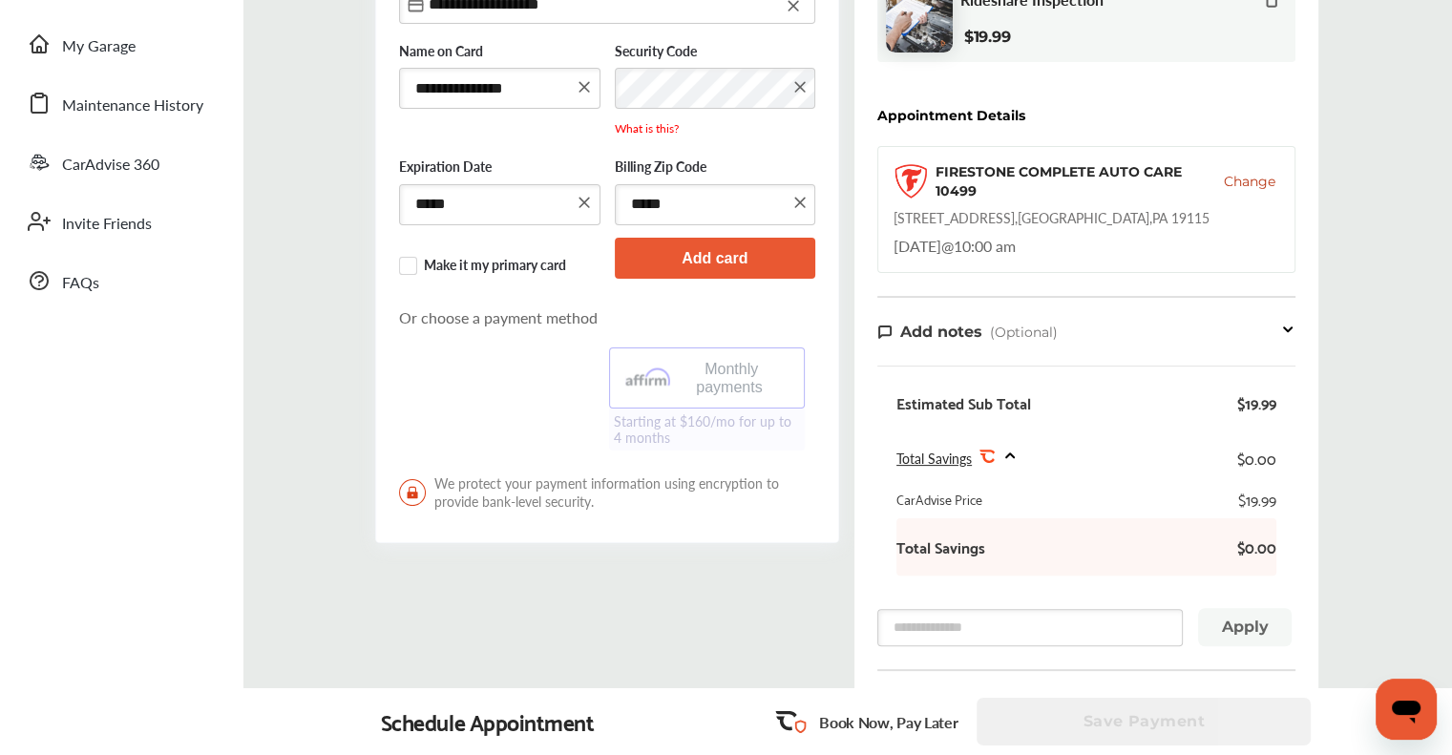
click at [711, 257] on button "Add card" at bounding box center [715, 258] width 201 height 41
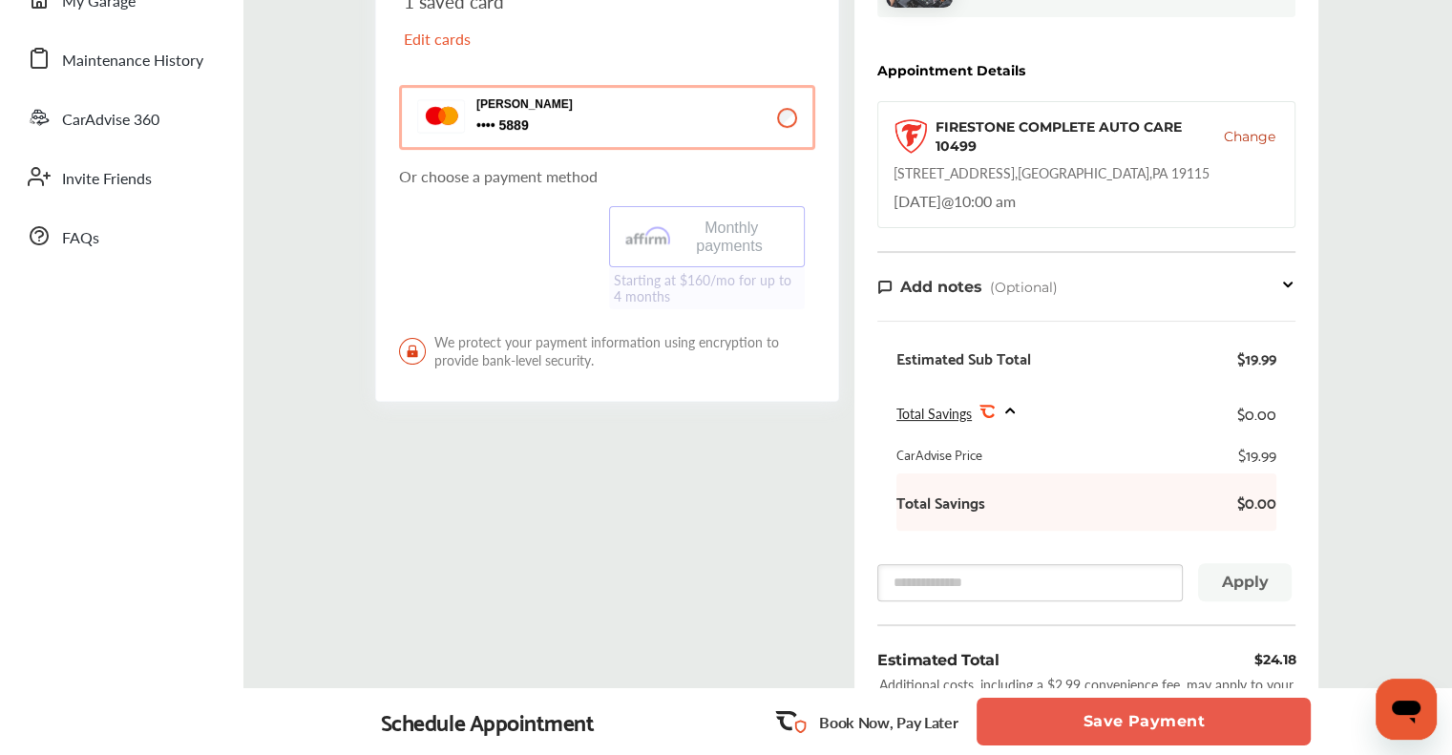
scroll to position [442, 0]
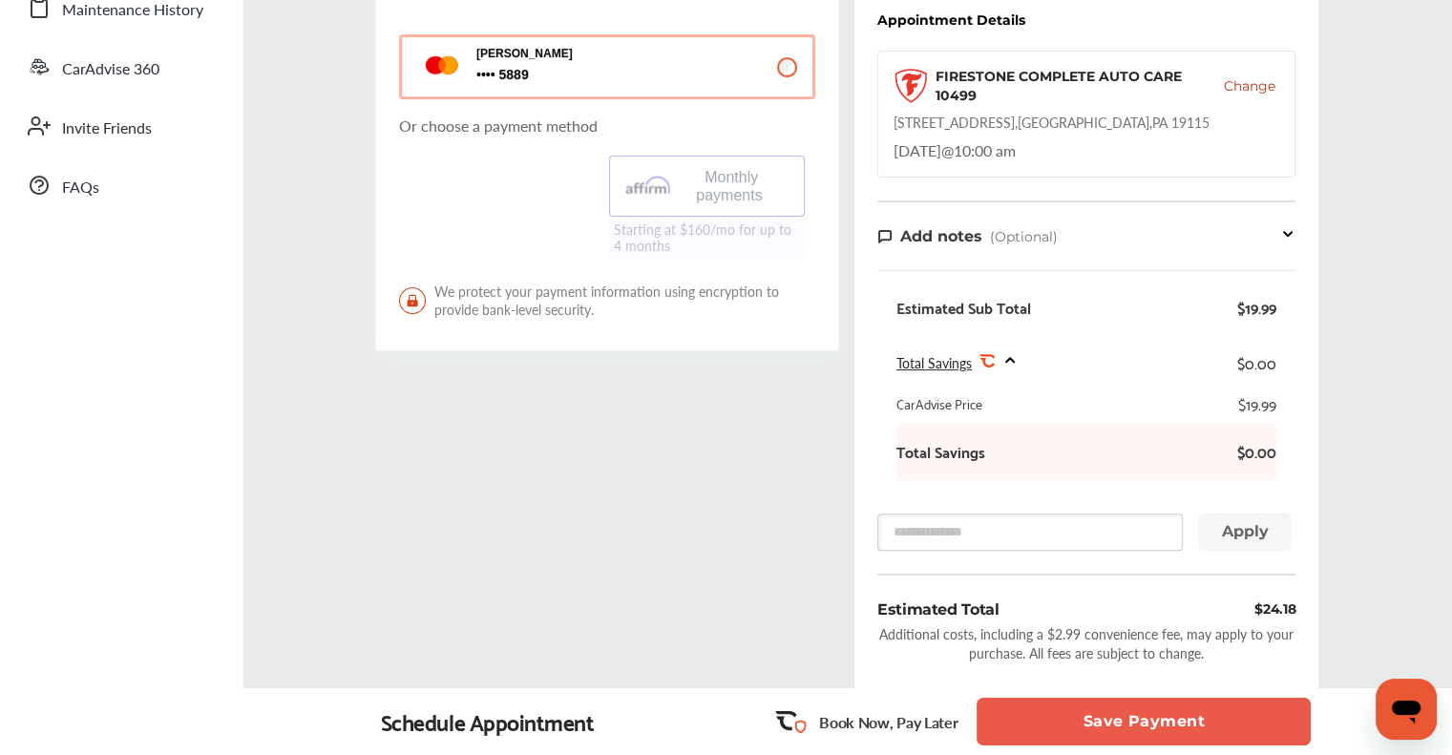
click at [888, 725] on p "Book Now, Pay Later" at bounding box center [888, 722] width 138 height 22
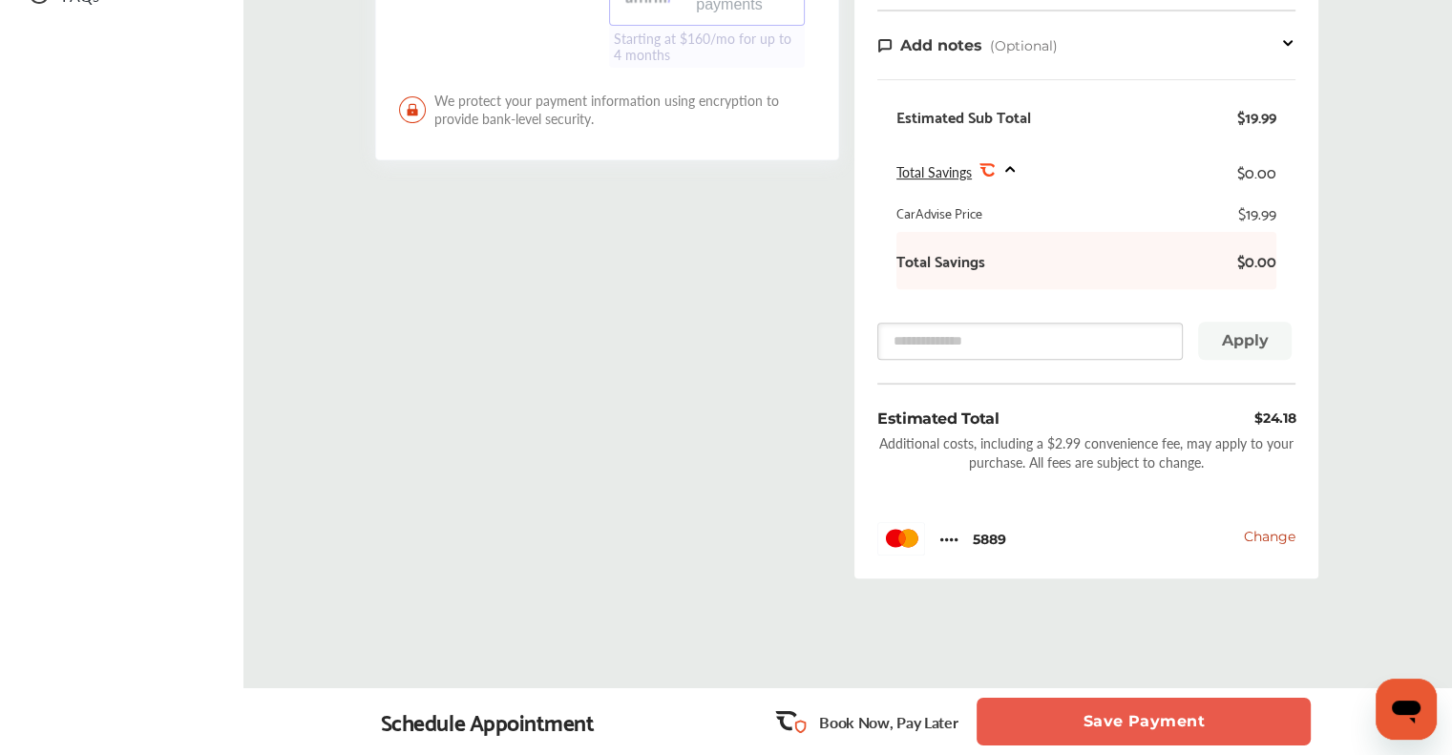
click at [1056, 715] on button "Save Payment" at bounding box center [1144, 722] width 334 height 48
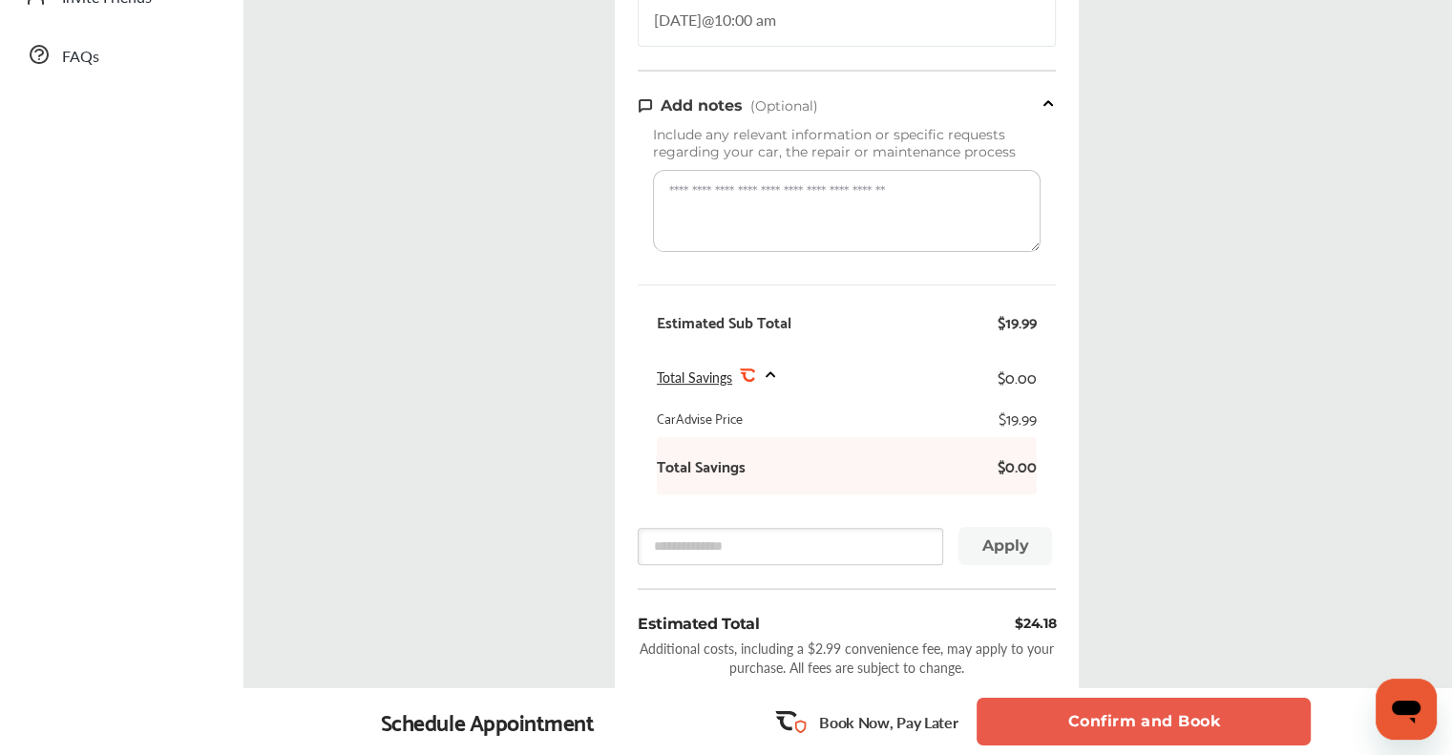
scroll to position [764, 0]
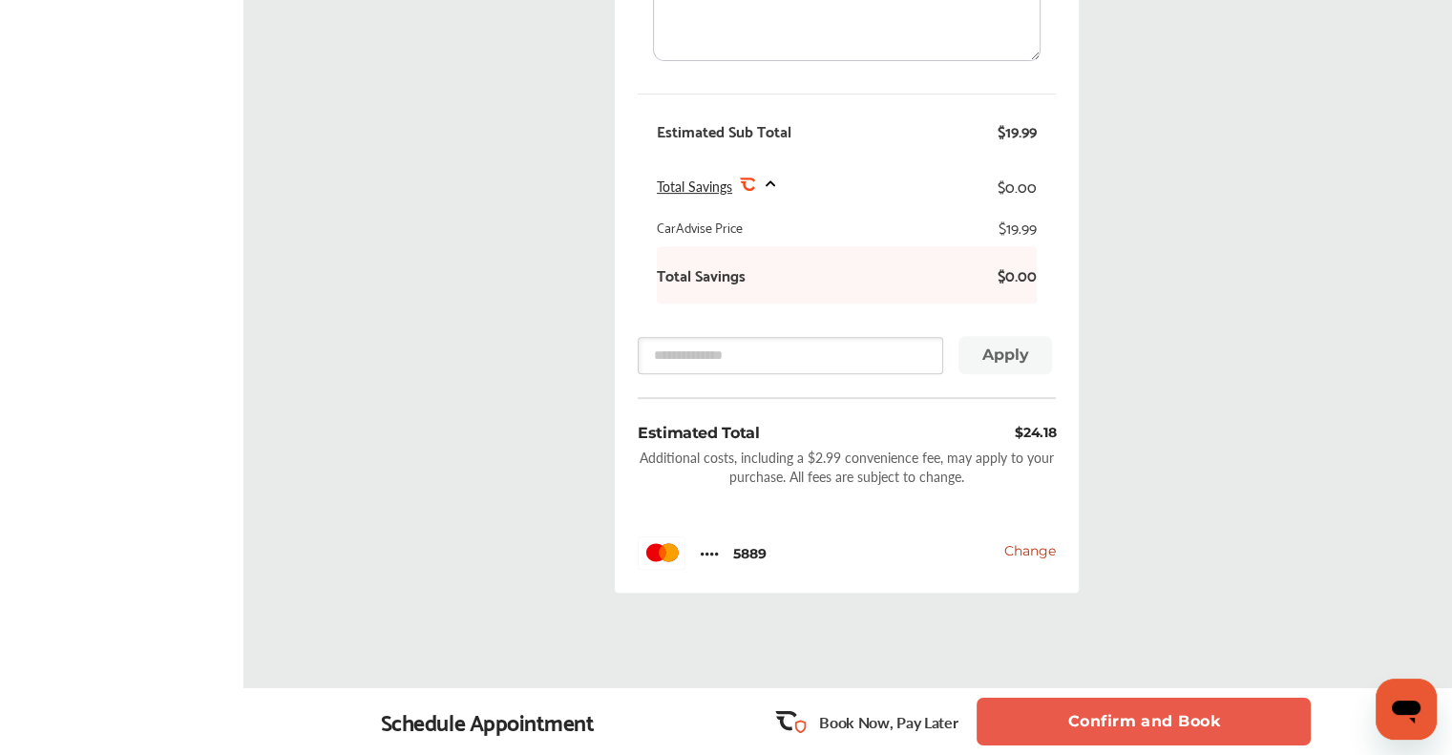
click at [1087, 721] on button "Confirm and Book" at bounding box center [1144, 722] width 334 height 48
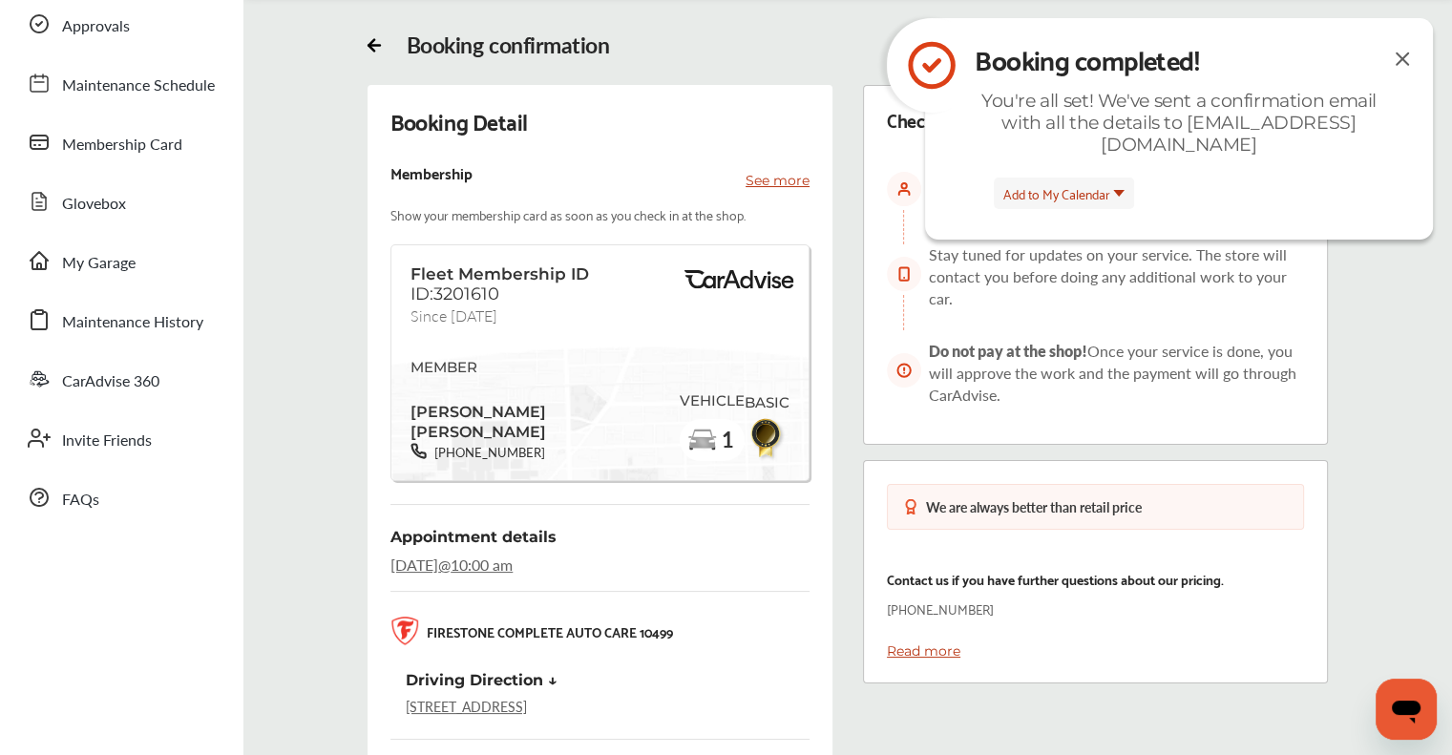
scroll to position [85, 0]
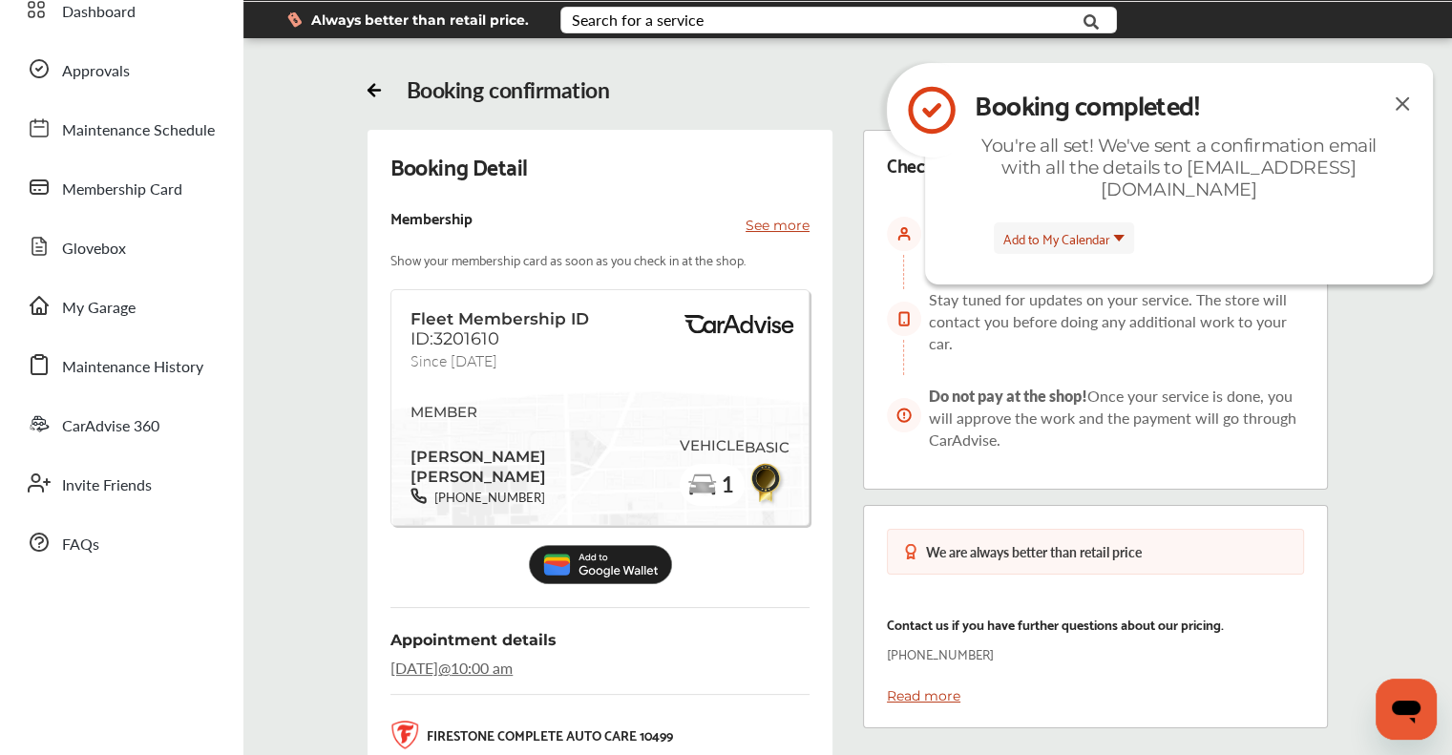
click at [1390, 102] on div "Booking completed! You're all set! We've sent a confirmation email with all the…" at bounding box center [1179, 140] width 430 height 120
click at [1392, 100] on img at bounding box center [1402, 104] width 23 height 24
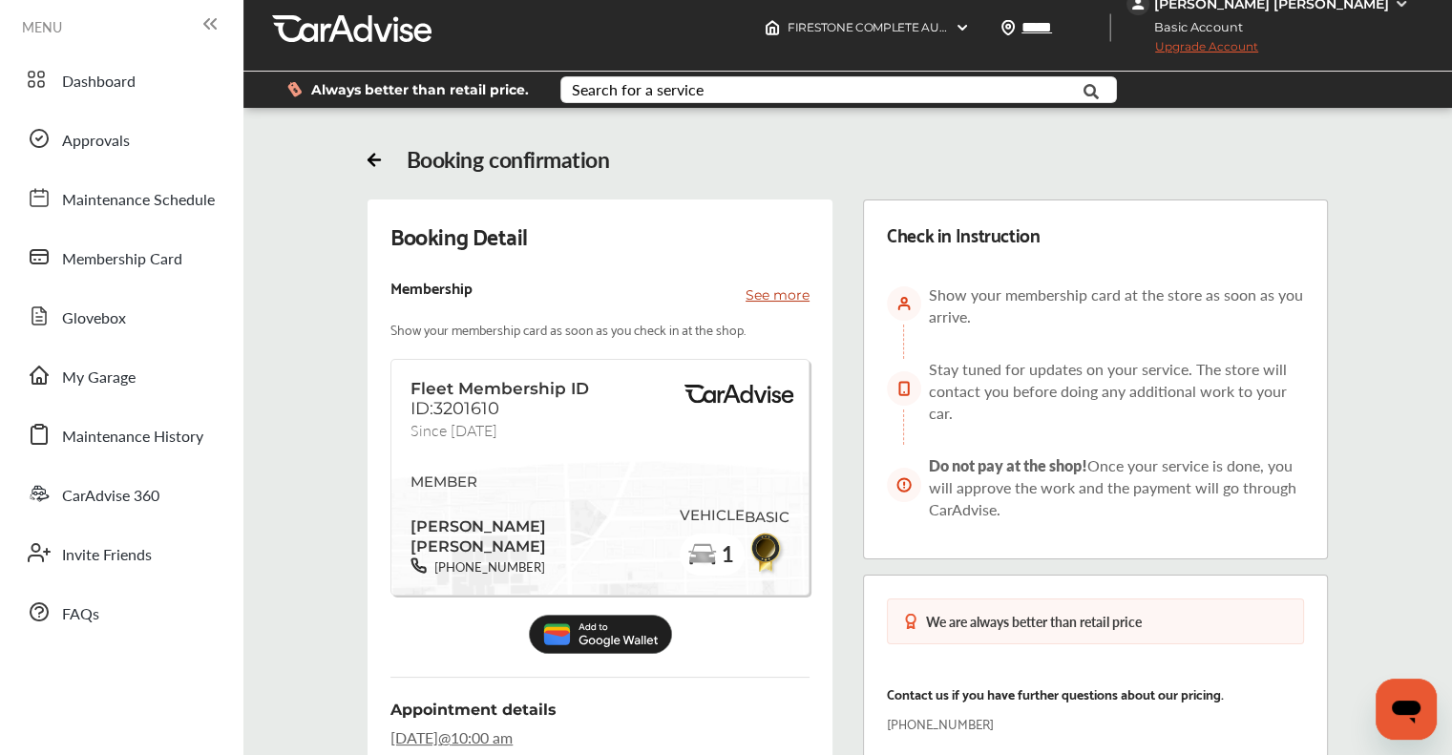
scroll to position [0, 0]
